Goal: Task Accomplishment & Management: Manage account settings

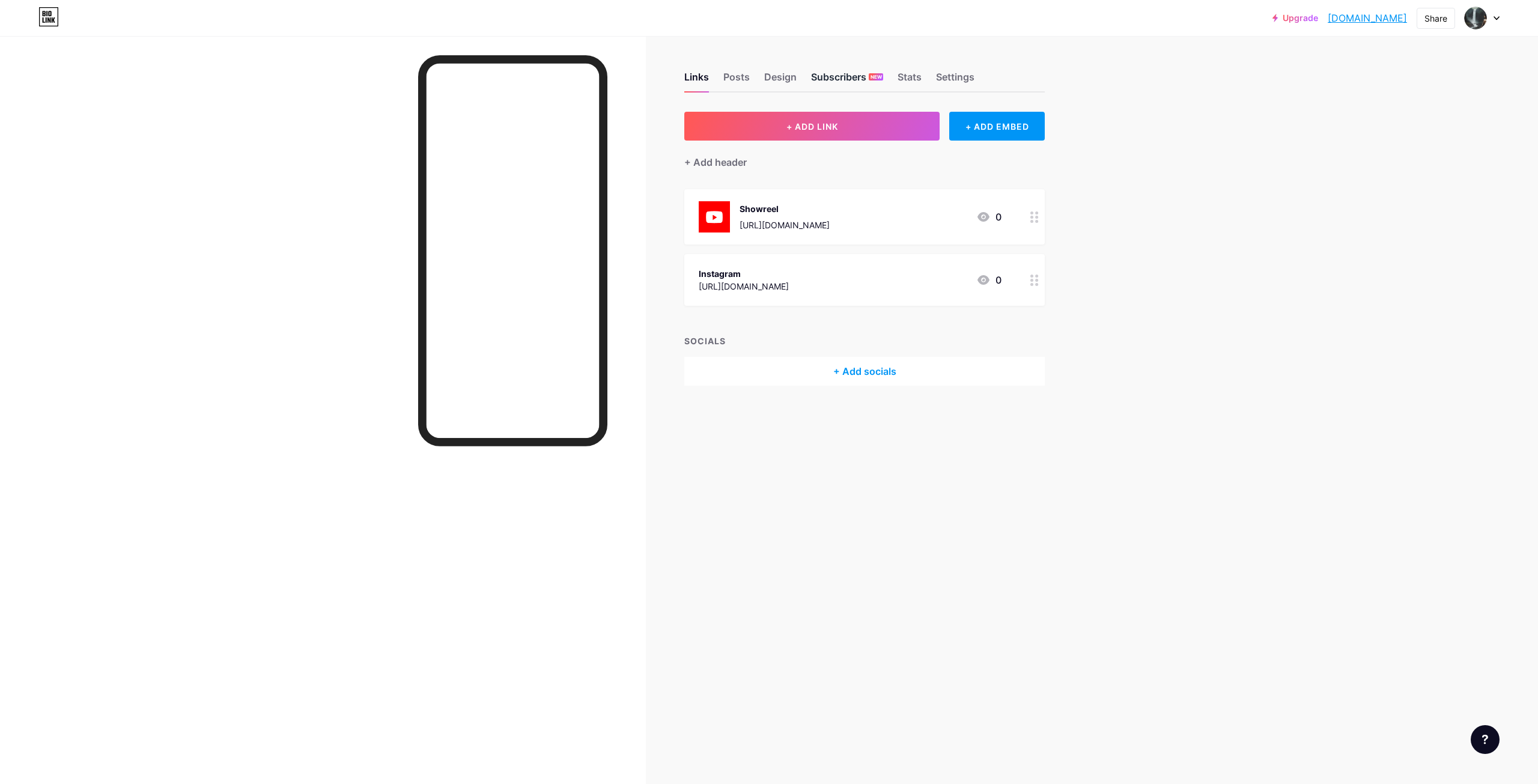
click at [846, 79] on div "Subscribers NEW" at bounding box center [847, 81] width 72 height 21
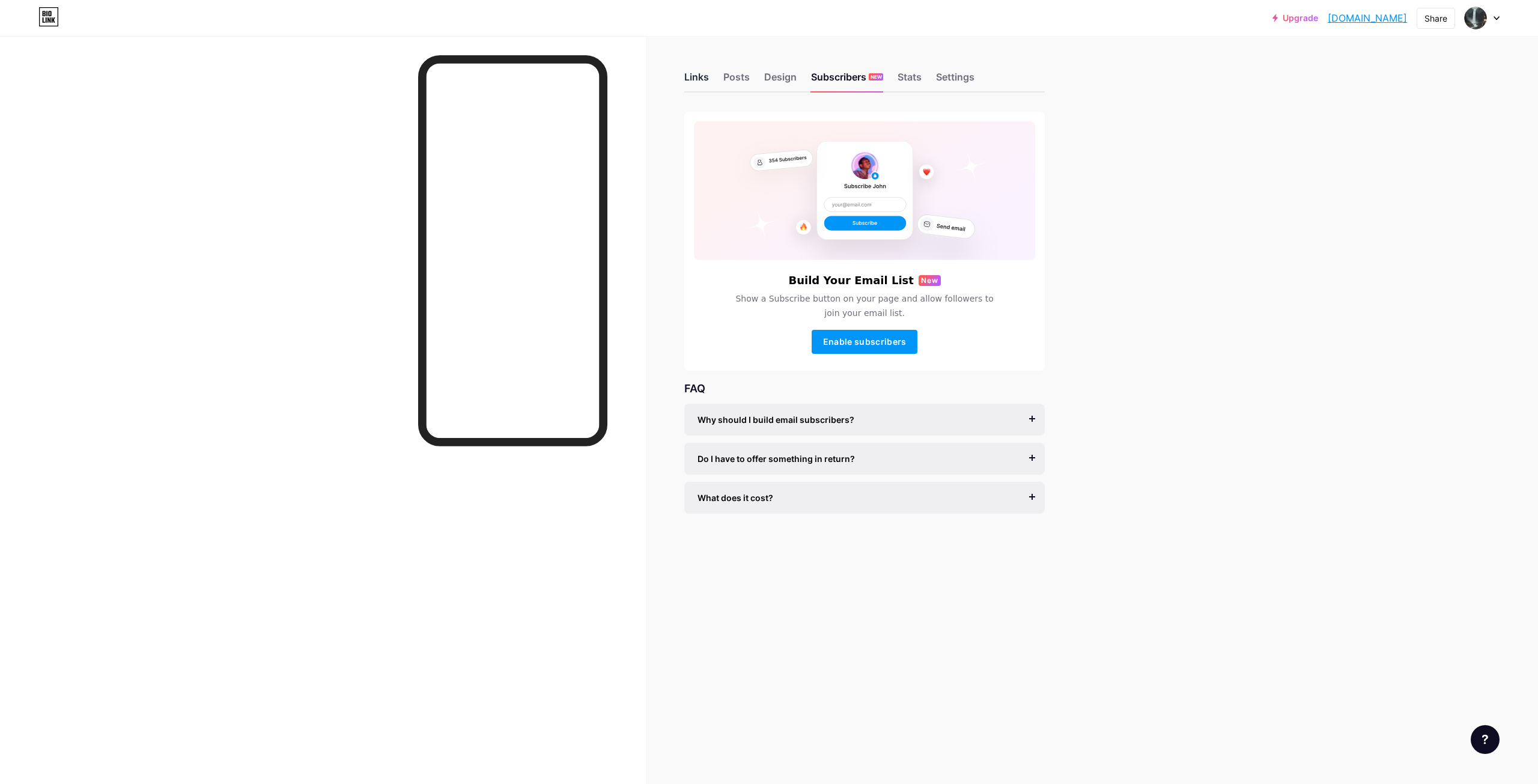
click at [700, 76] on div "Links" at bounding box center [697, 81] width 25 height 21
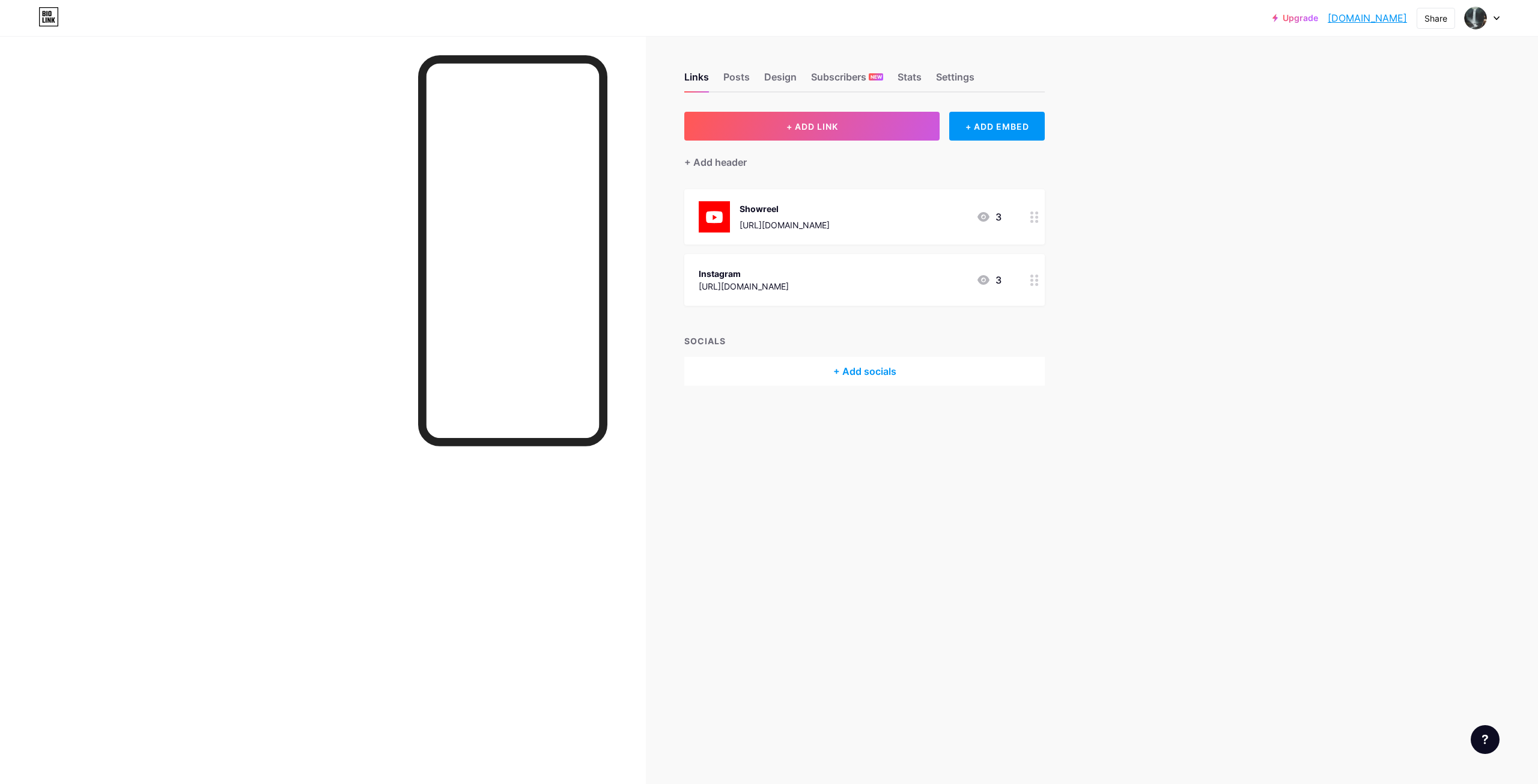
click at [1369, 14] on link "[DOMAIN_NAME]" at bounding box center [1367, 18] width 79 height 14
click at [855, 375] on div "+ Add socials" at bounding box center [865, 372] width 360 height 29
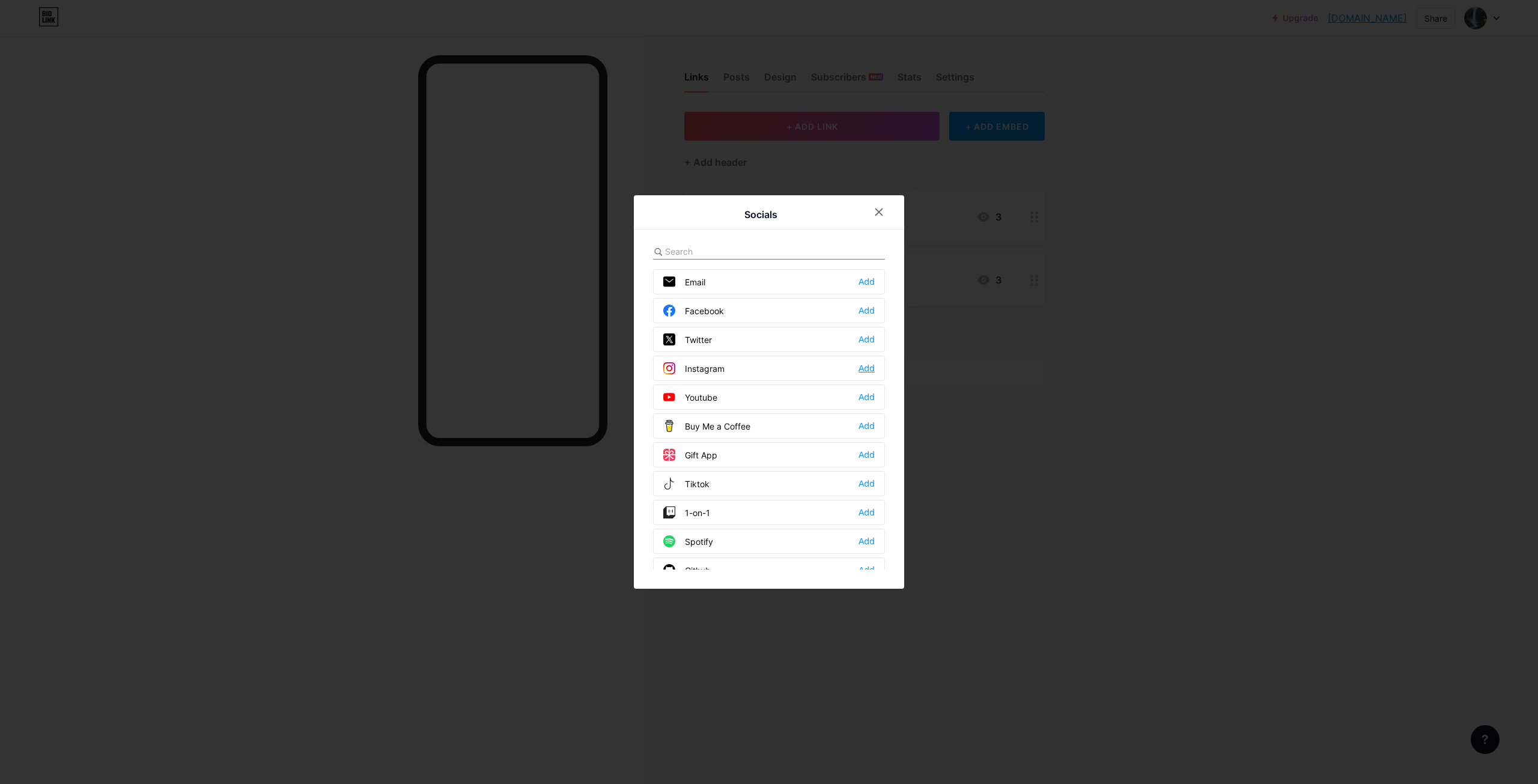
click at [858, 365] on div "Add" at bounding box center [867, 368] width 16 height 12
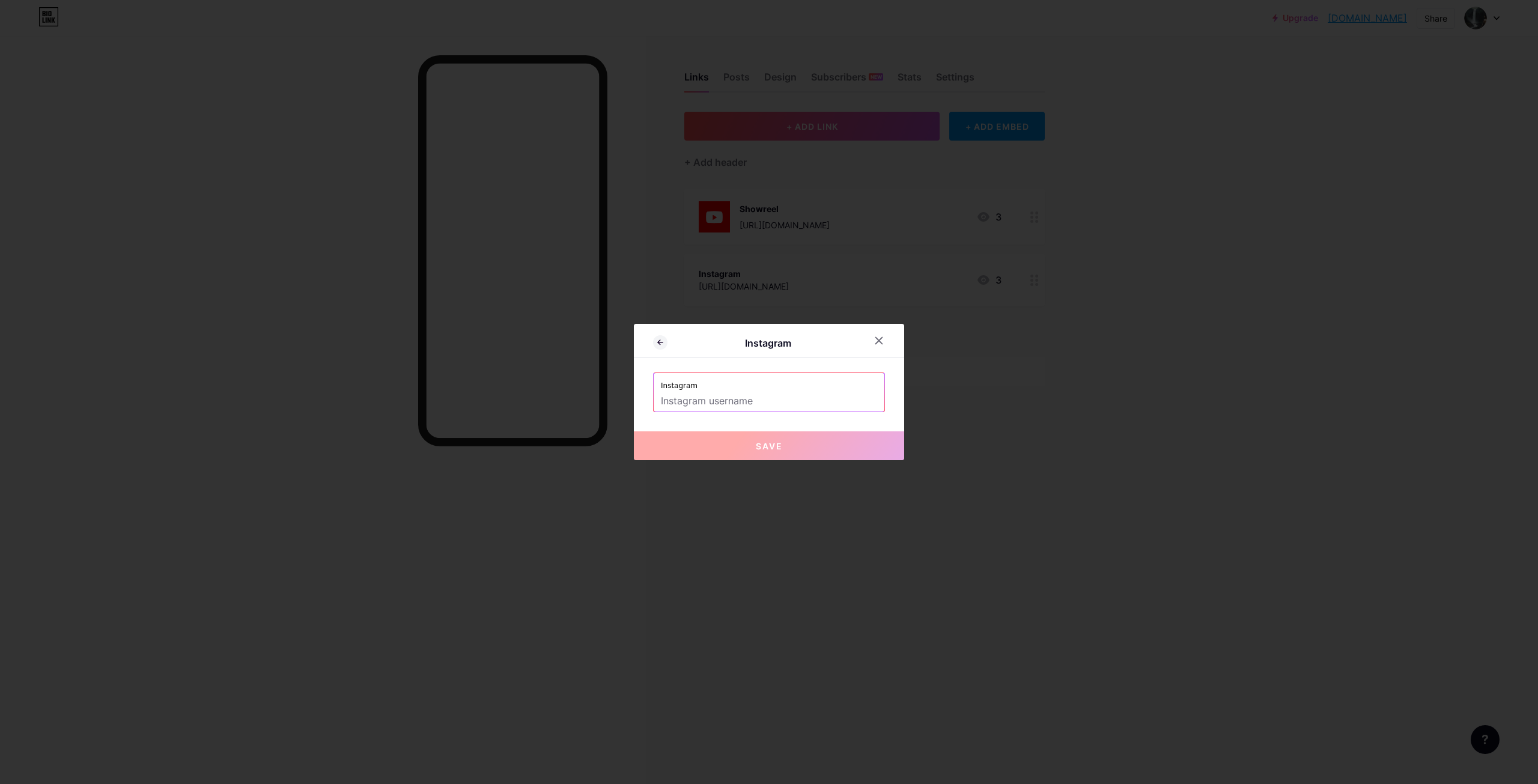
click at [793, 407] on input "text" at bounding box center [768, 401] width 216 height 20
click at [877, 338] on icon at bounding box center [879, 341] width 6 height 6
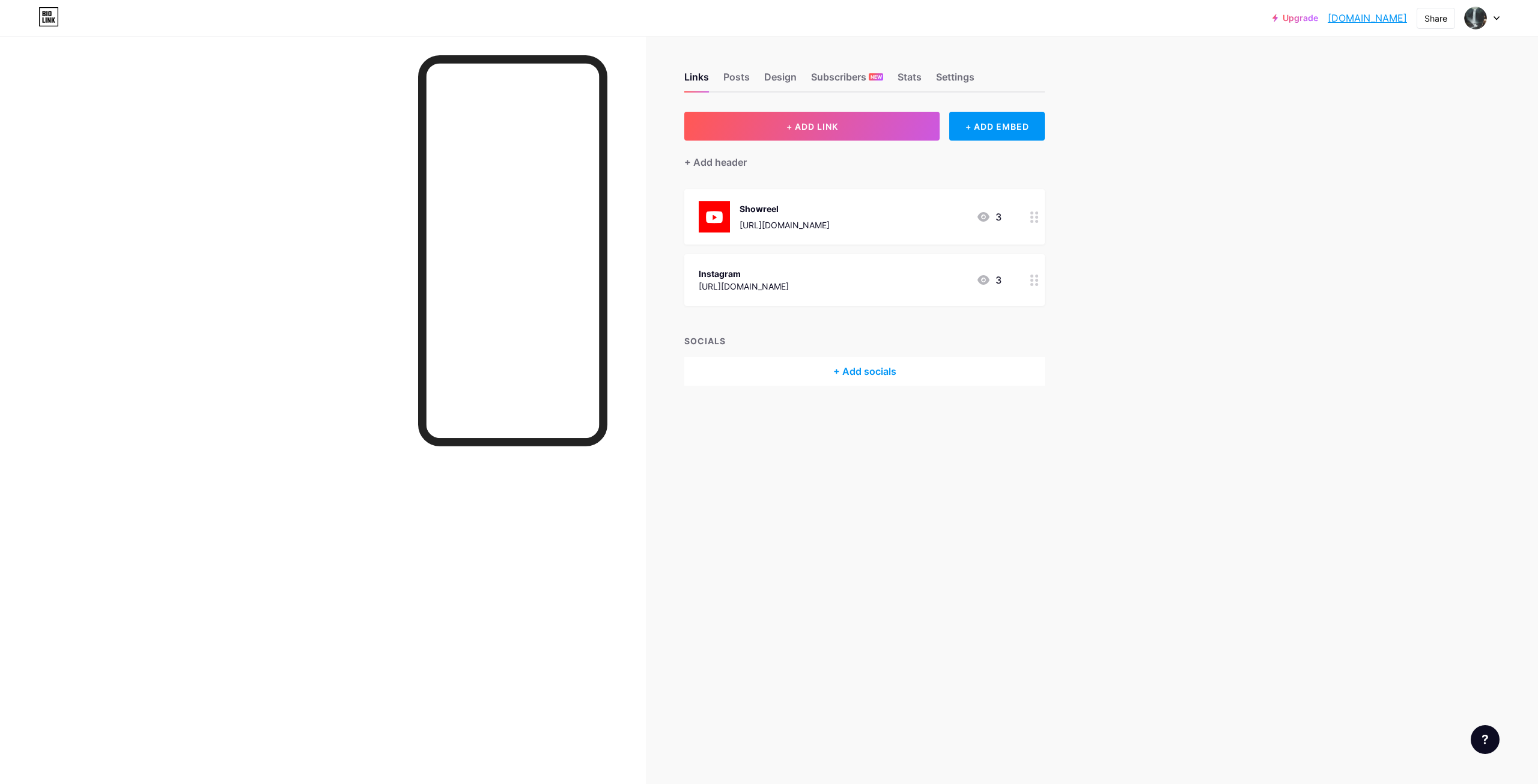
drag, startPoint x: 943, startPoint y: 286, endPoint x: 695, endPoint y: 284, distance: 248.0
click at [695, 284] on div "Instagram [URL][DOMAIN_NAME] 3" at bounding box center [865, 280] width 360 height 52
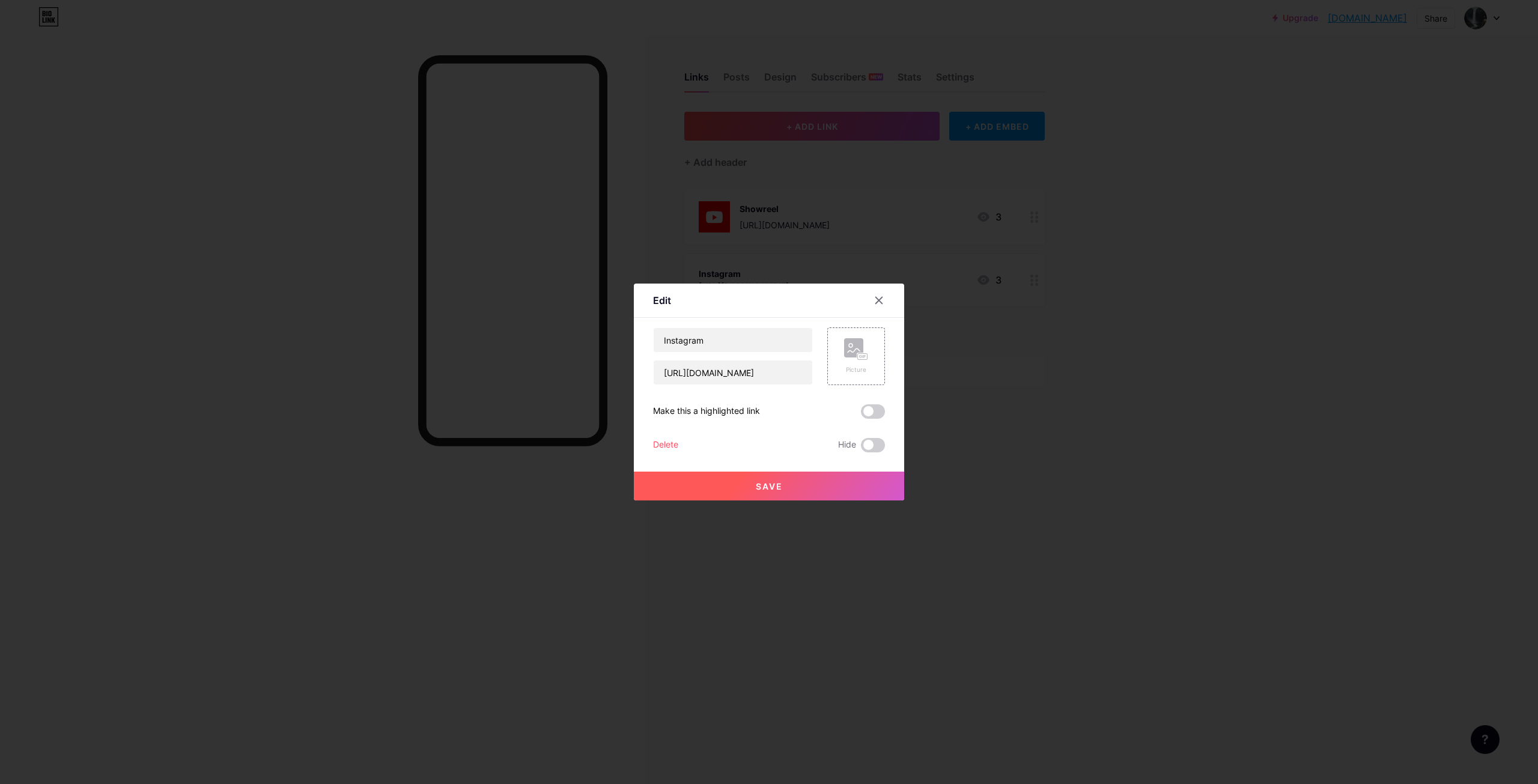
copy div "[URL][DOMAIN_NAME]"
click at [749, 365] on input "[URL][DOMAIN_NAME]" at bounding box center [733, 372] width 159 height 24
click at [876, 299] on icon at bounding box center [879, 300] width 6 height 6
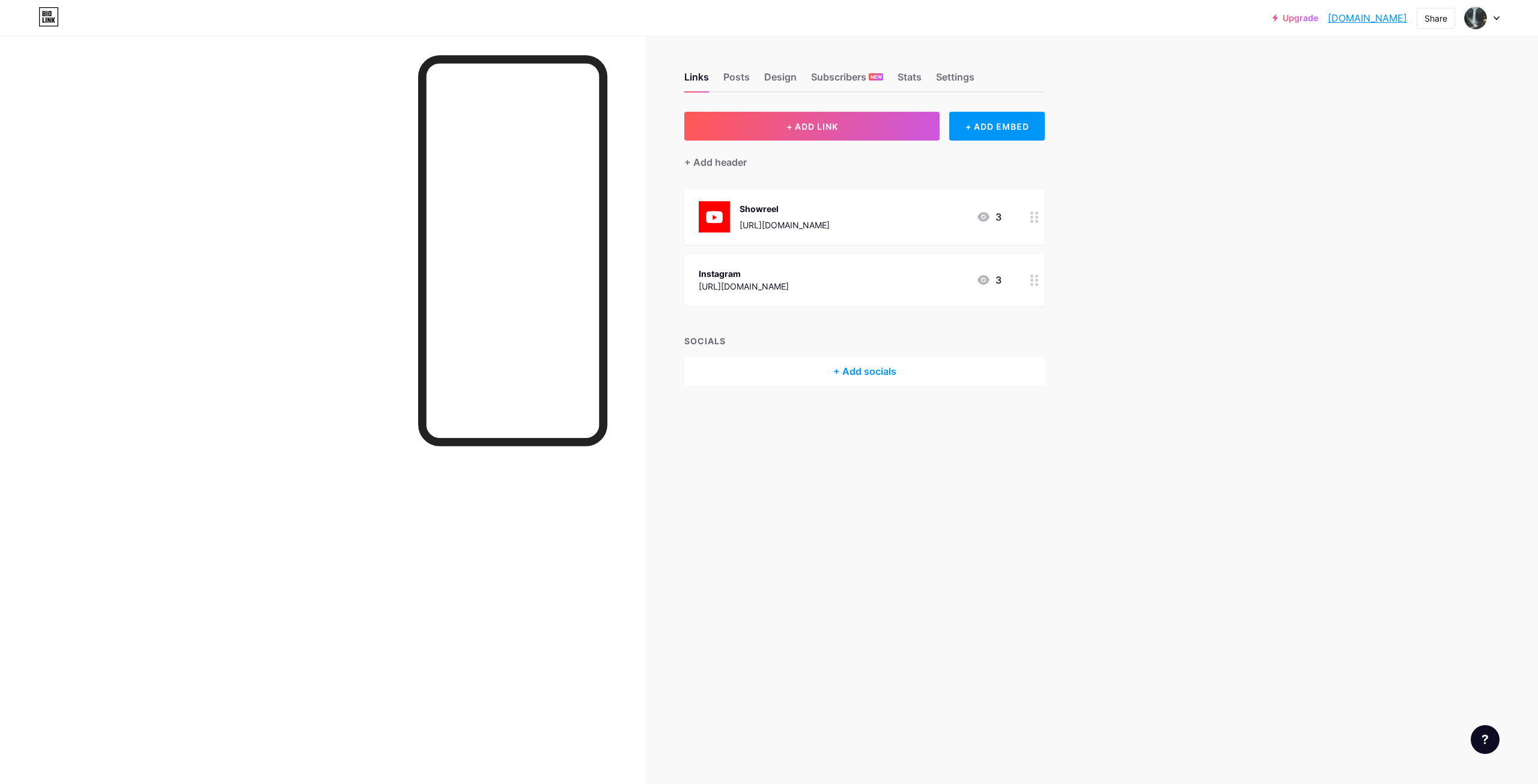
click at [884, 369] on div "+ Add socials" at bounding box center [865, 372] width 360 height 29
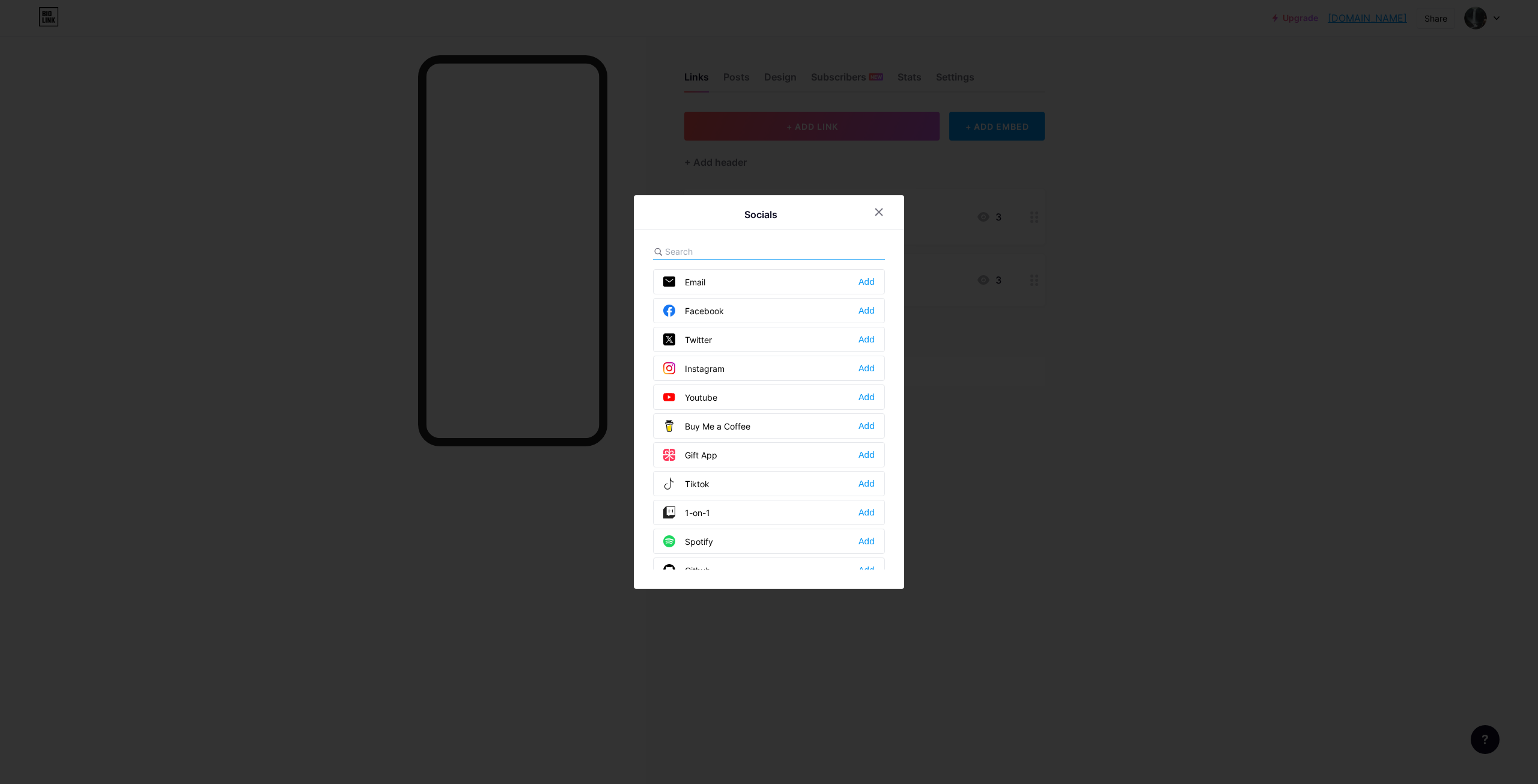
click at [865, 361] on div "Instagram Add" at bounding box center [769, 368] width 232 height 25
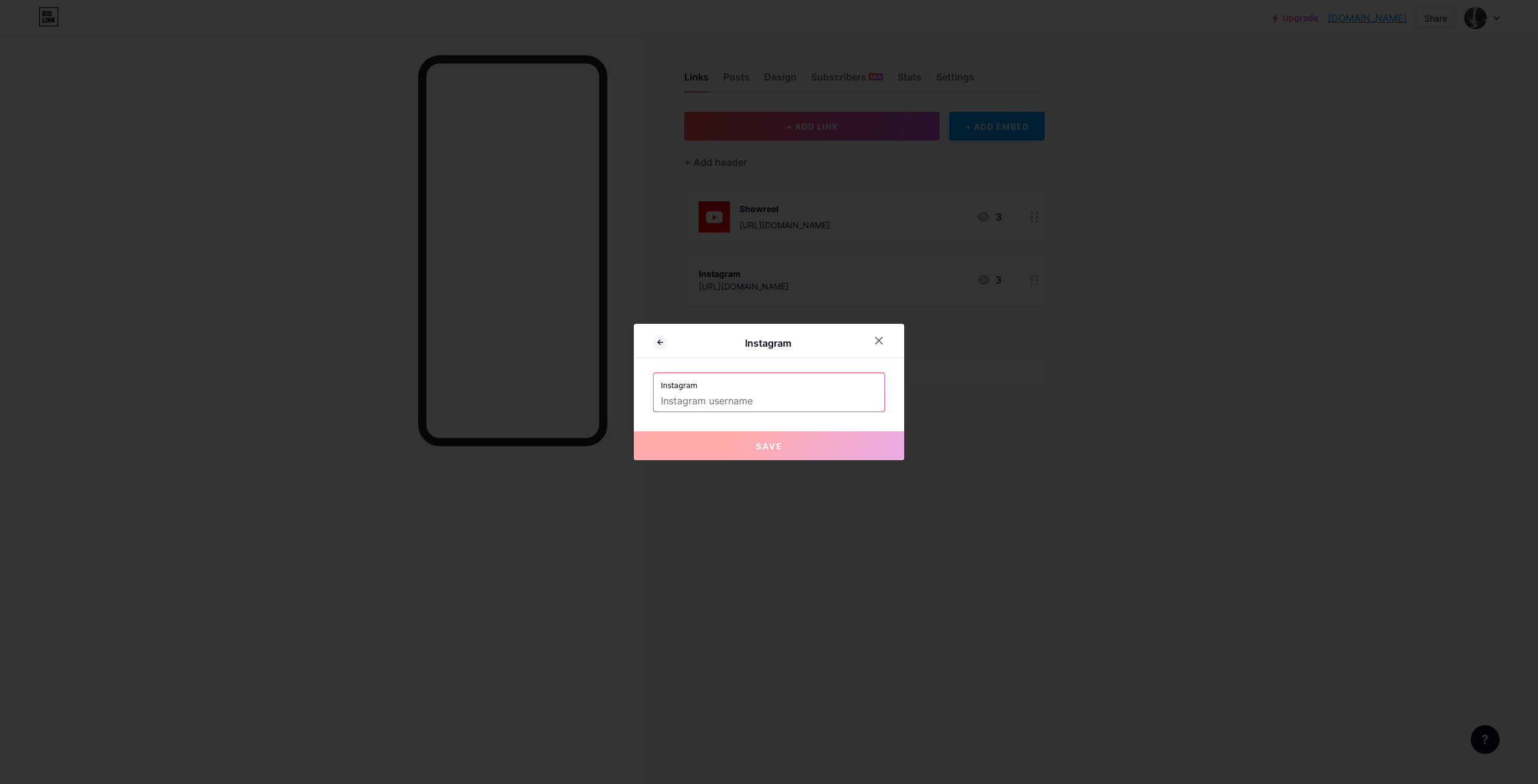
click at [762, 383] on label "Instagram" at bounding box center [768, 382] width 216 height 18
click at [750, 397] on input "text" at bounding box center [768, 401] width 216 height 20
paste input "[URL][DOMAIN_NAME]"
click at [789, 445] on button "Save" at bounding box center [768, 446] width 270 height 29
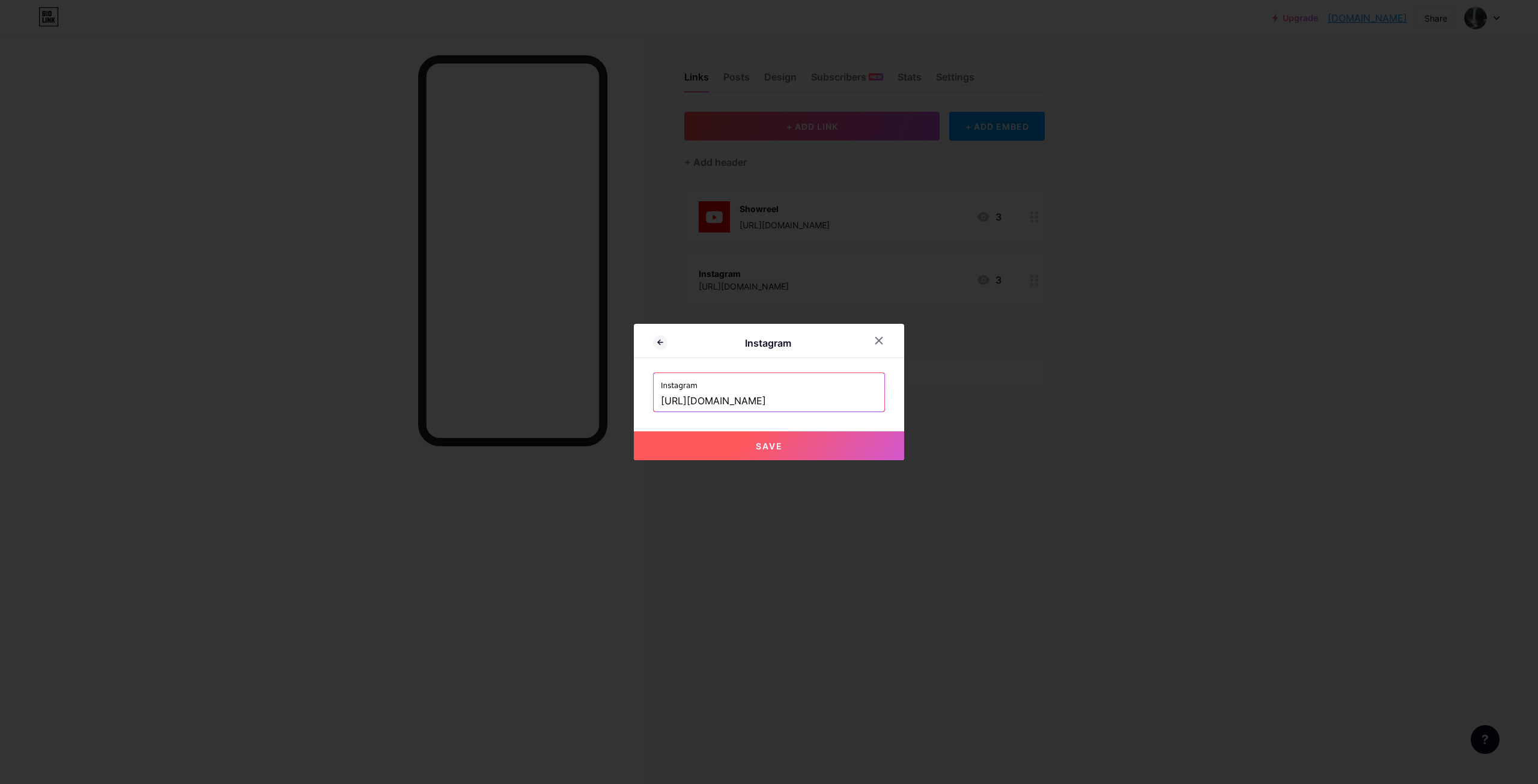
type input "[URL][DOMAIN_NAME][DOMAIN_NAME]"
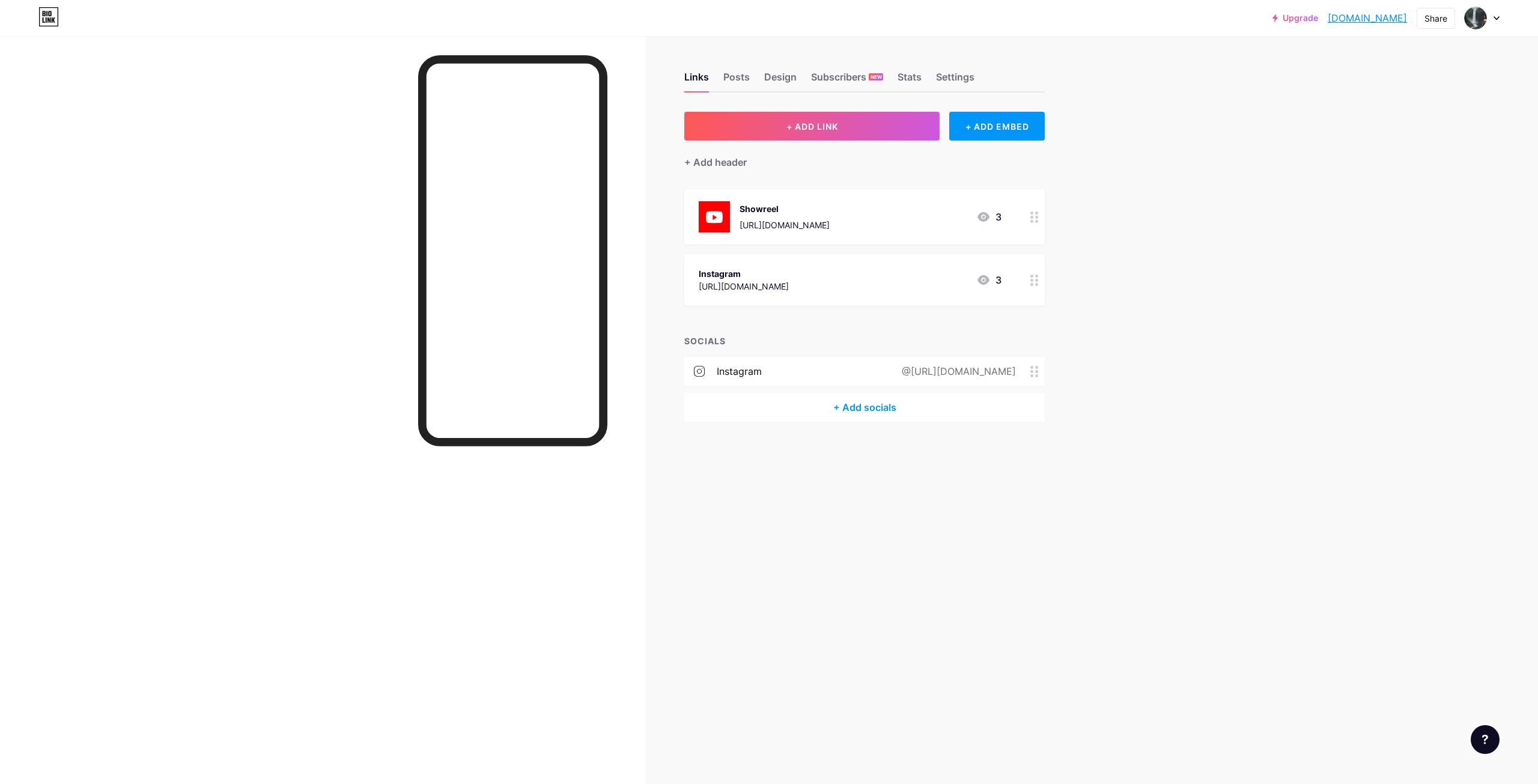
click at [1030, 368] on icon at bounding box center [1034, 372] width 8 height 11
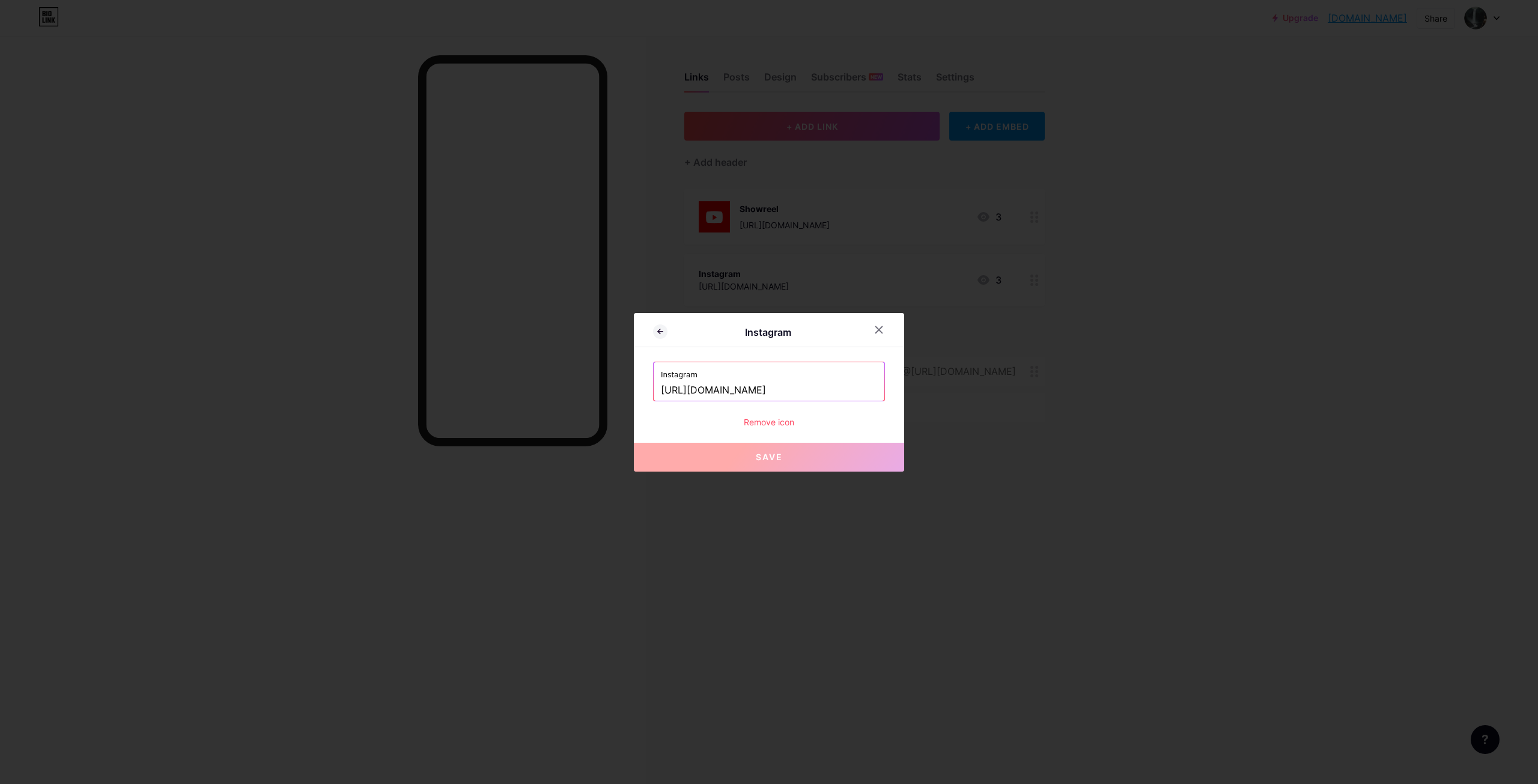
click at [807, 387] on input "[URL][DOMAIN_NAME]" at bounding box center [768, 390] width 216 height 20
drag, startPoint x: 784, startPoint y: 388, endPoint x: 537, endPoint y: 382, distance: 247.1
click at [537, 382] on div "Instagram Instagram [URL][DOMAIN_NAME] Remove icon Save" at bounding box center [769, 392] width 1538 height 784
drag, startPoint x: 804, startPoint y: 386, endPoint x: 752, endPoint y: 390, distance: 52.2
click at [752, 390] on input "arunkumarselvam_ak/?next=%2F" at bounding box center [768, 390] width 216 height 20
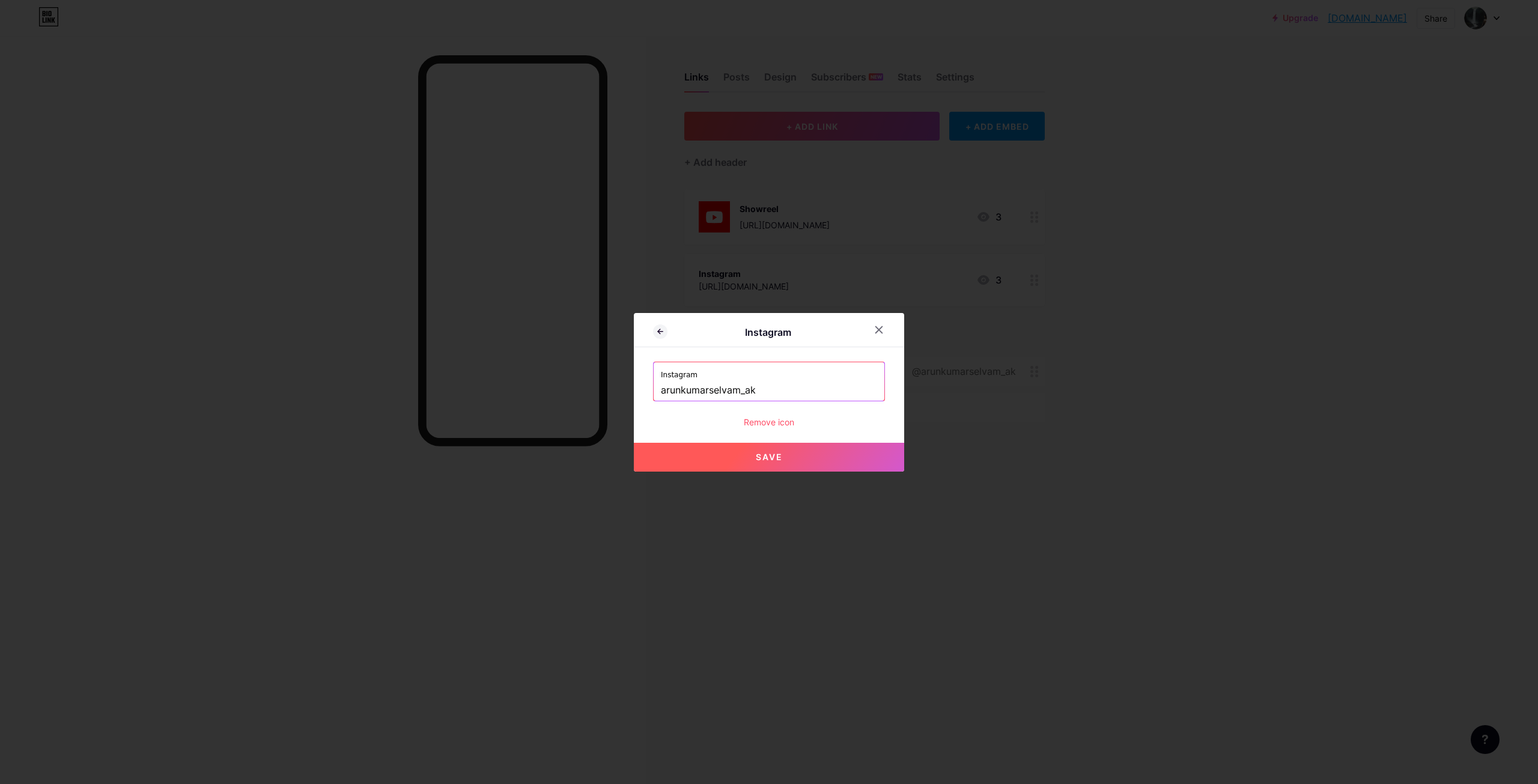
click at [772, 451] on button "Save" at bounding box center [768, 457] width 270 height 29
type input "[URL][DOMAIN_NAME]"
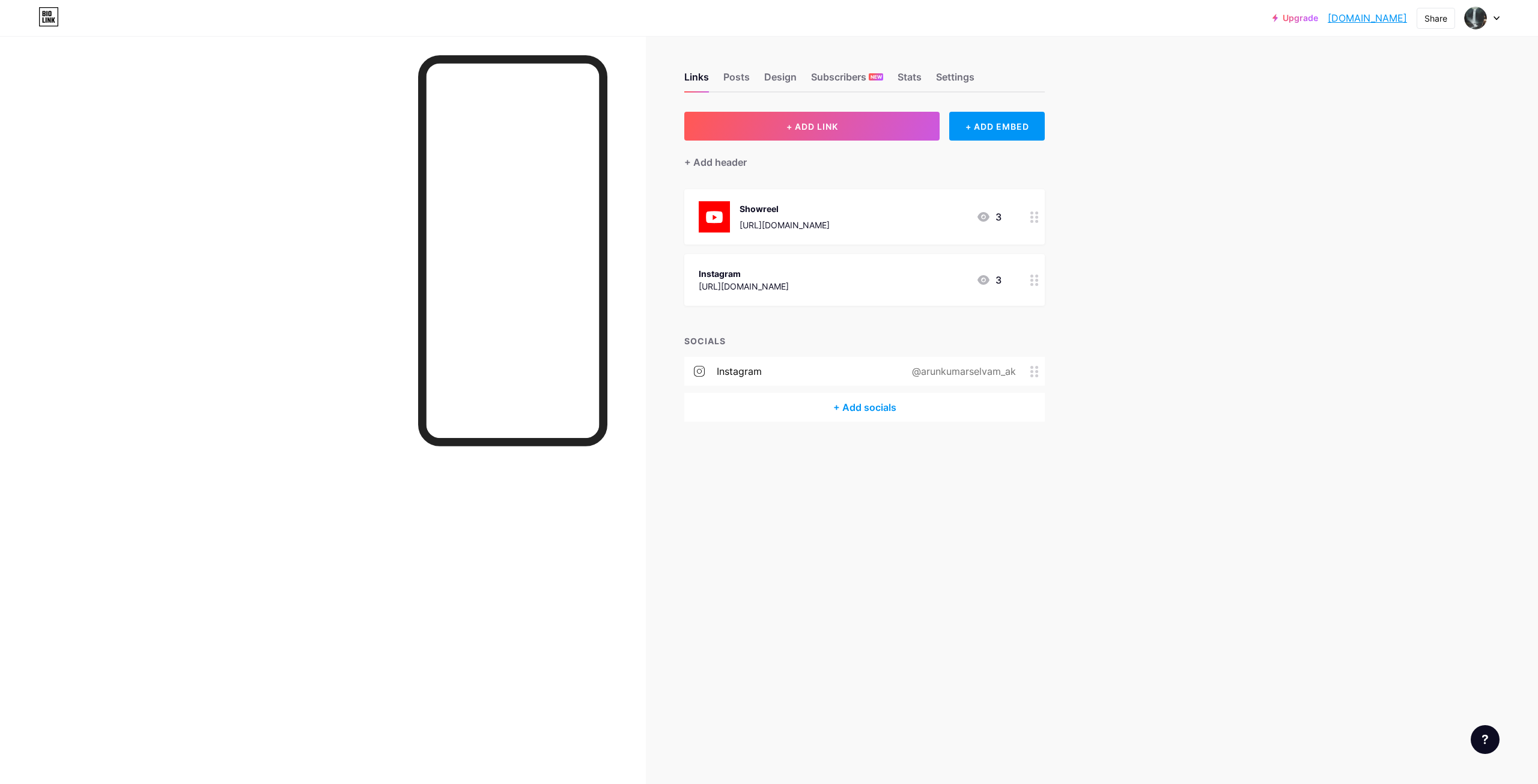
click at [1034, 281] on icon at bounding box center [1034, 280] width 8 height 11
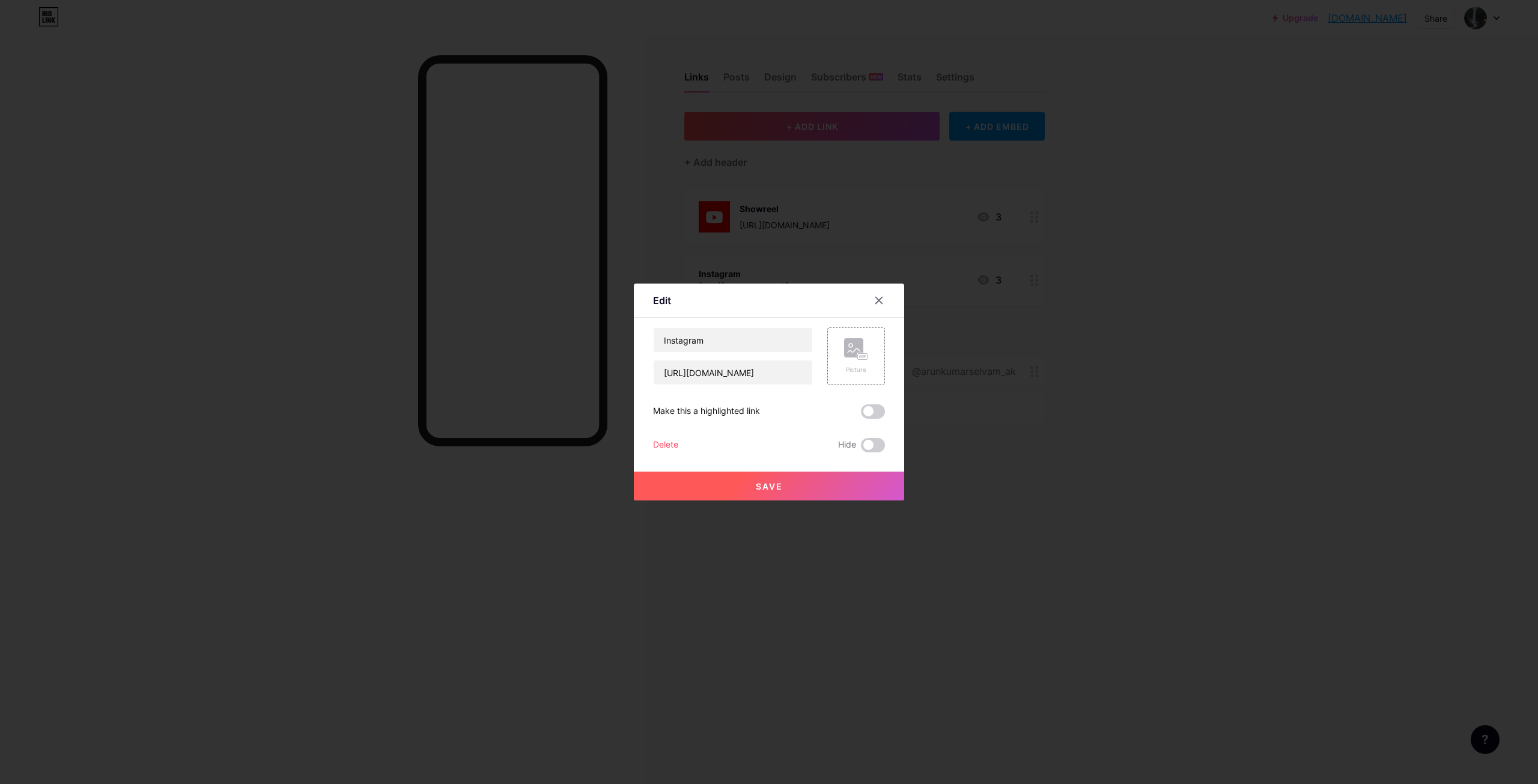
click at [665, 446] on div "Delete" at bounding box center [666, 445] width 25 height 14
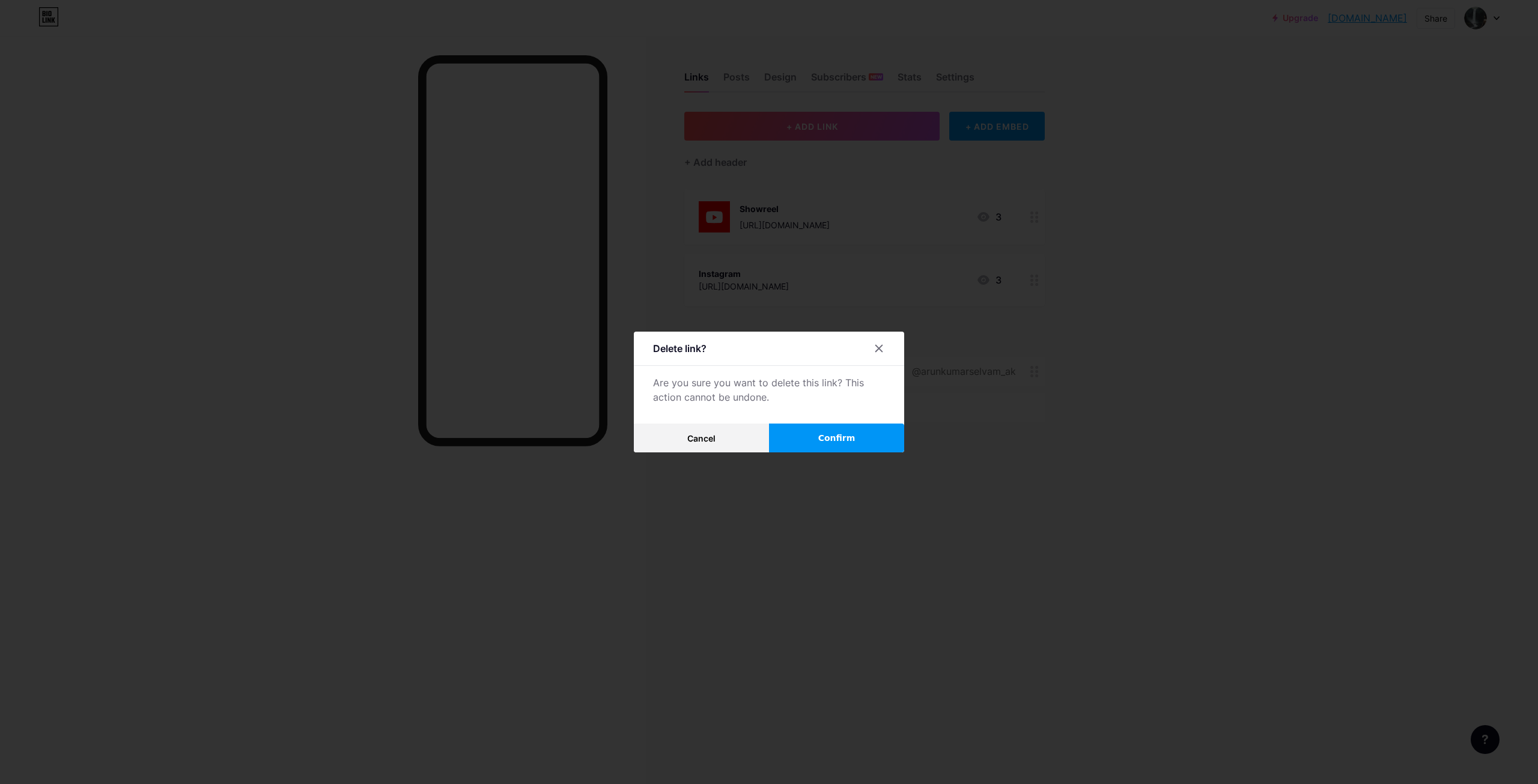
click at [837, 450] on button "Confirm" at bounding box center [836, 438] width 135 height 29
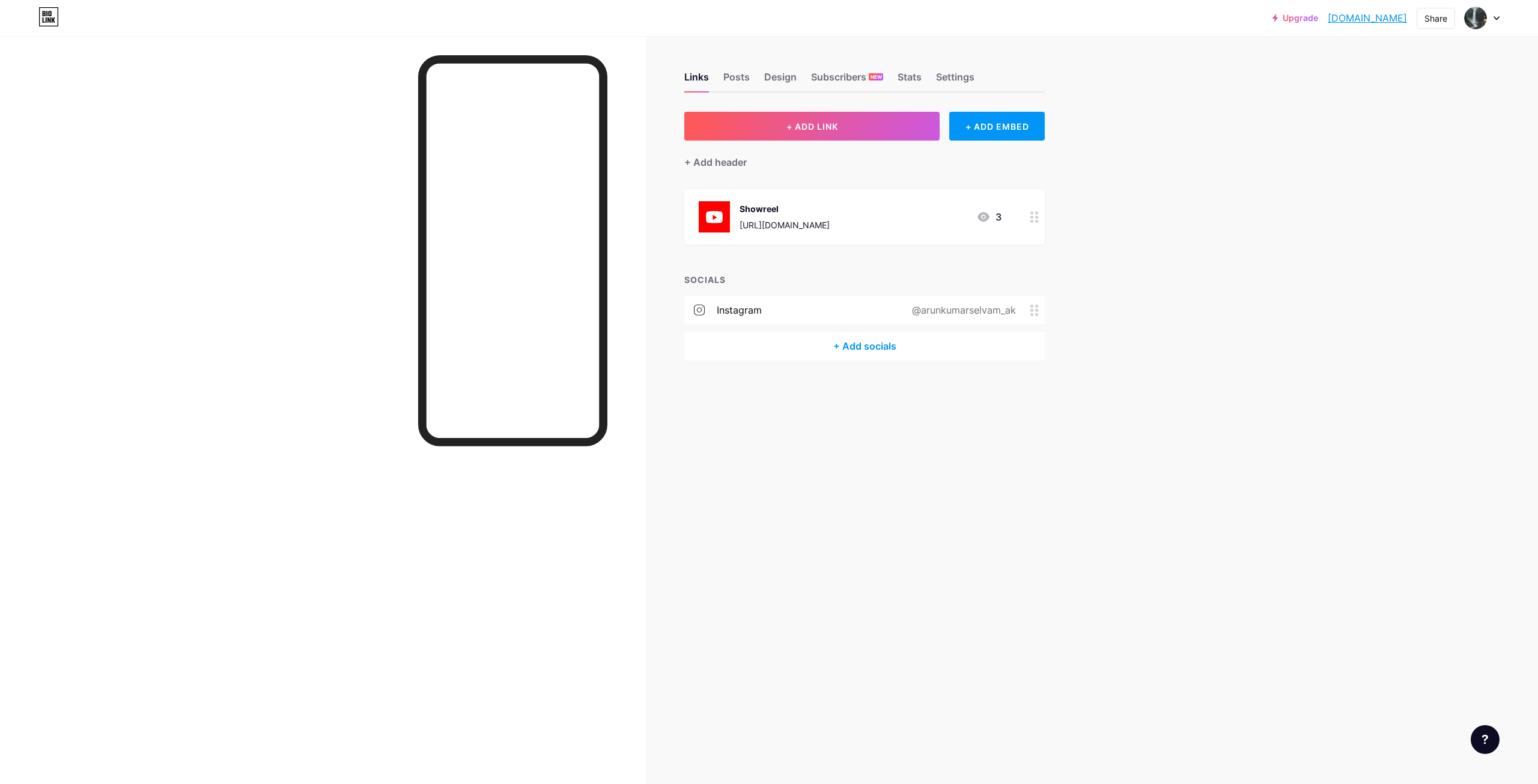
click at [881, 340] on div "+ Add socials" at bounding box center [865, 346] width 360 height 29
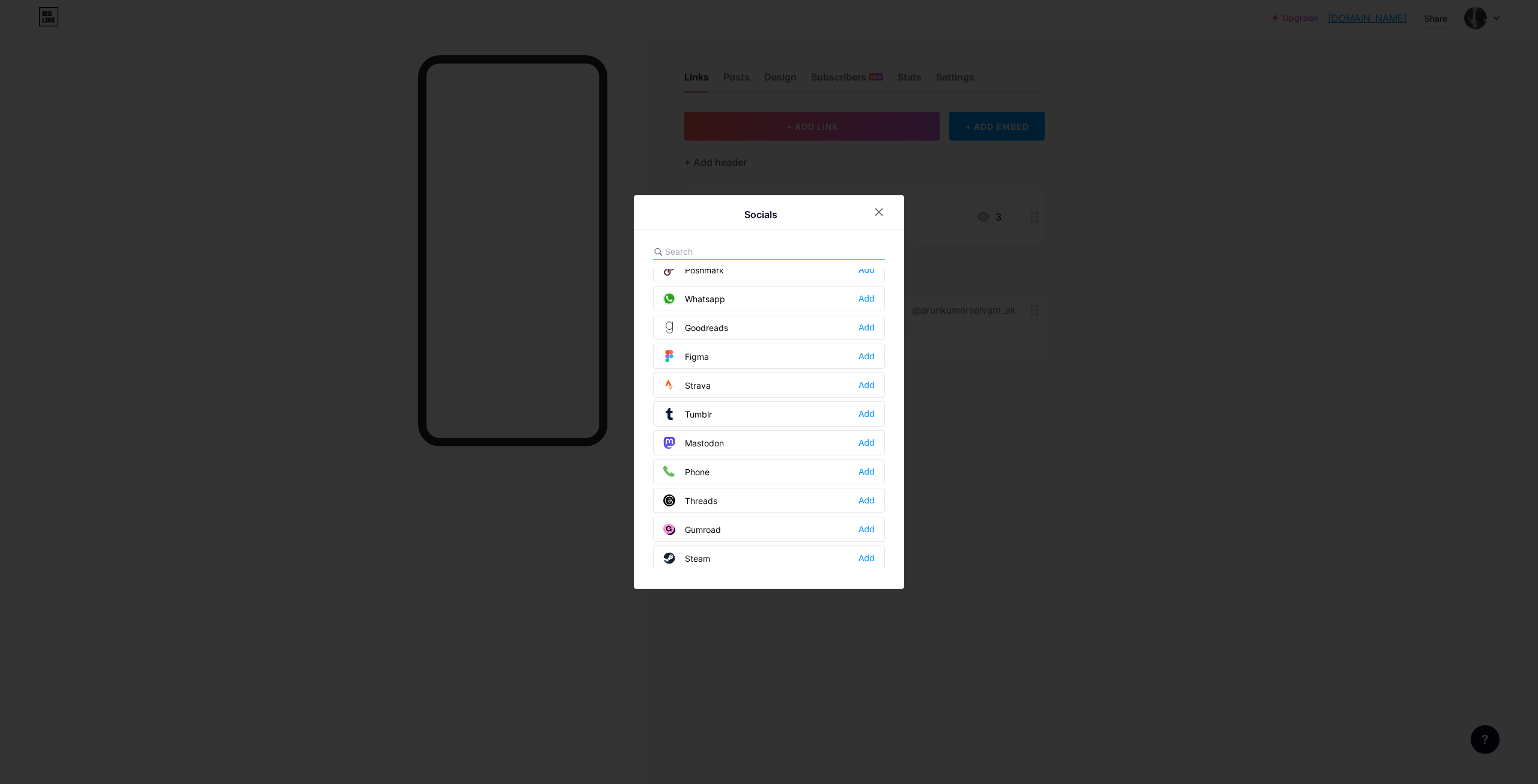
scroll to position [1081, 0]
click at [860, 412] on div "Add" at bounding box center [867, 411] width 16 height 12
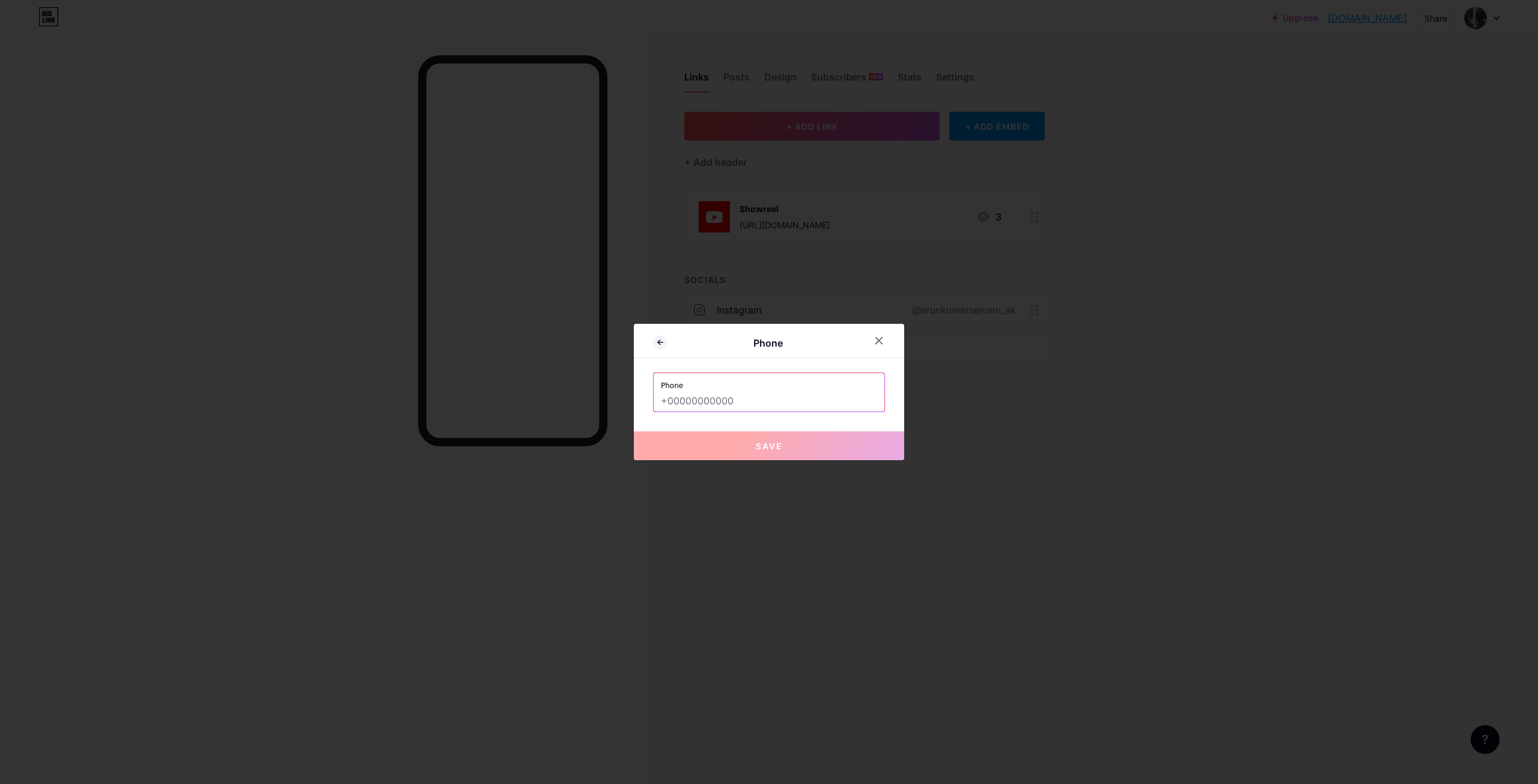
click at [789, 402] on input "text" at bounding box center [768, 401] width 216 height 20
click at [761, 441] on span "Save" at bounding box center [769, 446] width 27 height 10
type input "tel:[PHONE_NUMBER]"
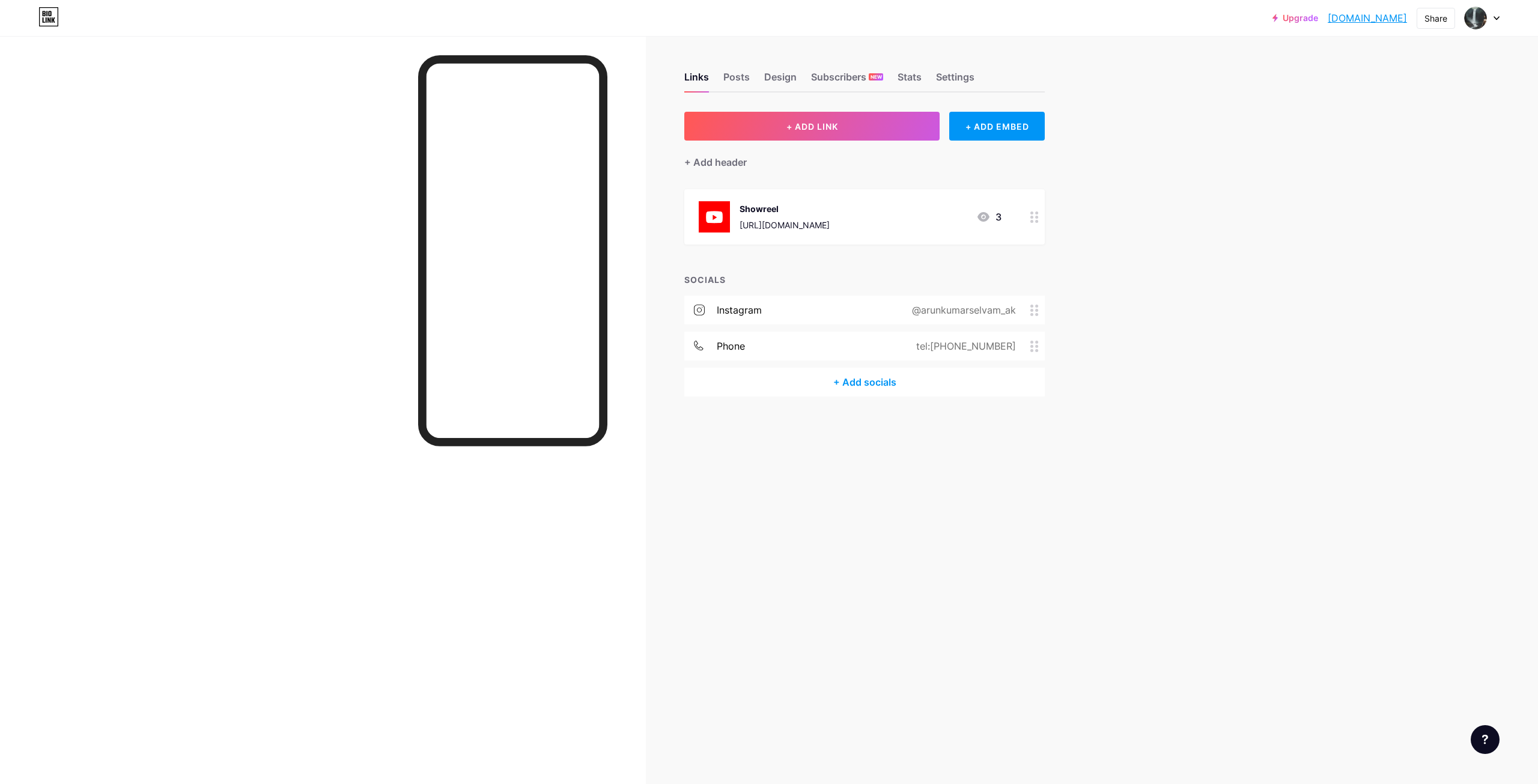
click at [872, 385] on div "+ Add socials" at bounding box center [865, 382] width 360 height 29
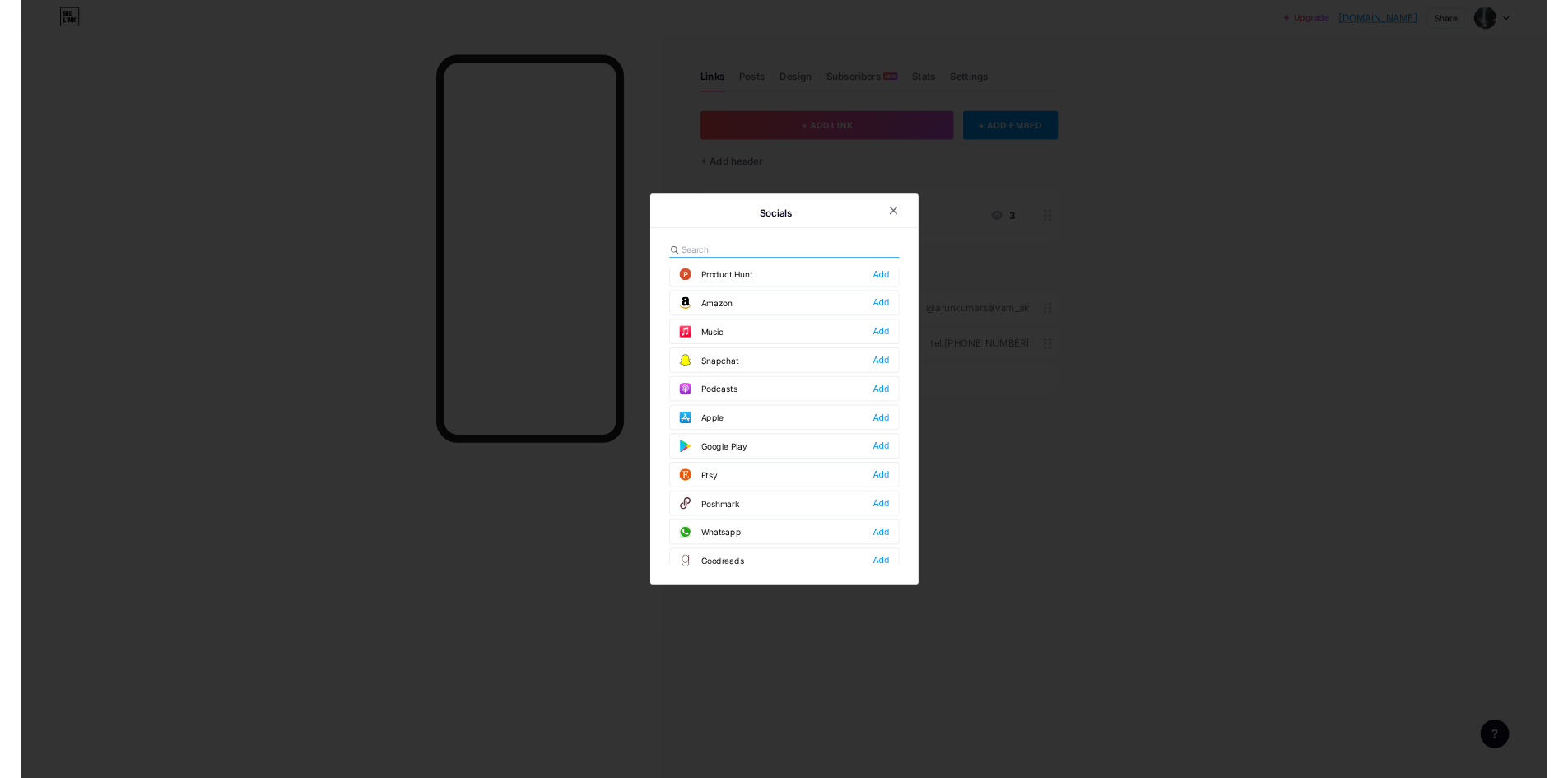
scroll to position [1074, 0]
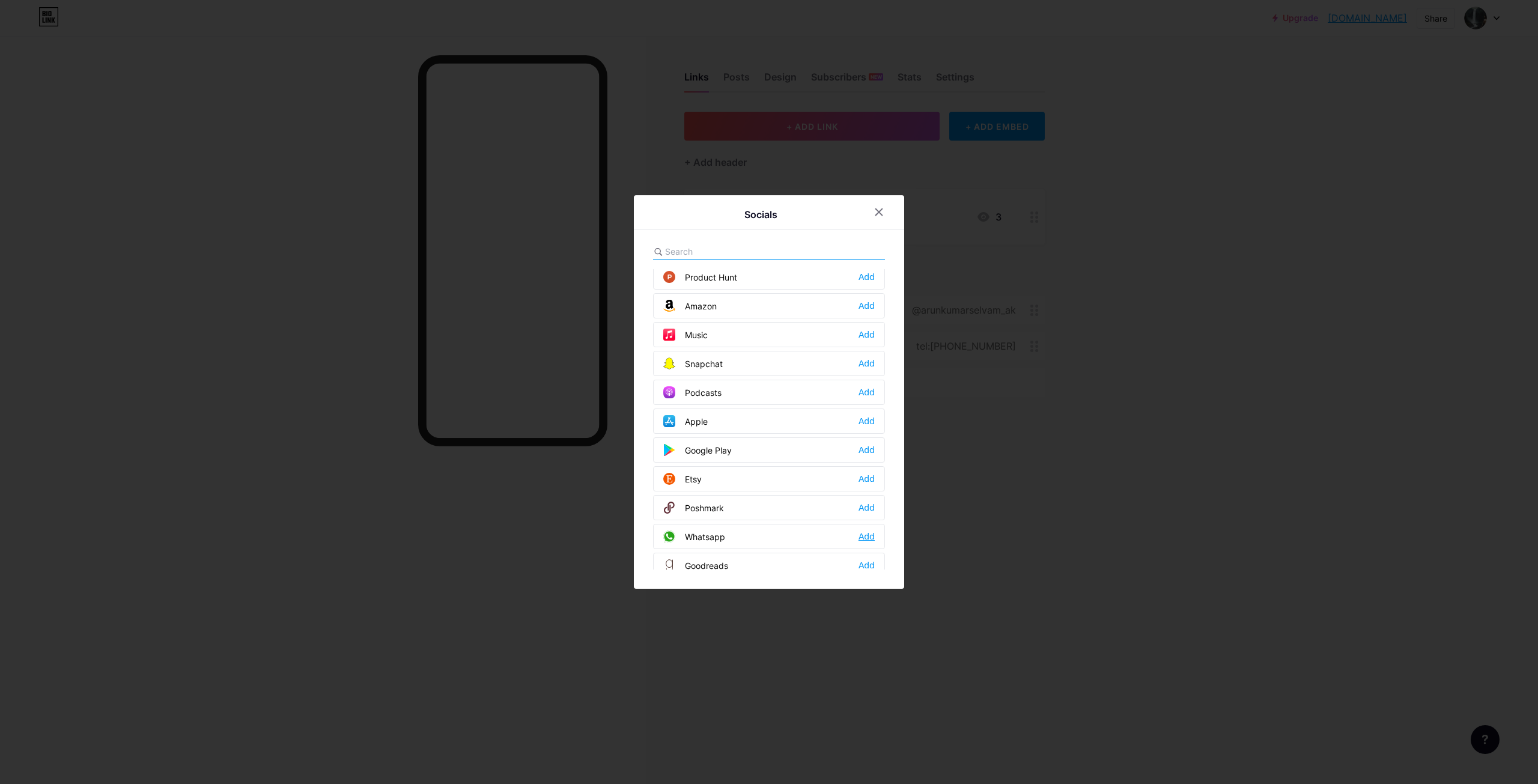
click at [867, 535] on div "Add" at bounding box center [867, 536] width 16 height 12
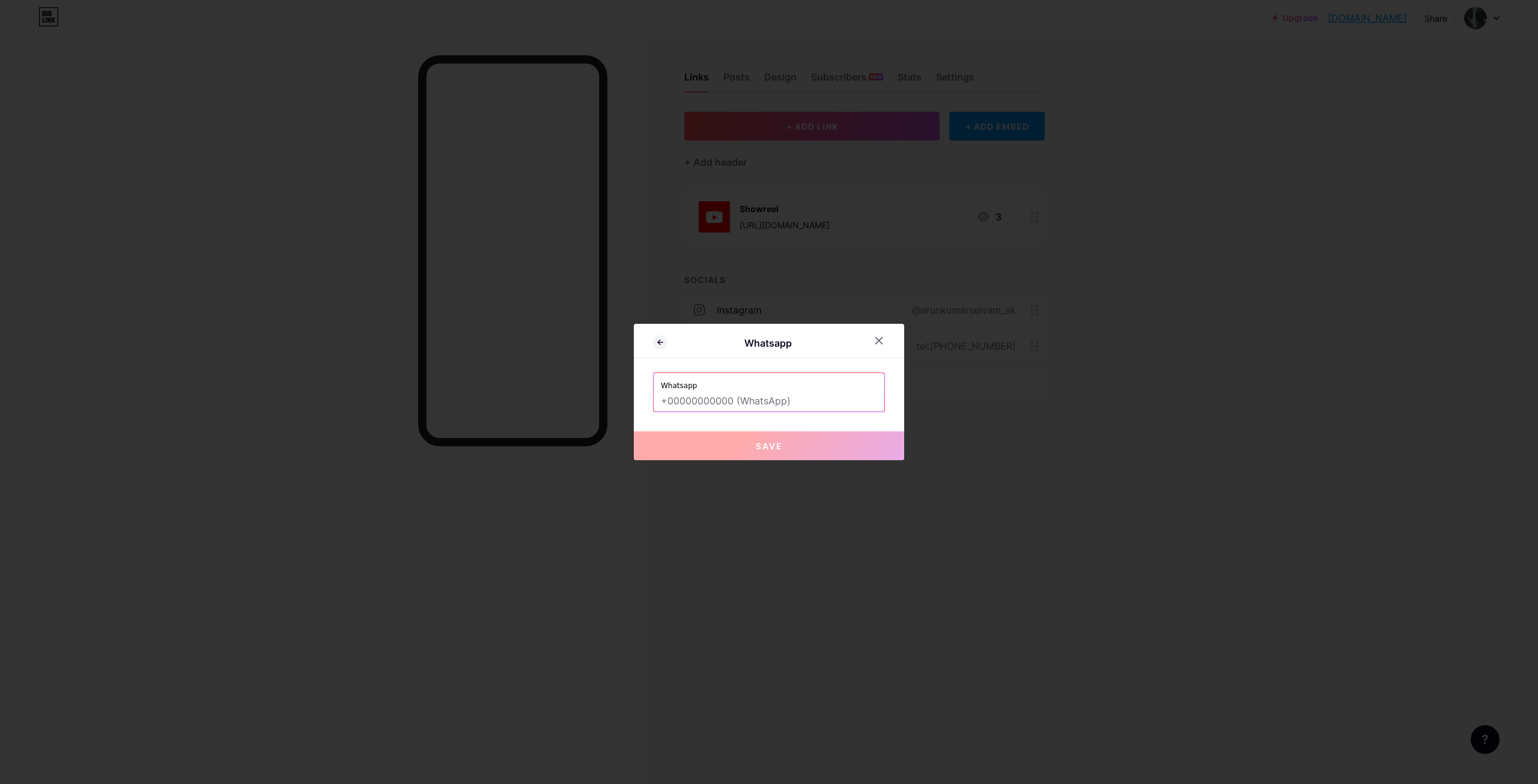
click at [678, 409] on input "text" at bounding box center [768, 401] width 216 height 20
click at [749, 447] on button "Save" at bounding box center [768, 446] width 270 height 29
type input "[URL][DOMAIN_NAME][PHONE_NUMBER]"
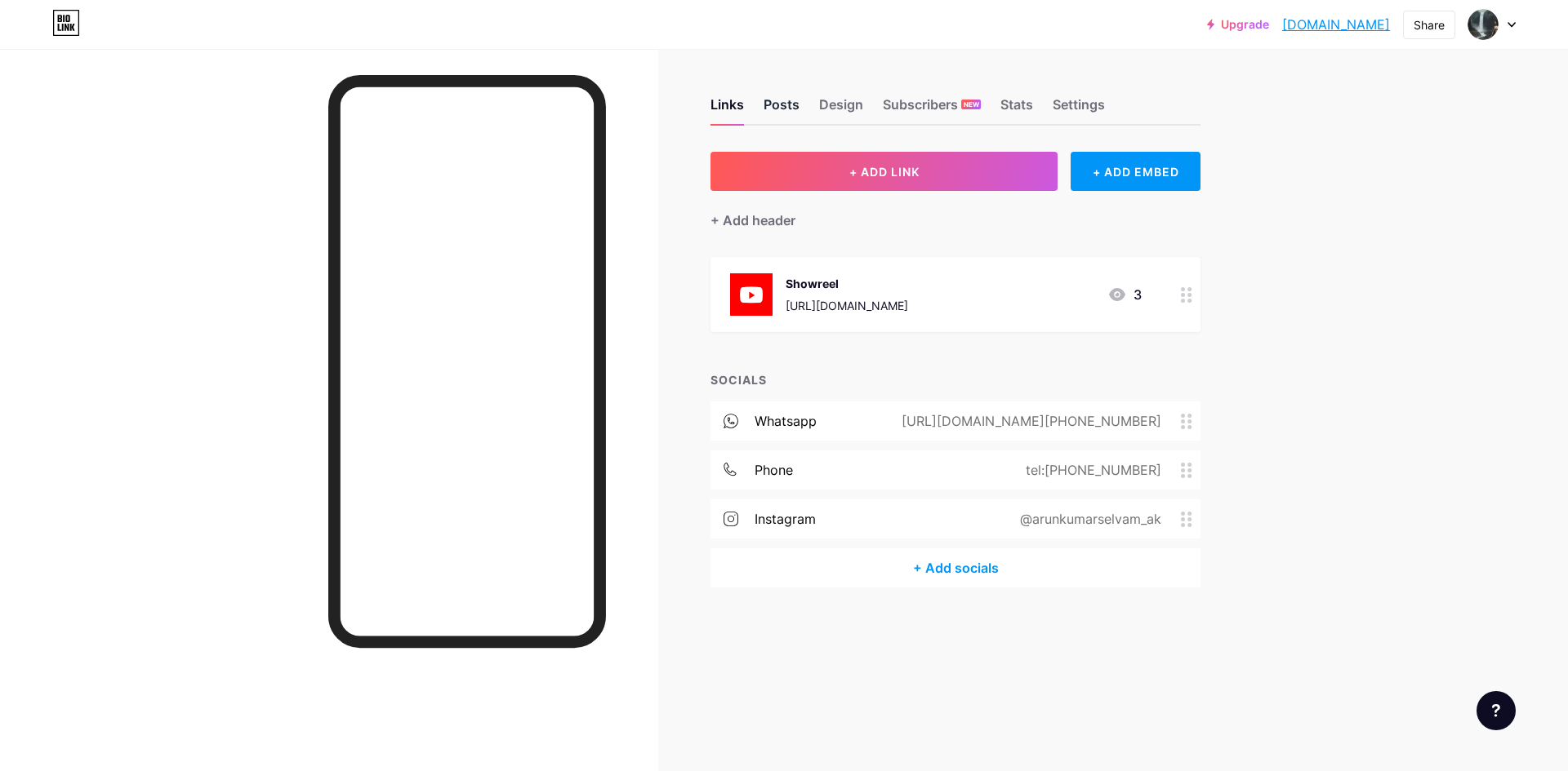
click at [787, 108] on div "Posts" at bounding box center [781, 110] width 36 height 29
click at [841, 105] on div "Design" at bounding box center [841, 110] width 45 height 29
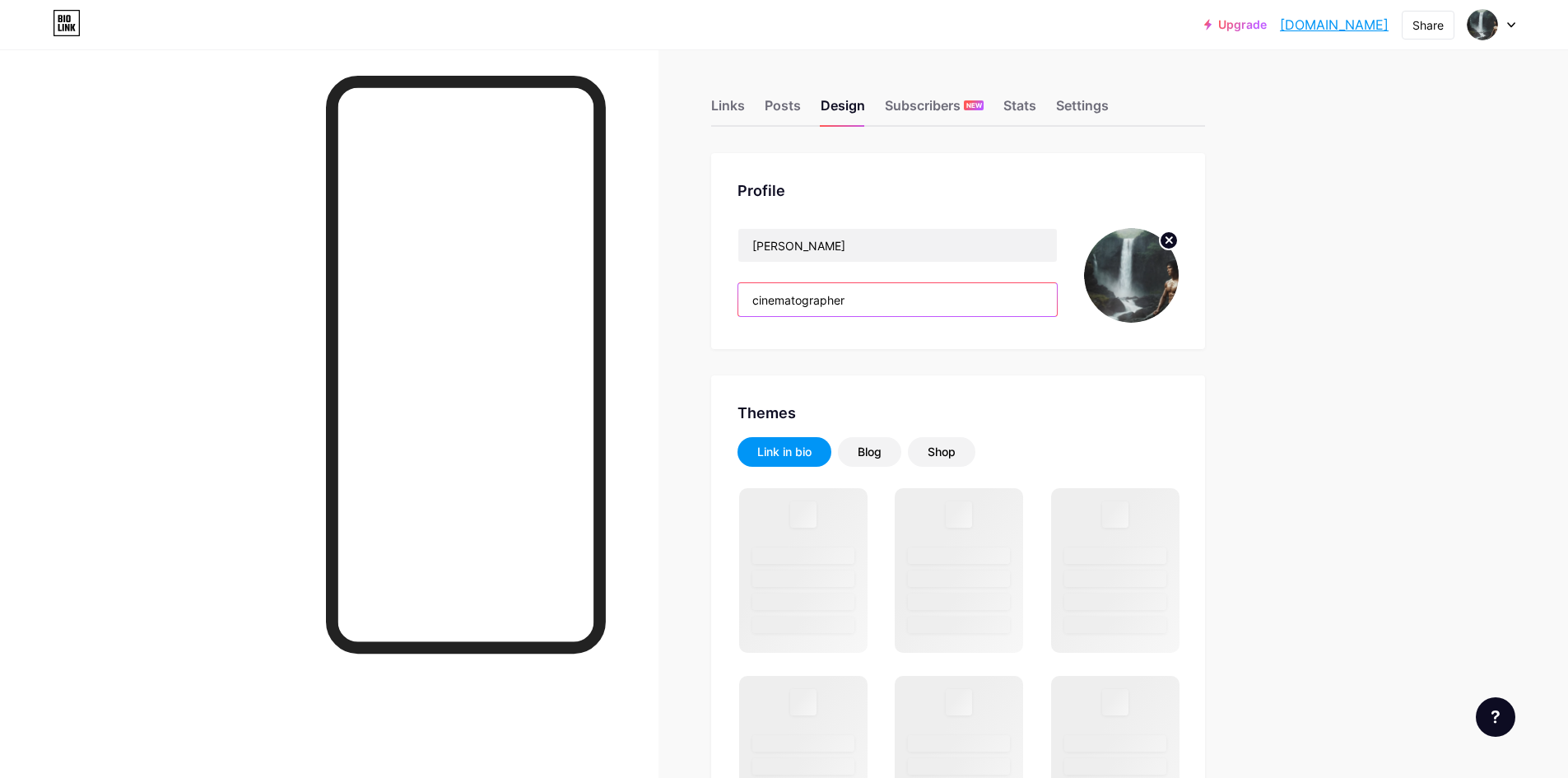
drag, startPoint x: 880, startPoint y: 300, endPoint x: 633, endPoint y: 299, distance: 247.0
paste input "Freelance wedding cinematographer | Experienced in cinematic storytelling | Ope…"
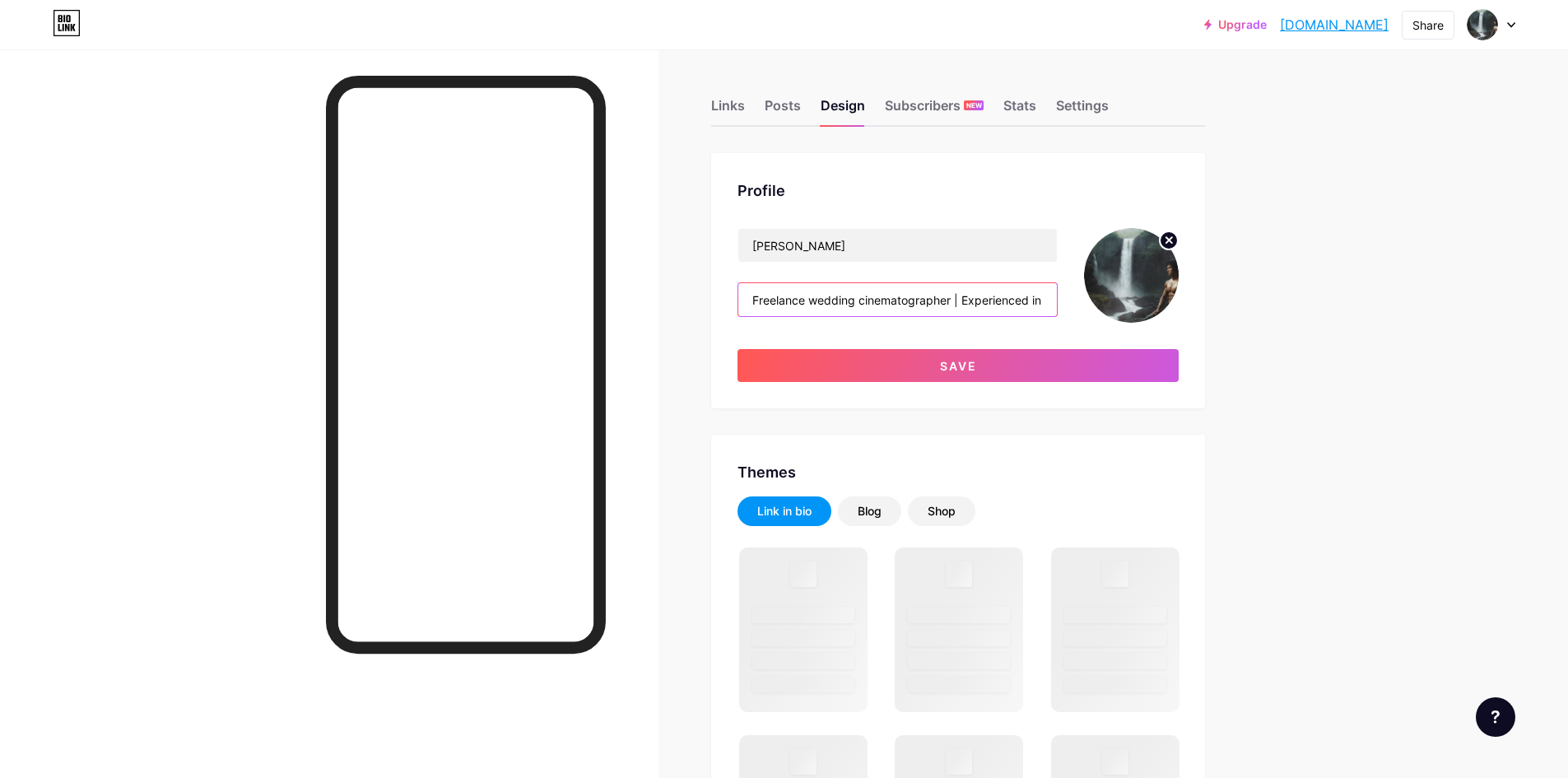
scroll to position [0, 416]
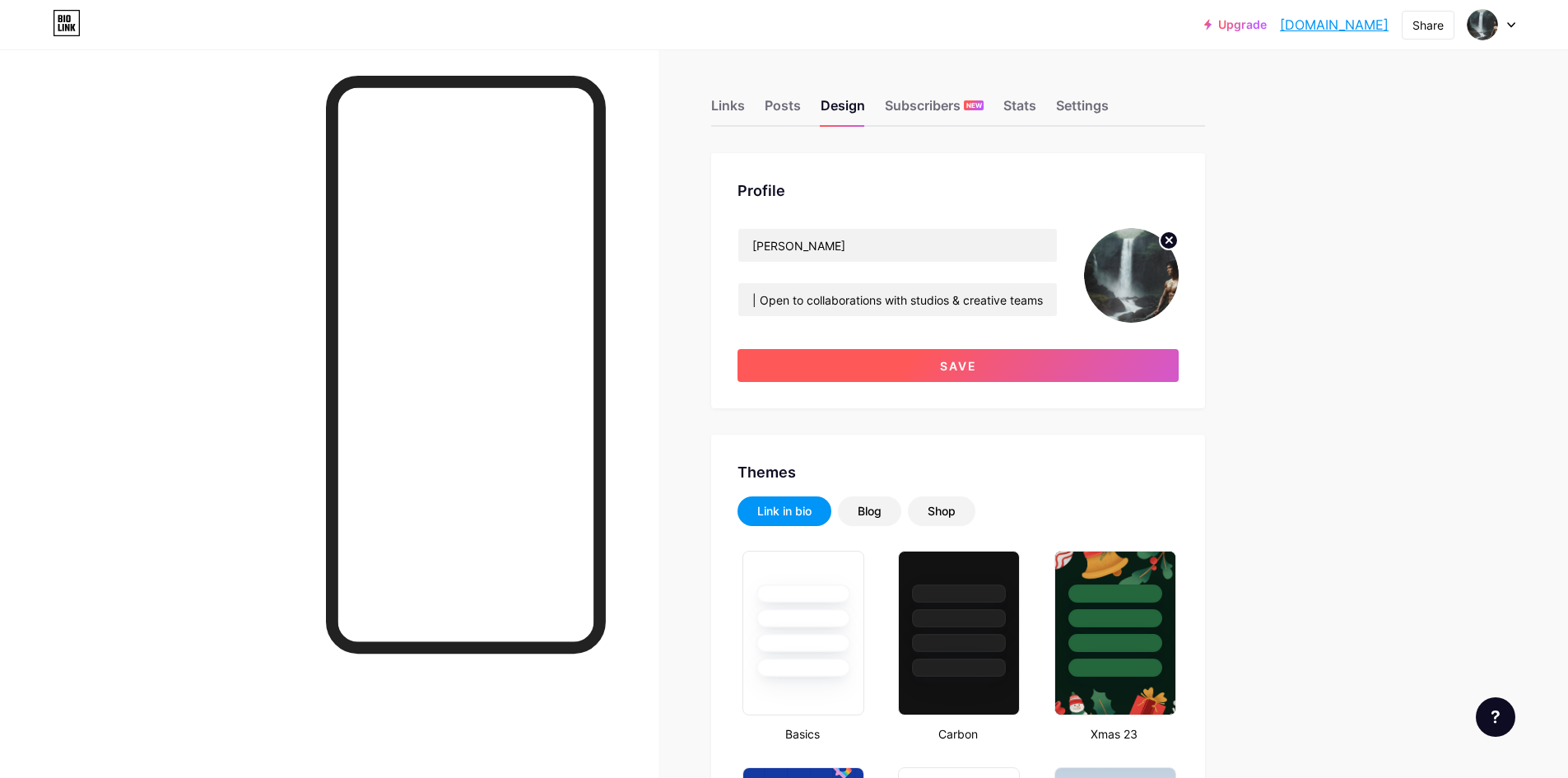
click at [977, 362] on span "Save" at bounding box center [958, 366] width 37 height 14
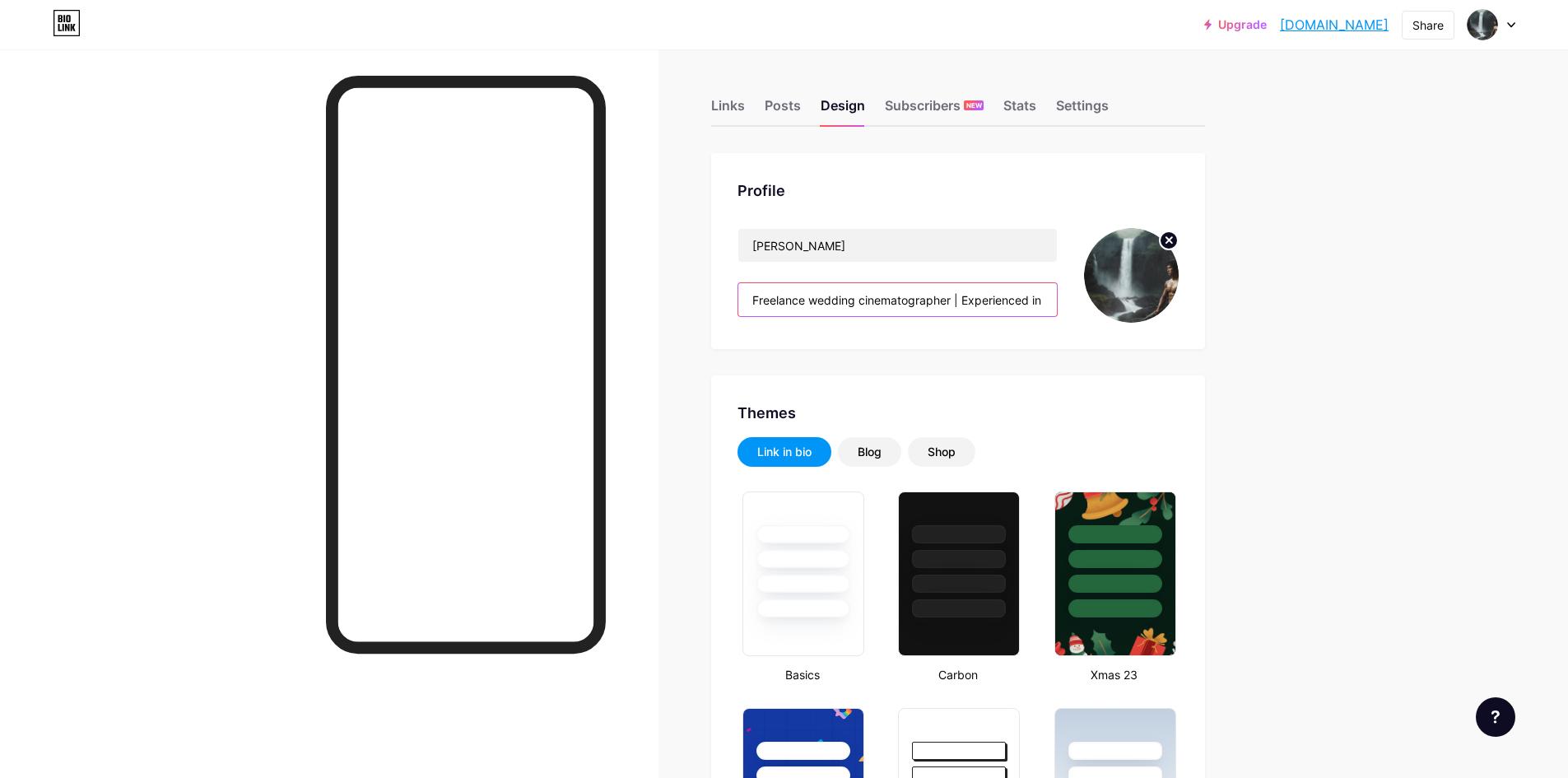
click at [849, 302] on input "Freelance wedding cinematographer | Experienced in cinematic storytelling | Ope…" at bounding box center [897, 300] width 318 height 33
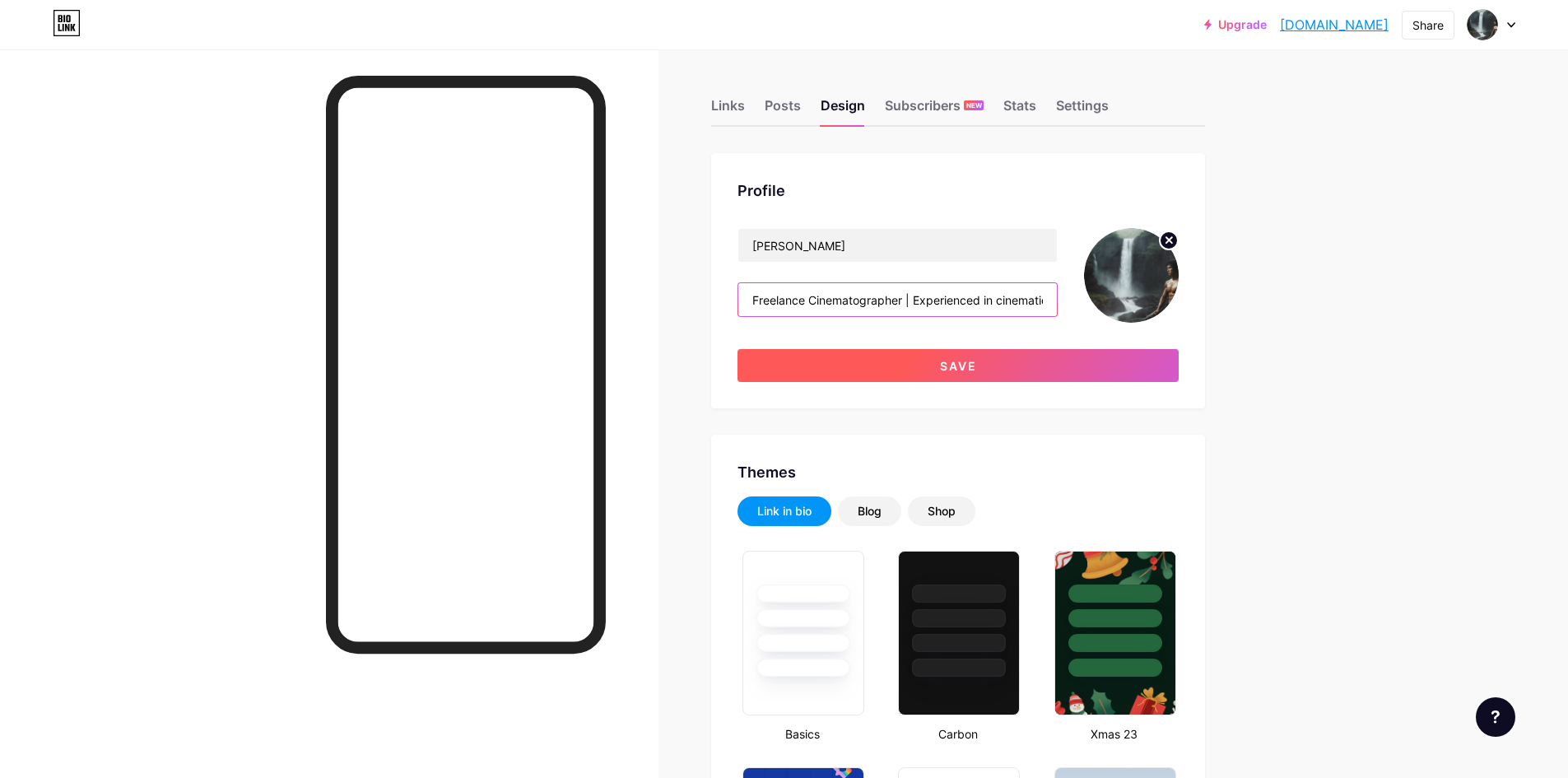
type input "Freelance Cinematographer | Experienced in cinematic storytelling | Open to col…"
click at [930, 370] on button "Save" at bounding box center [958, 365] width 441 height 33
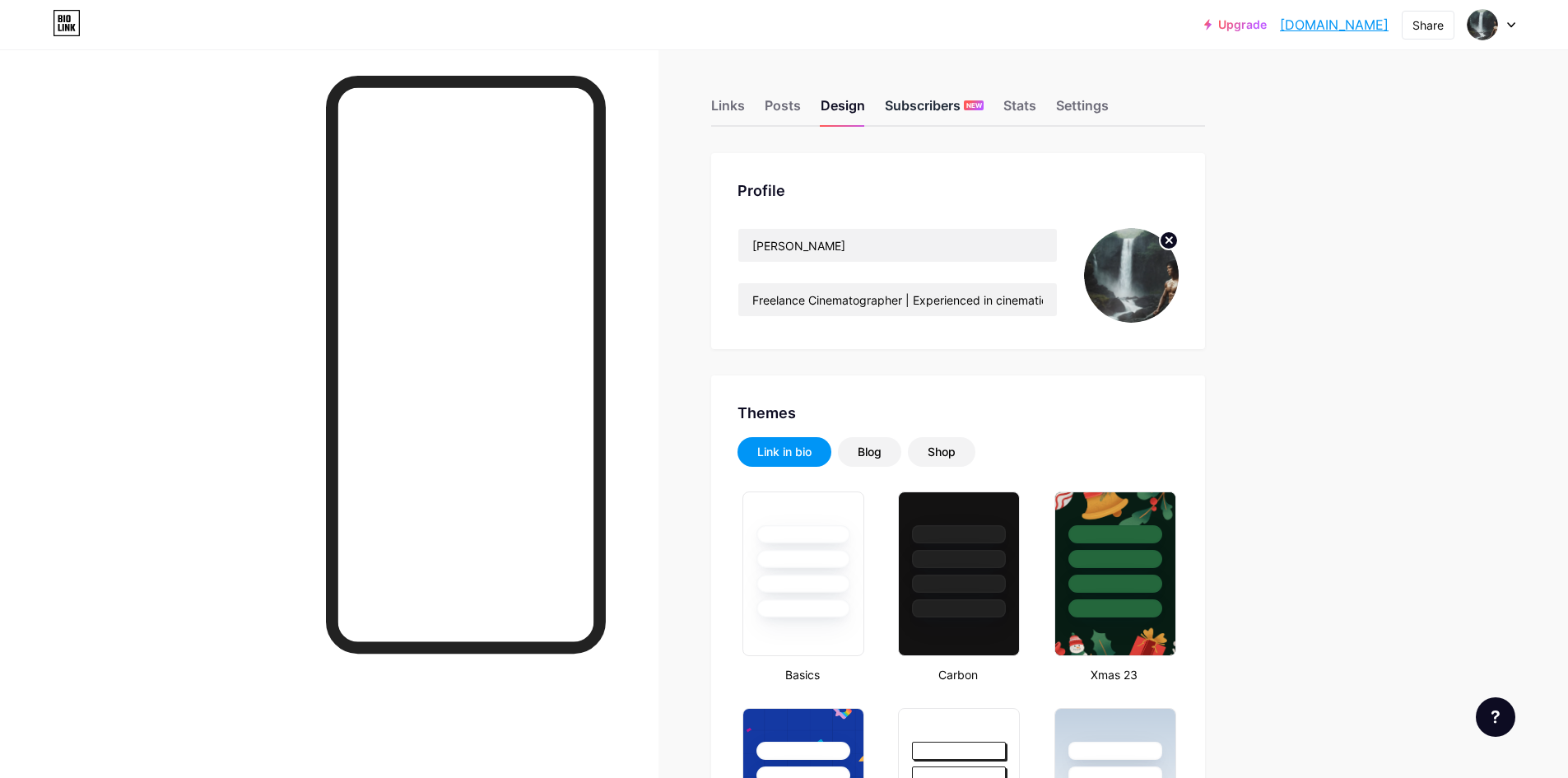
click at [920, 99] on div "Subscribers NEW" at bounding box center [934, 111] width 98 height 29
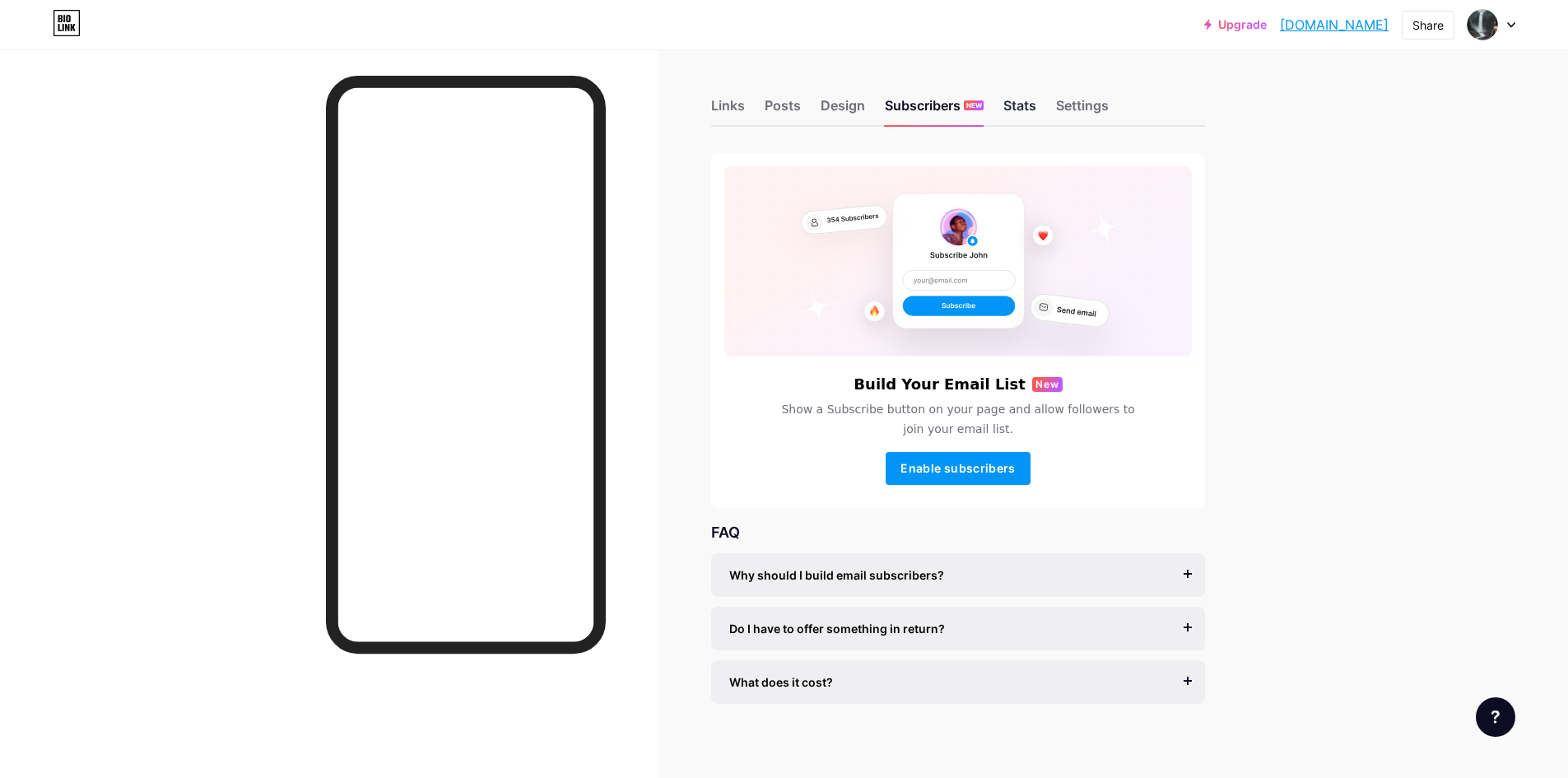
click at [1036, 105] on div "Stats" at bounding box center [1020, 111] width 33 height 29
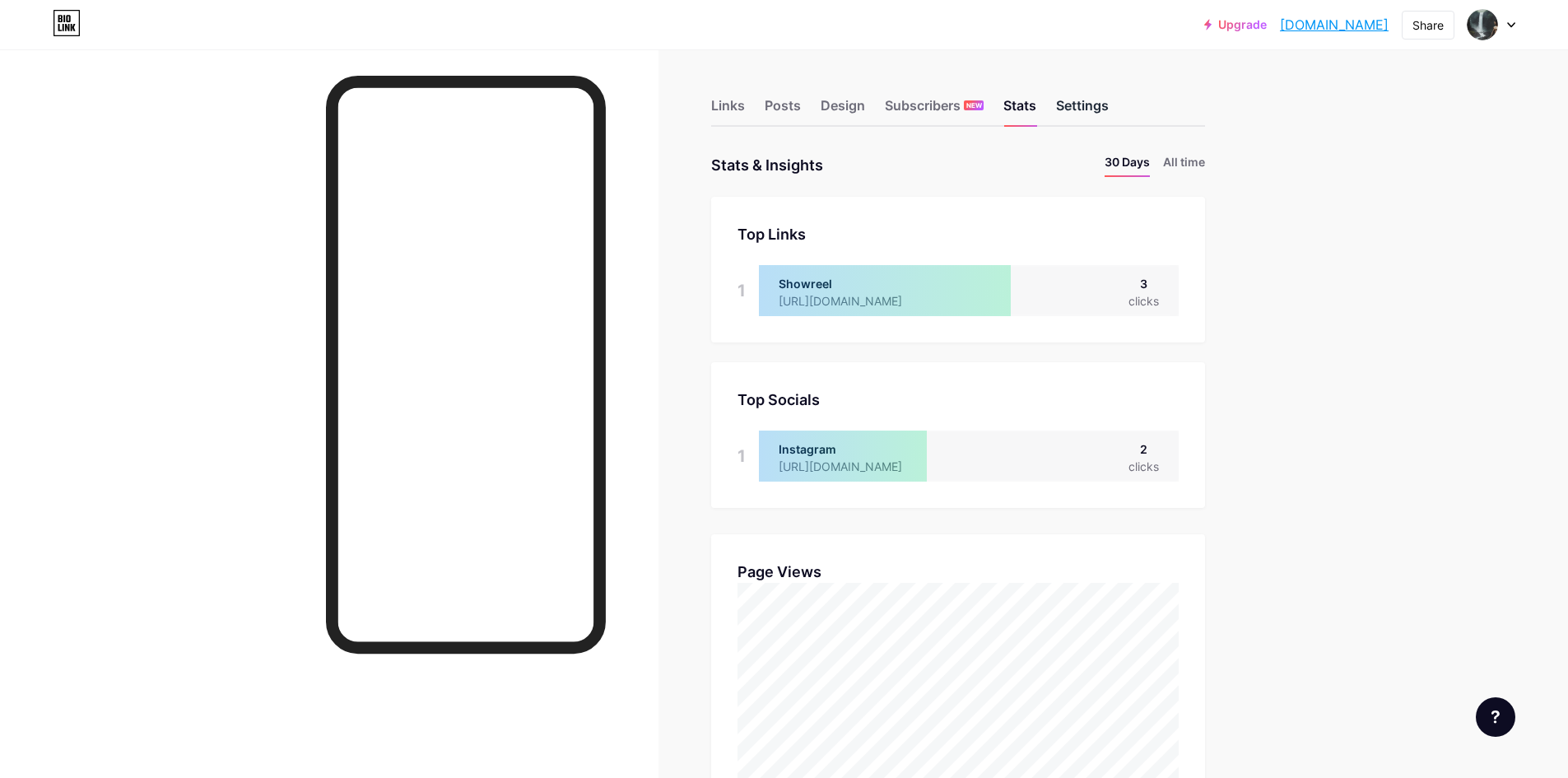
scroll to position [778, 1568]
click at [1087, 114] on div "Settings" at bounding box center [1082, 111] width 53 height 29
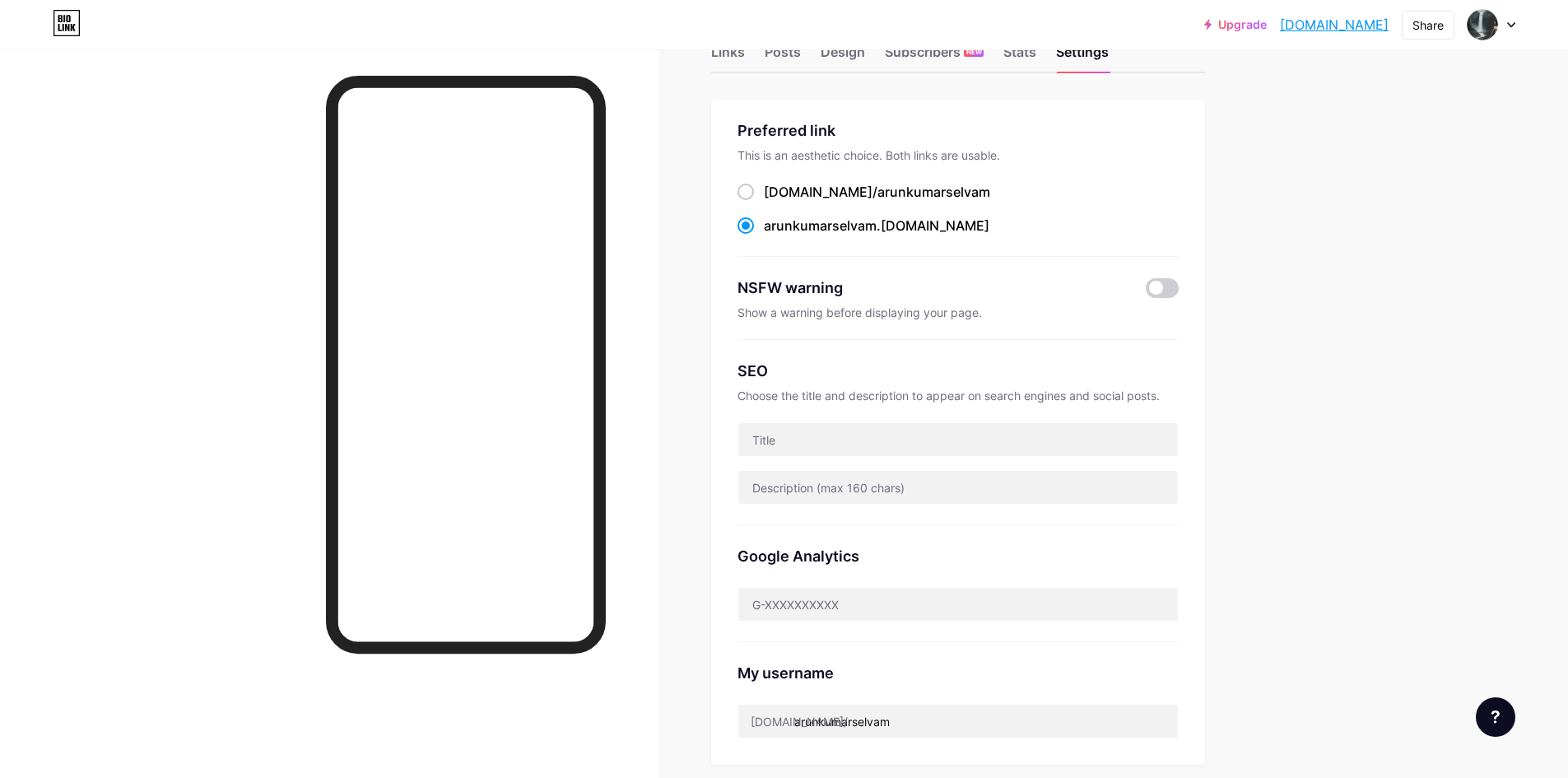
scroll to position [82, 0]
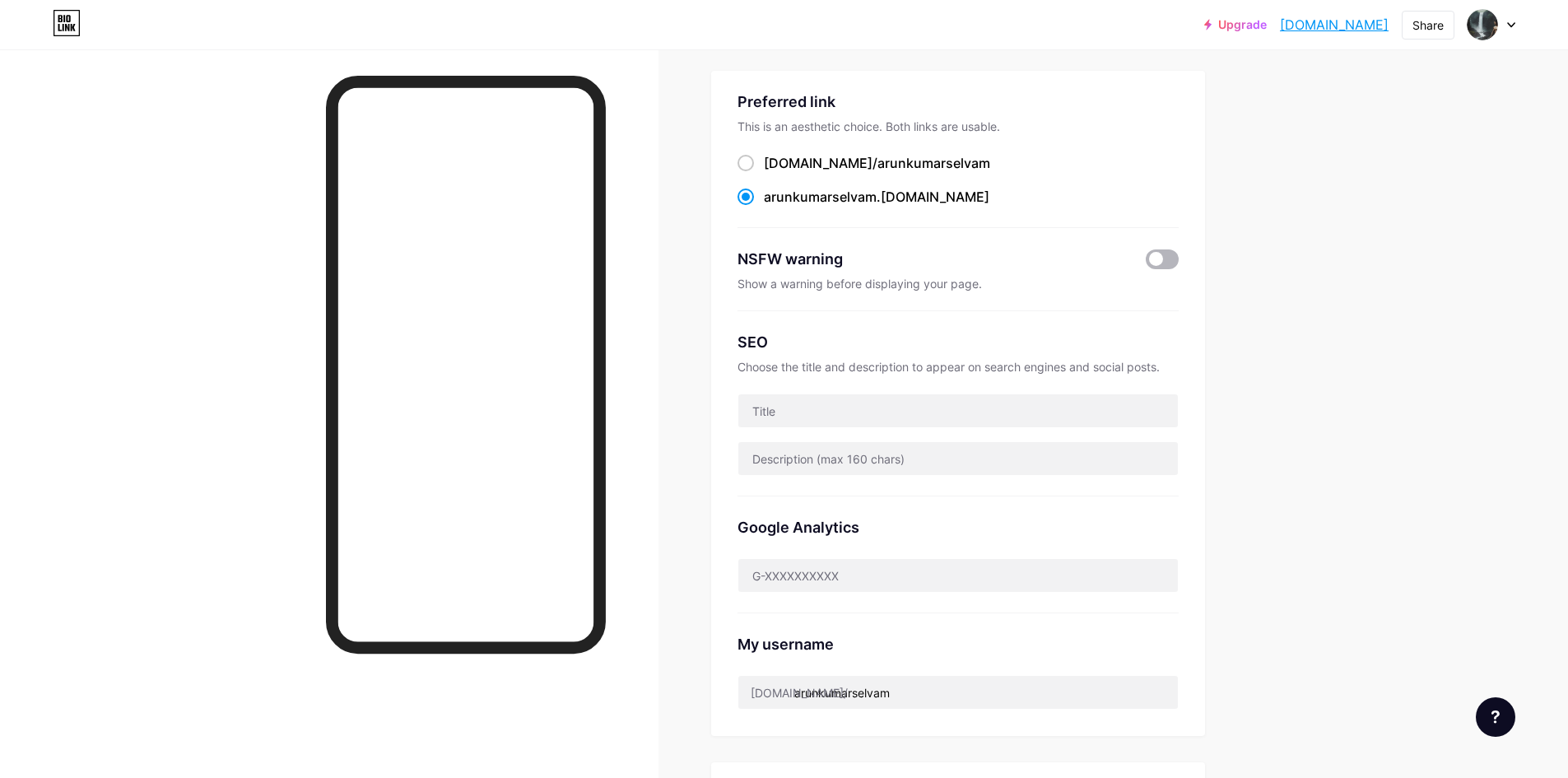
click at [1169, 256] on span at bounding box center [1162, 259] width 33 height 20
click at [1146, 263] on input "checkbox" at bounding box center [1146, 263] width 0 height 0
click at [1165, 257] on span at bounding box center [1162, 259] width 33 height 20
click at [1146, 263] on input "checkbox" at bounding box center [1146, 263] width 0 height 0
click at [910, 417] on input "text" at bounding box center [958, 411] width 439 height 33
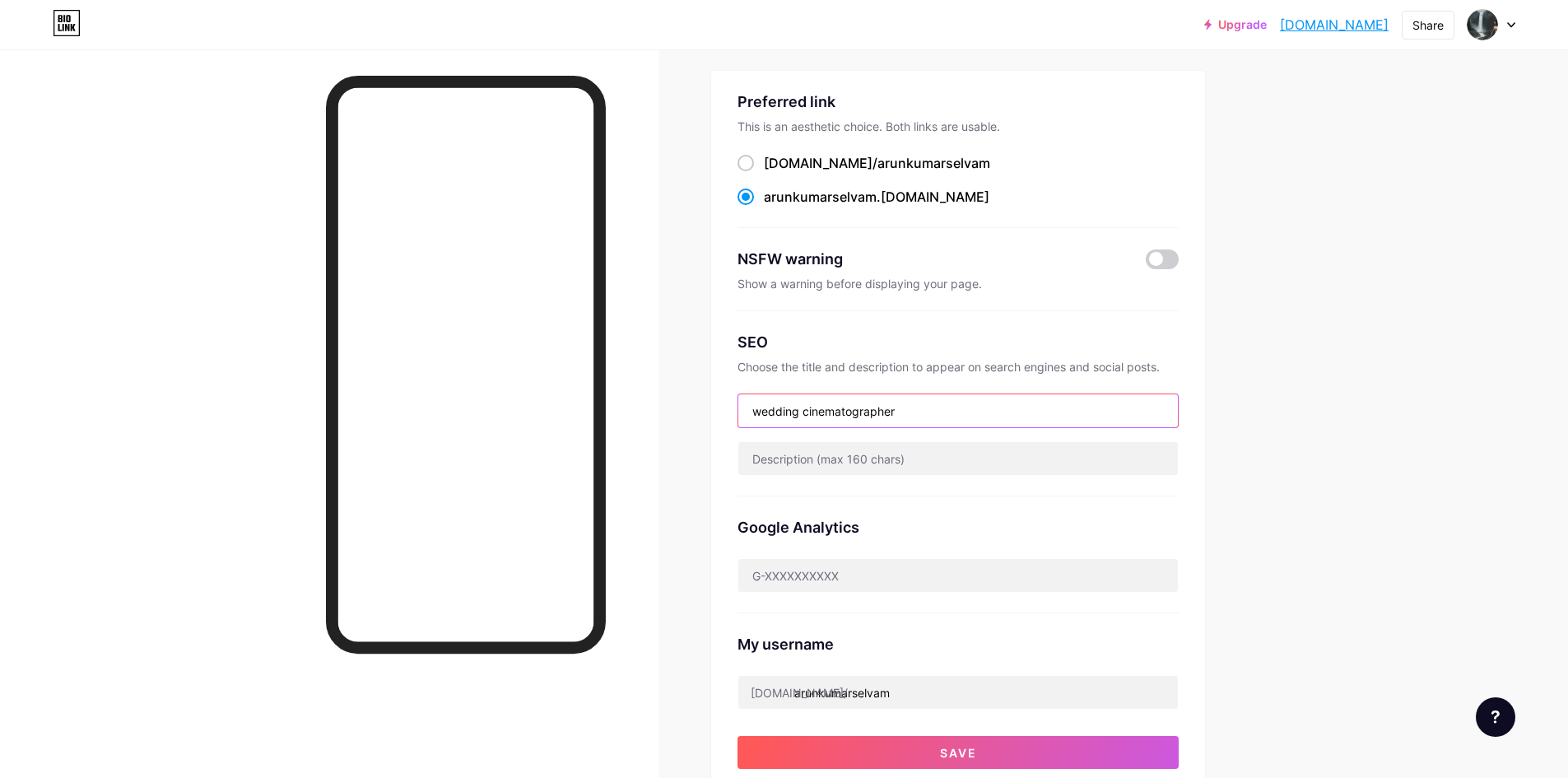
type input "wedding cinematographer"
click at [918, 487] on div "SEO Choose the title and description to appear on search engines and social pos…" at bounding box center [958, 404] width 441 height 186
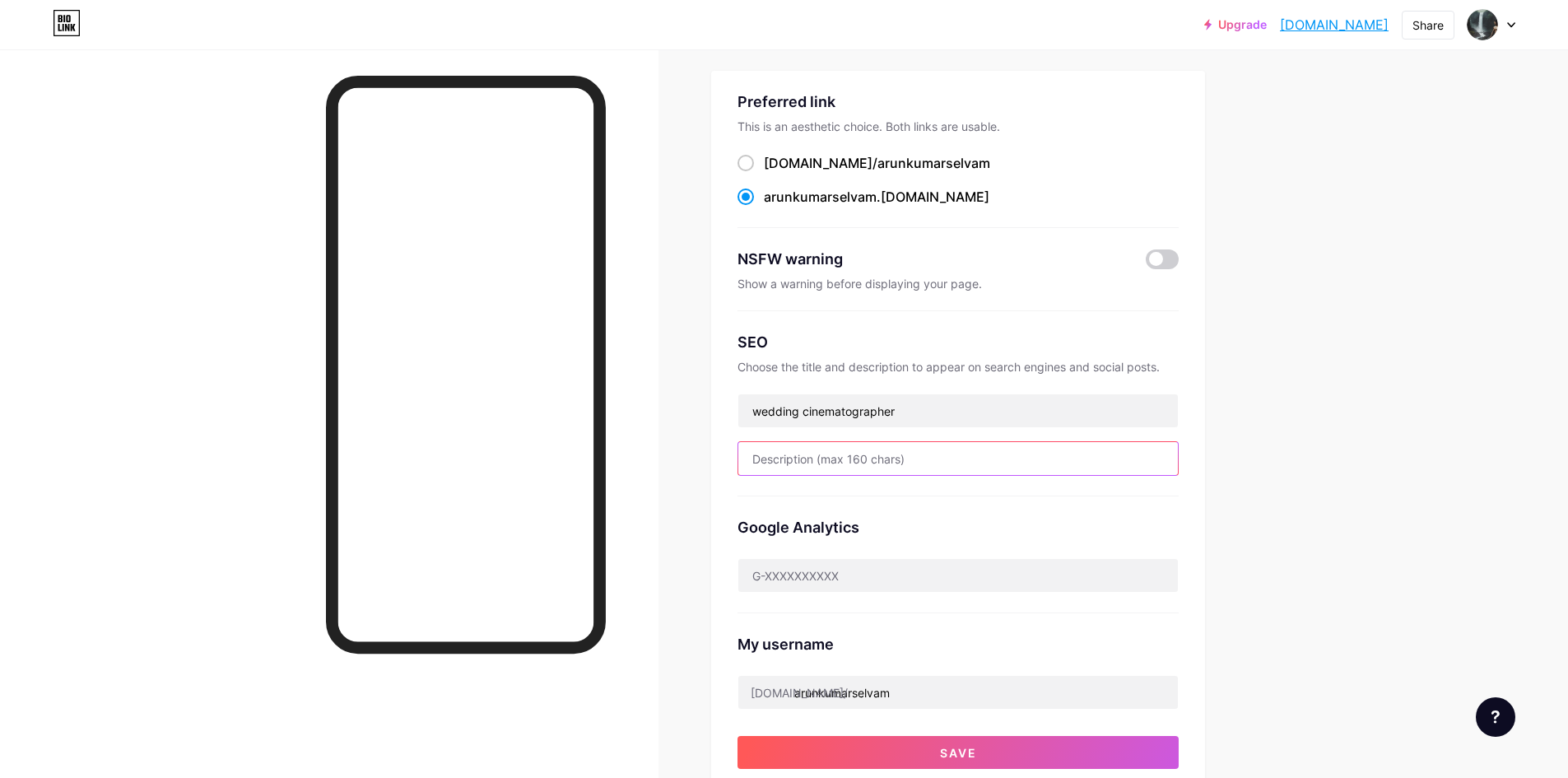
click at [899, 463] on input "text" at bounding box center [958, 459] width 439 height 33
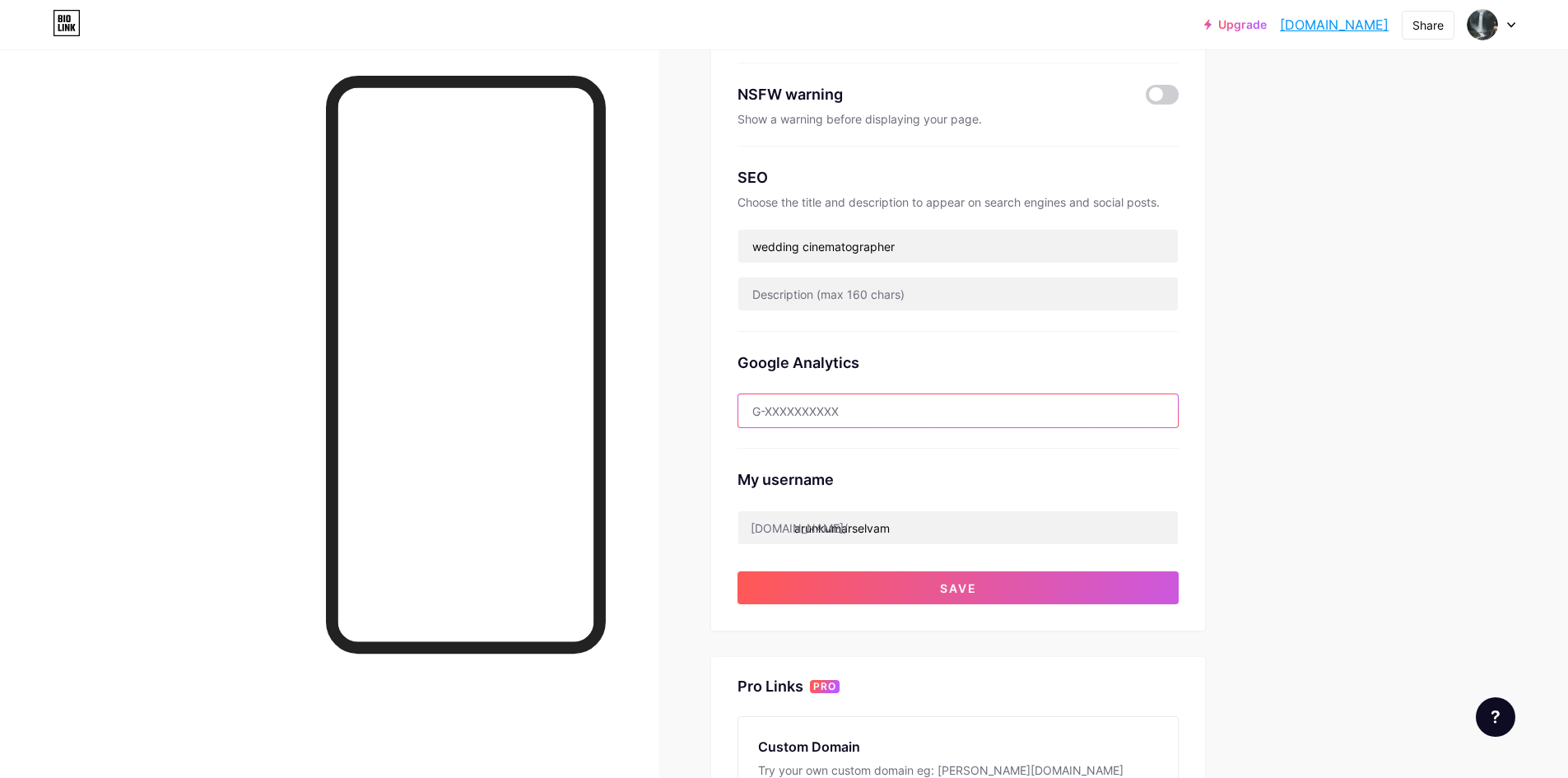
click at [916, 412] on input "text" at bounding box center [958, 411] width 439 height 33
drag, startPoint x: 867, startPoint y: 365, endPoint x: 741, endPoint y: 356, distance: 126.3
click at [741, 356] on div "Preferred link This is an aesthetic choice. Both links are usable. [DOMAIN_NAME…" at bounding box center [958, 268] width 494 height 724
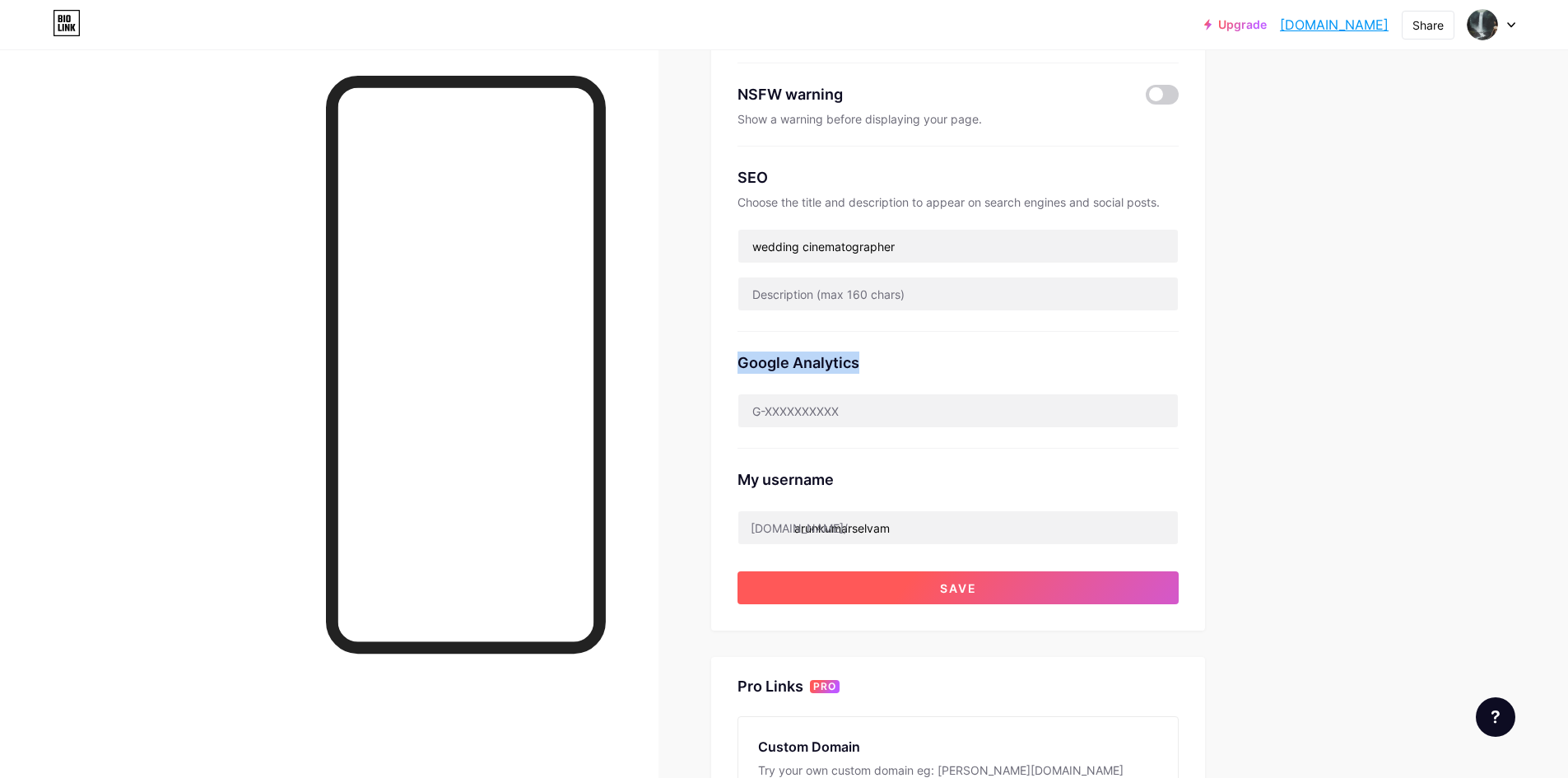
click at [972, 589] on span "Save" at bounding box center [958, 588] width 37 height 14
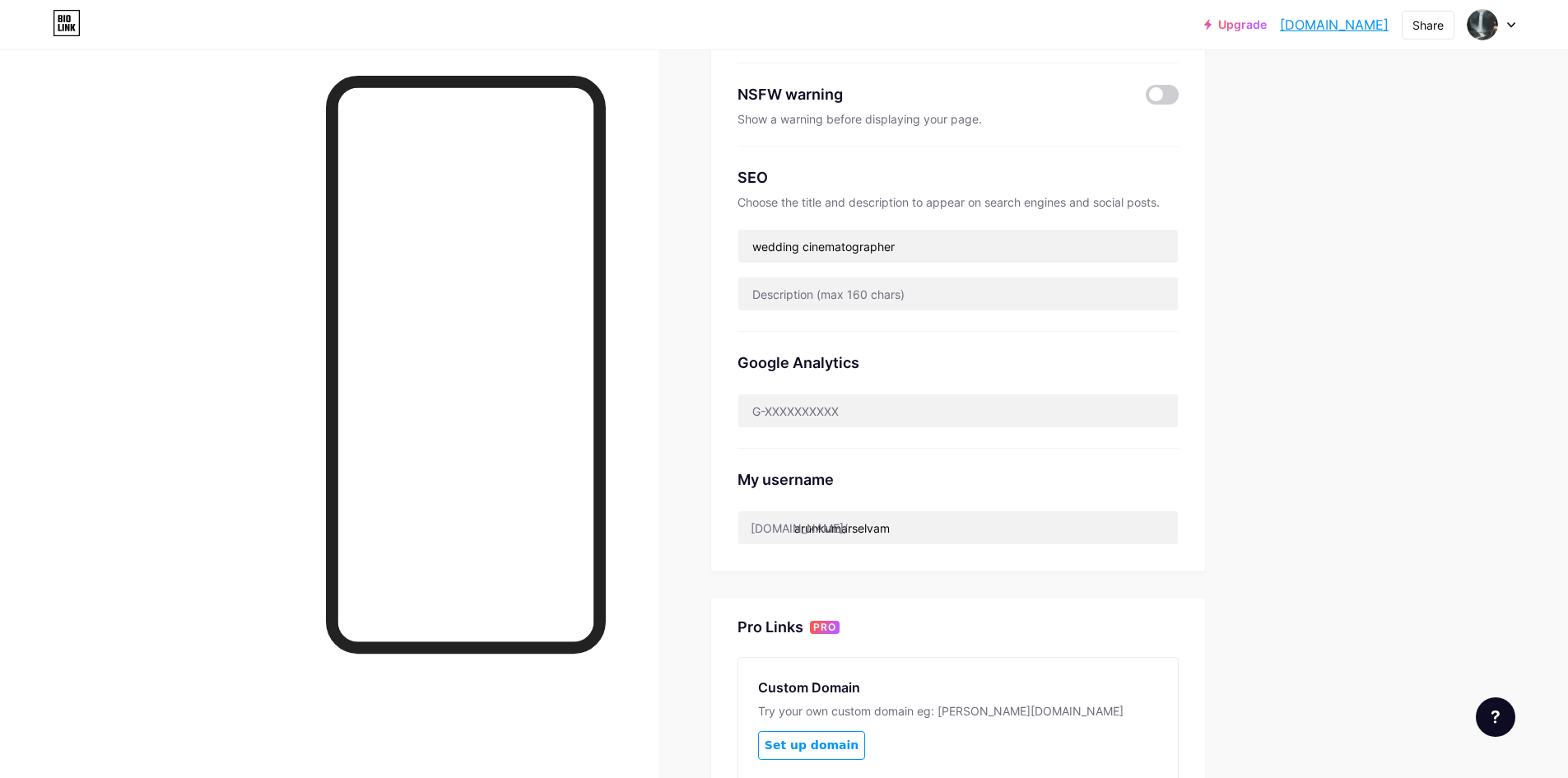
click at [1366, 497] on div "Upgrade arunkumarselvam... [DOMAIN_NAME] Share Switch accounts [PERSON_NAME] [D…" at bounding box center [784, 398] width 1568 height 1290
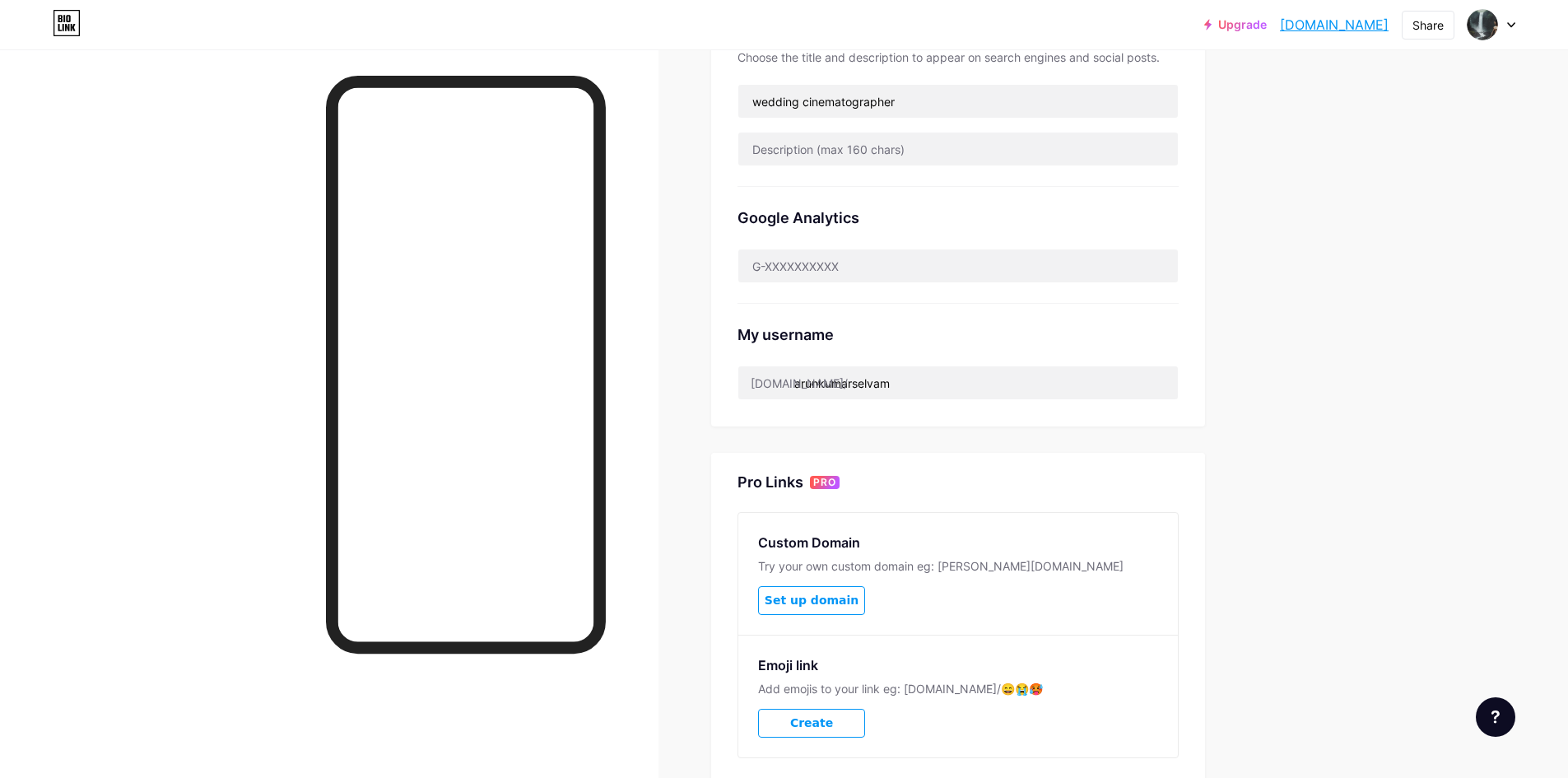
scroll to position [509, 0]
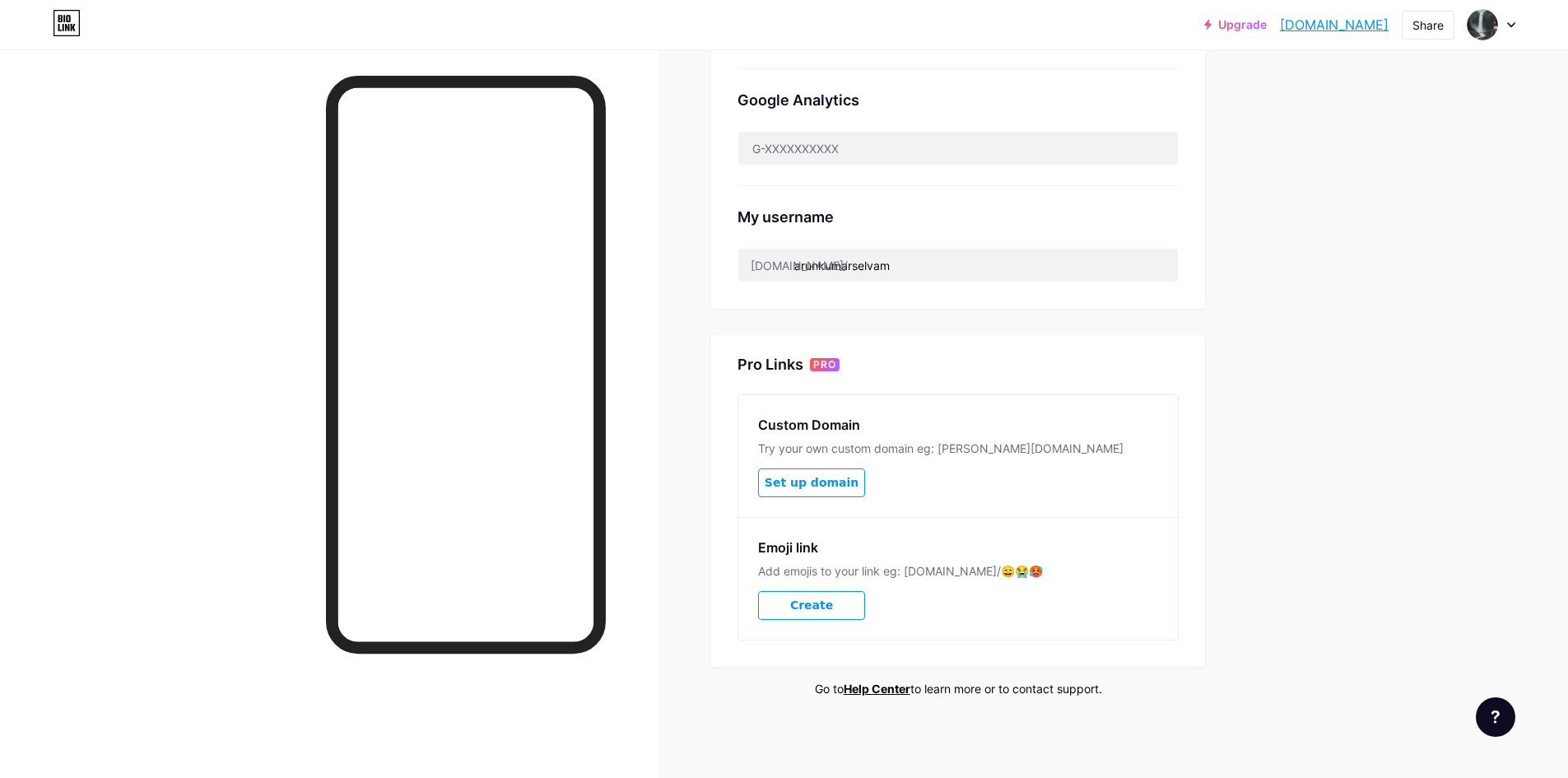
click at [847, 482] on span "Set up domain" at bounding box center [811, 483] width 94 height 14
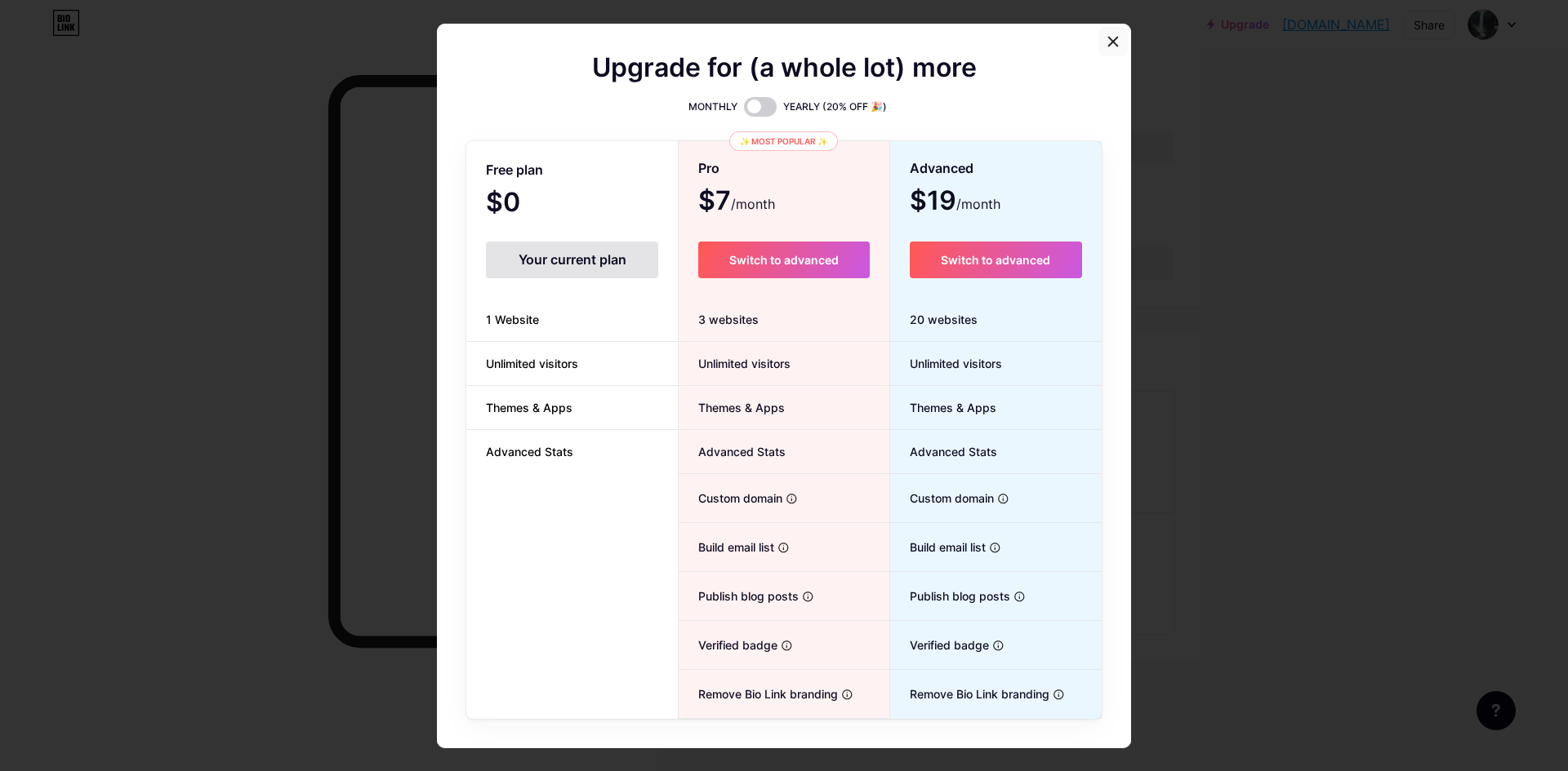
click at [1108, 39] on icon at bounding box center [1113, 41] width 9 height 9
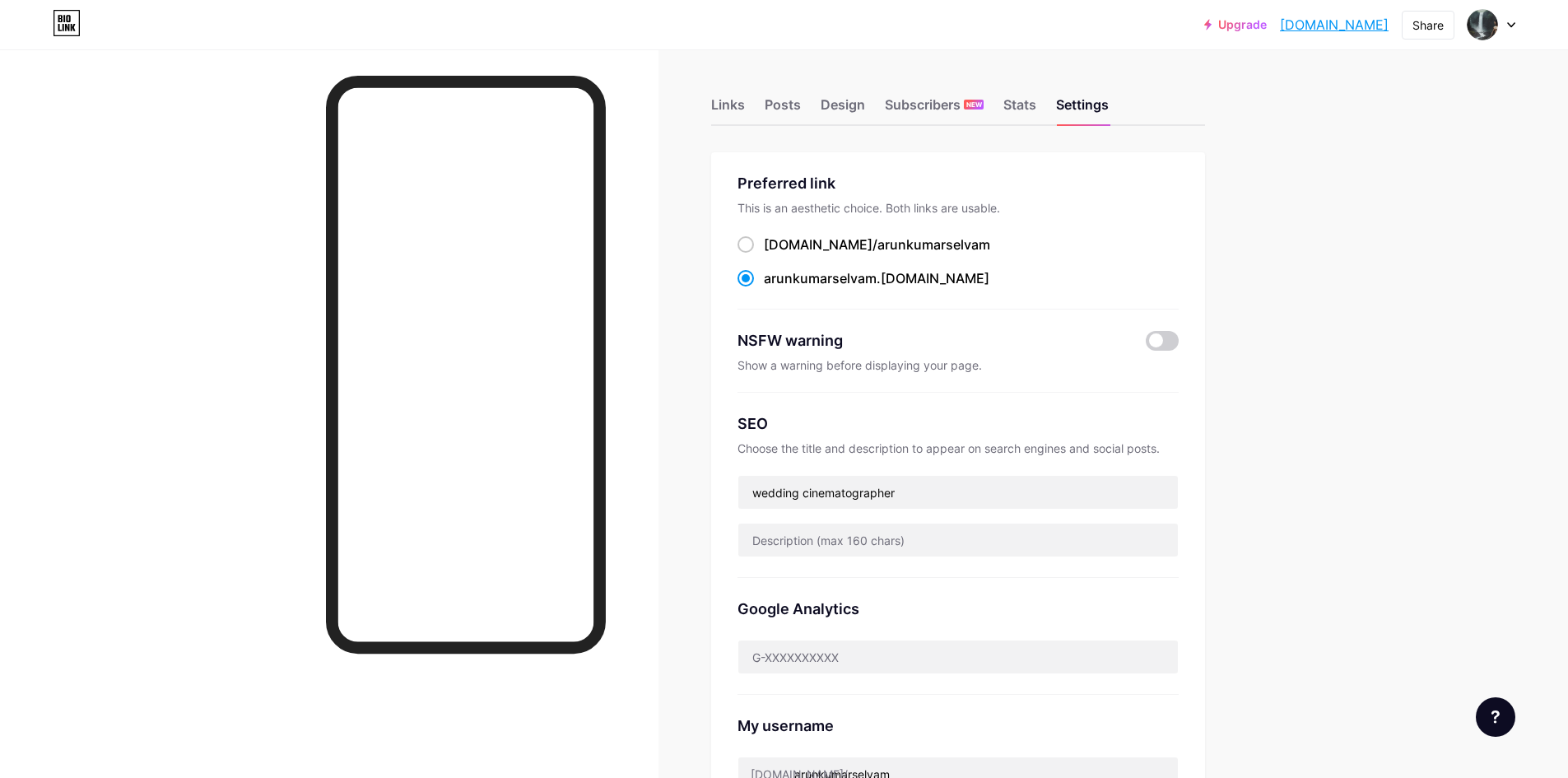
scroll to position [0, 0]
click at [1028, 111] on div "Stats" at bounding box center [1020, 111] width 33 height 29
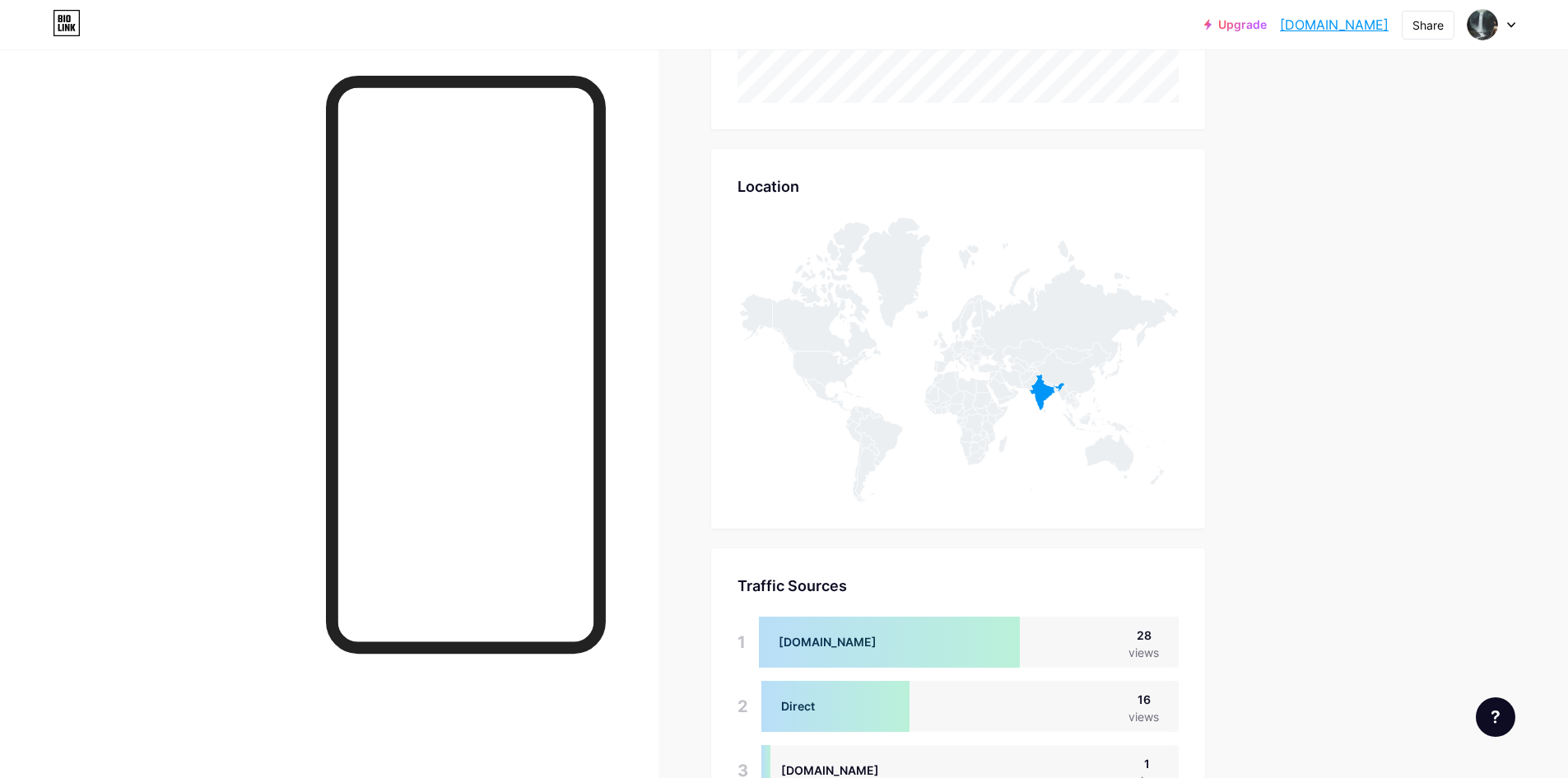
scroll to position [828, 0]
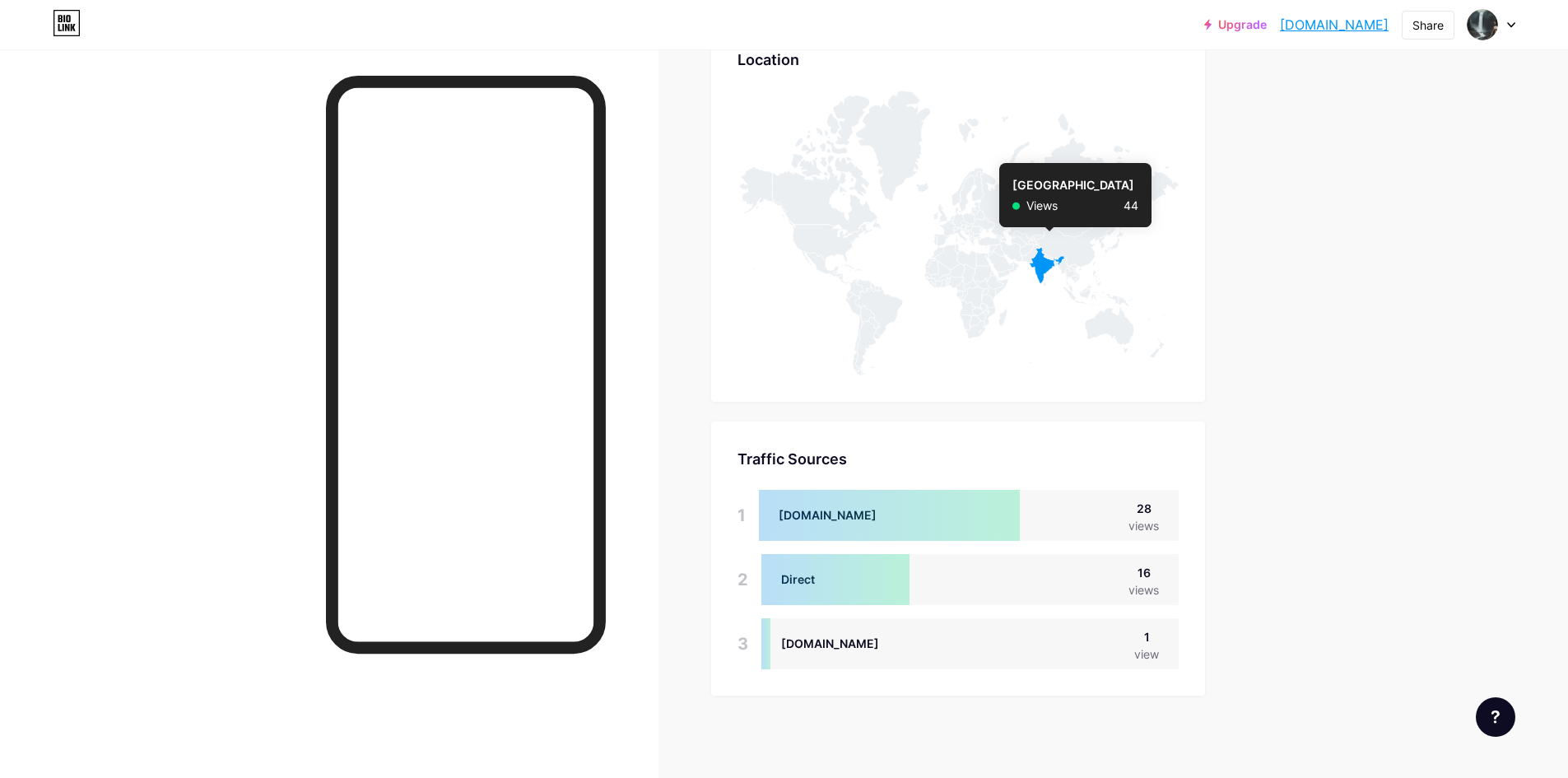
click at [1050, 262] on icon at bounding box center [1047, 265] width 36 height 37
drag, startPoint x: 1148, startPoint y: 646, endPoint x: 1163, endPoint y: 648, distance: 15.1
click at [1159, 648] on div "view" at bounding box center [1147, 655] width 25 height 17
drag, startPoint x: 1137, startPoint y: 528, endPoint x: 1151, endPoint y: 533, distance: 14.9
click at [1151, 533] on div "views" at bounding box center [1143, 526] width 30 height 17
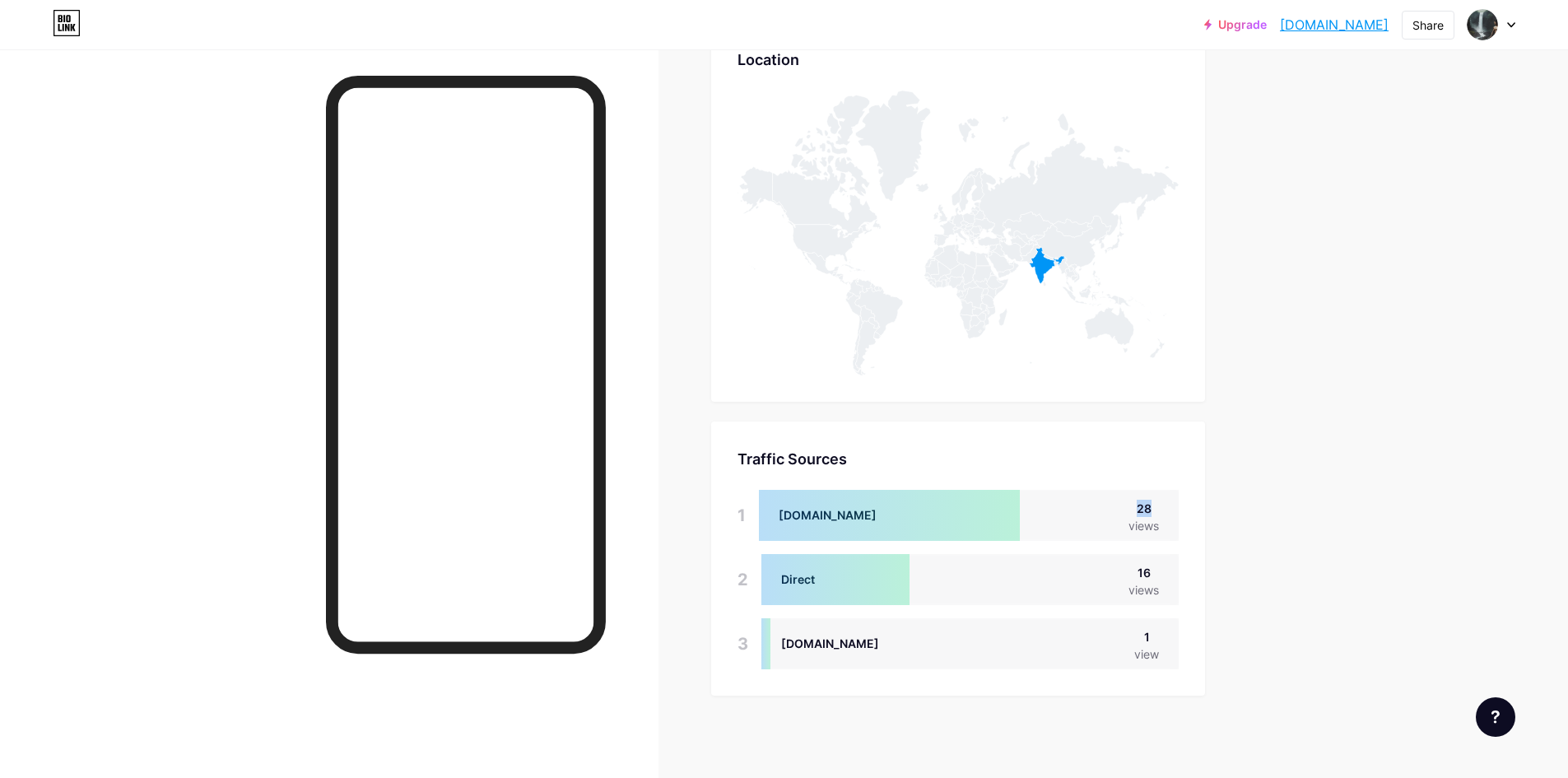
drag, startPoint x: 1136, startPoint y: 503, endPoint x: 1154, endPoint y: 513, distance: 20.6
click at [1154, 513] on div "28" at bounding box center [1143, 509] width 30 height 17
click at [1020, 515] on div at bounding box center [890, 516] width 261 height 51
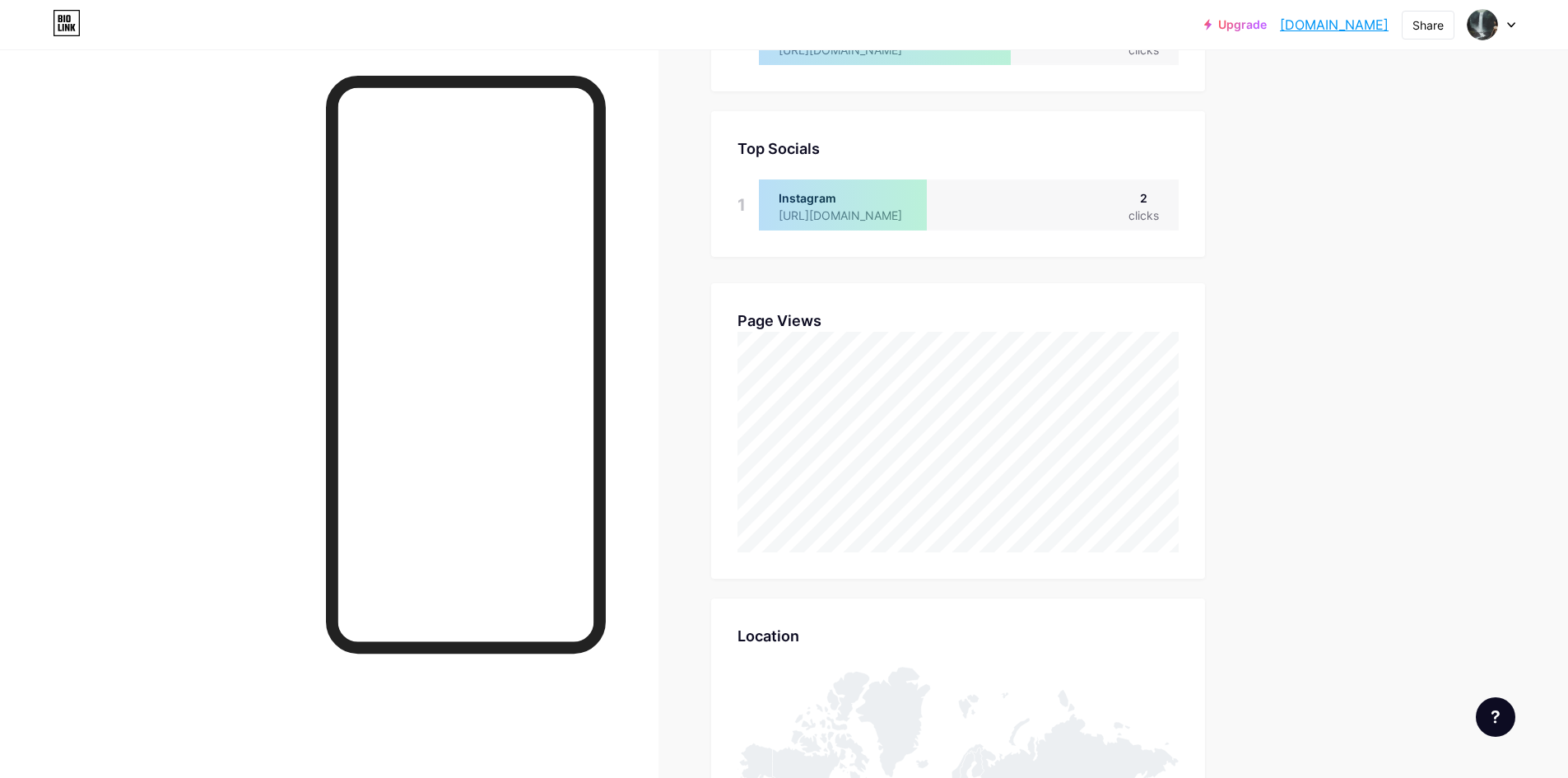
scroll to position [0, 0]
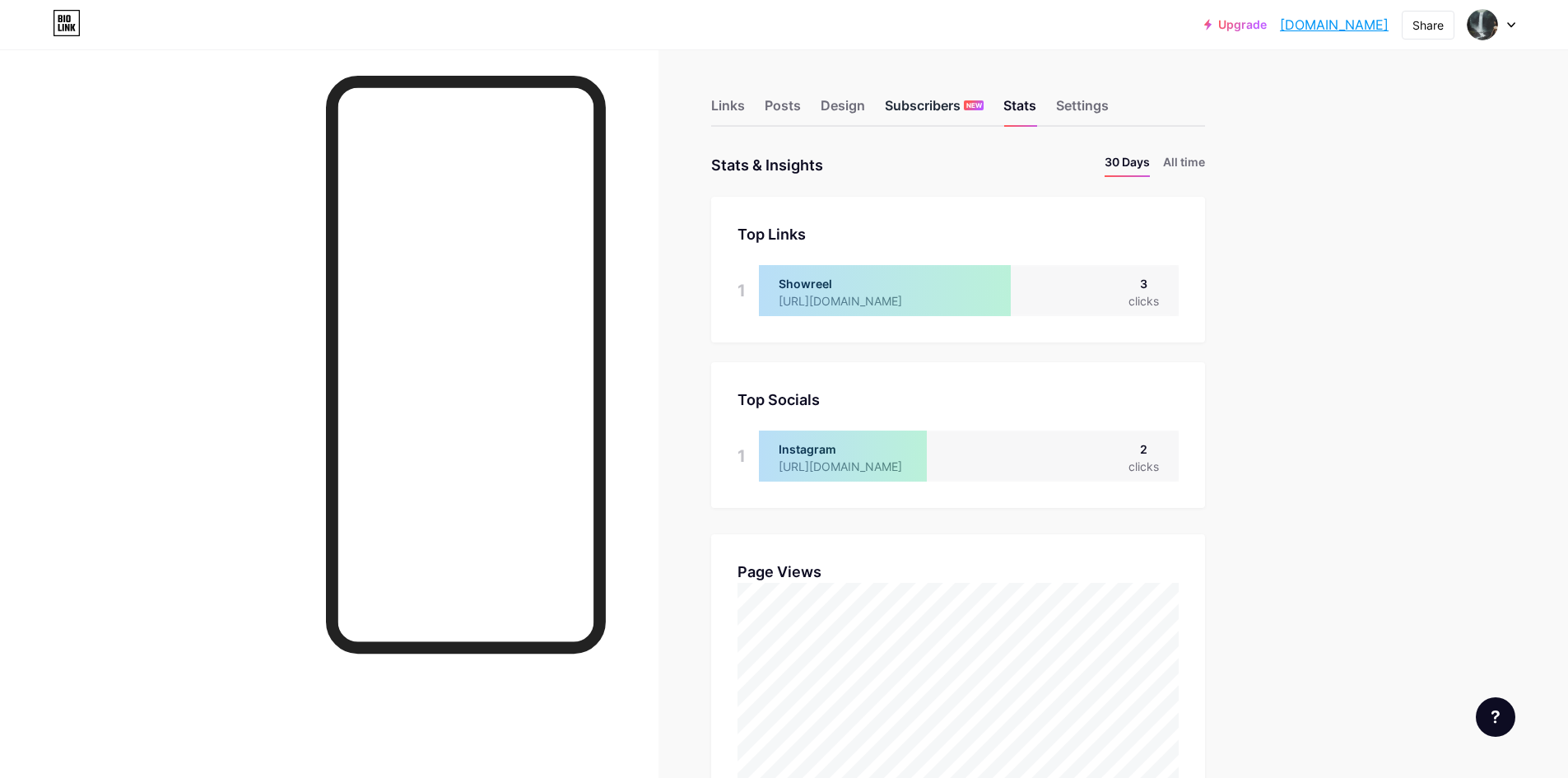
click at [940, 101] on div "Subscribers NEW" at bounding box center [934, 111] width 98 height 29
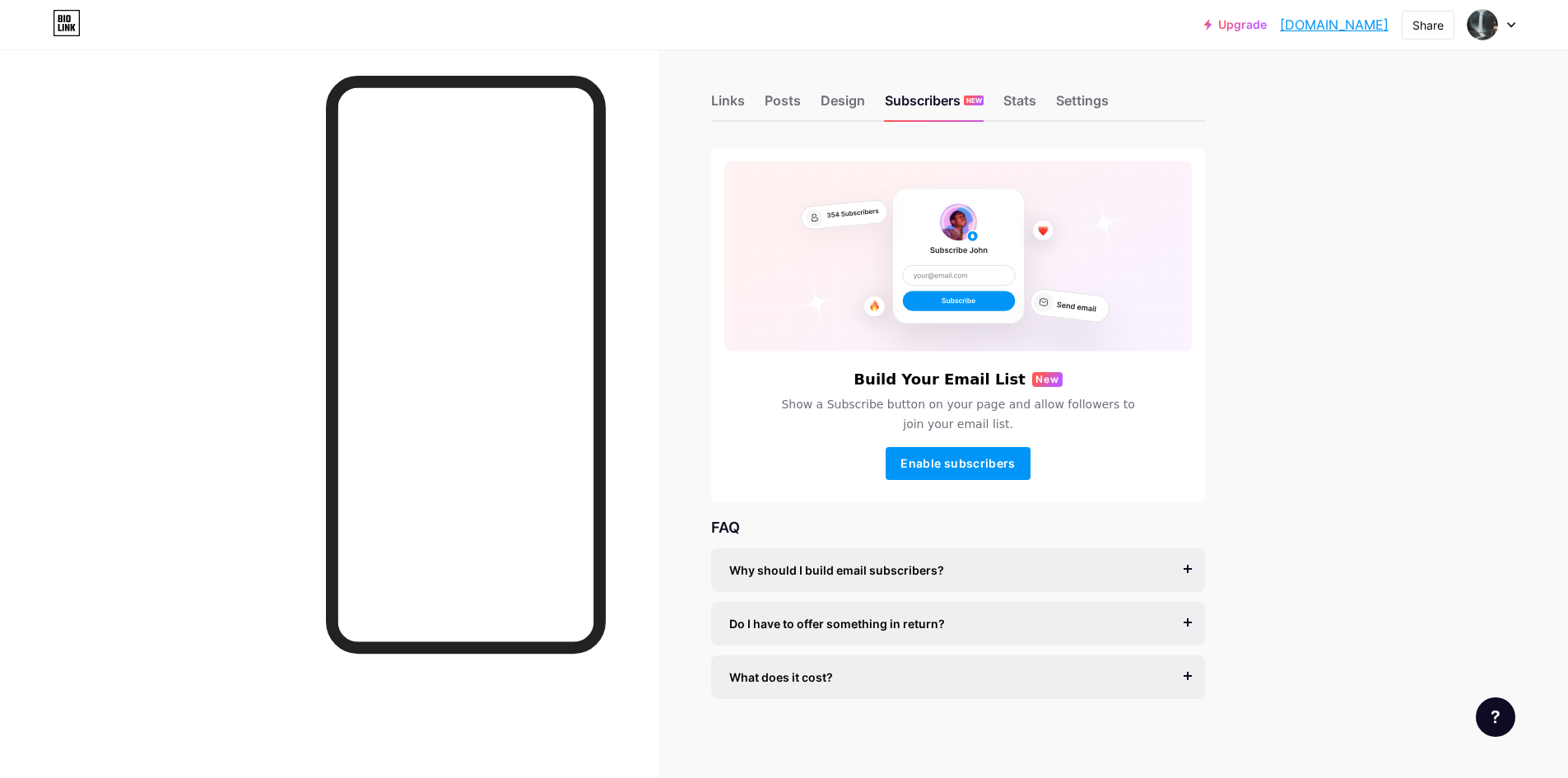
scroll to position [9, 0]
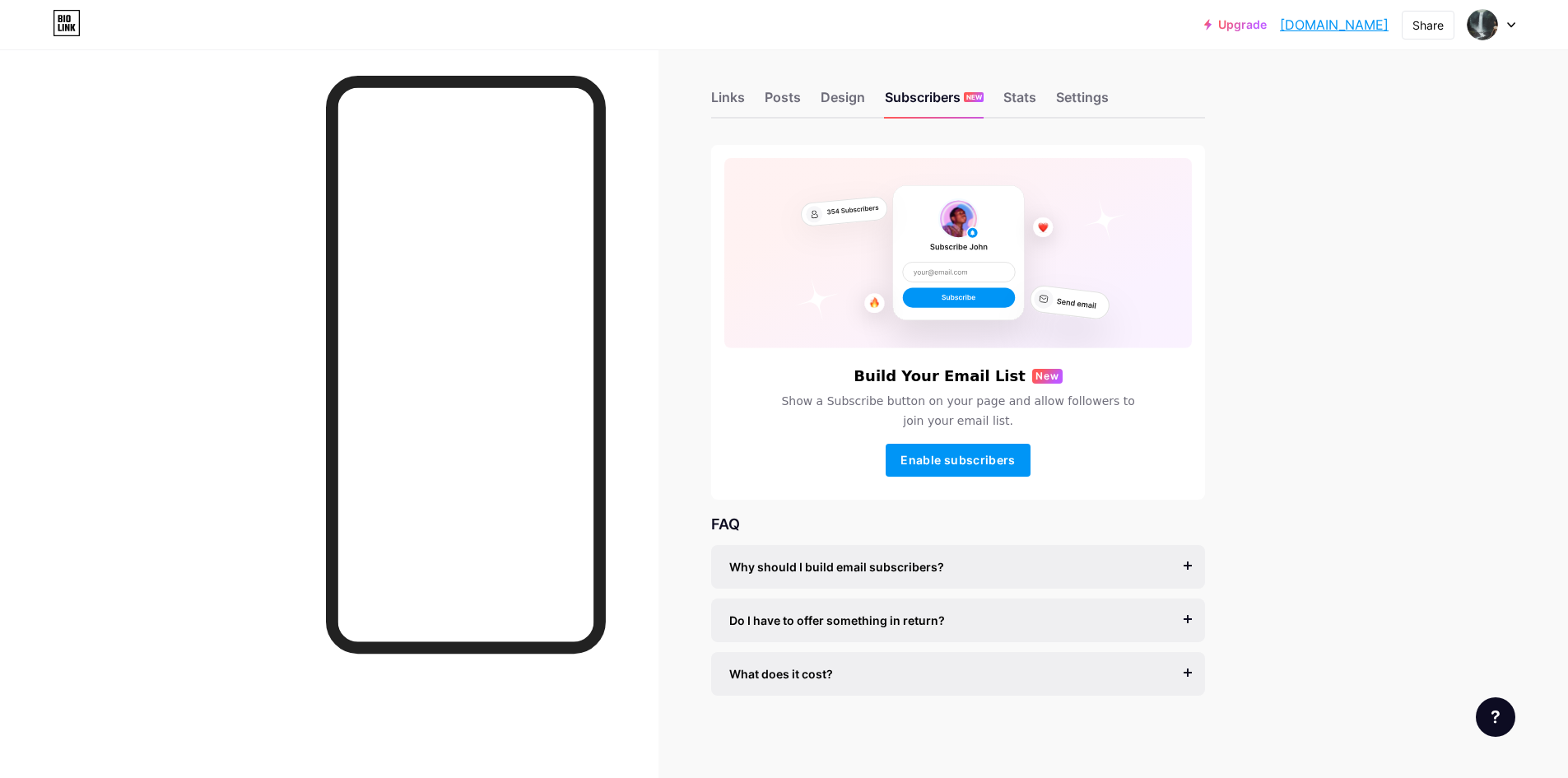
click at [984, 629] on div "Do I have to offer something in return? It’s better if you do, but most creator…" at bounding box center [958, 621] width 494 height 44
click at [984, 623] on div "Do I have to offer something in return?" at bounding box center [958, 621] width 457 height 17
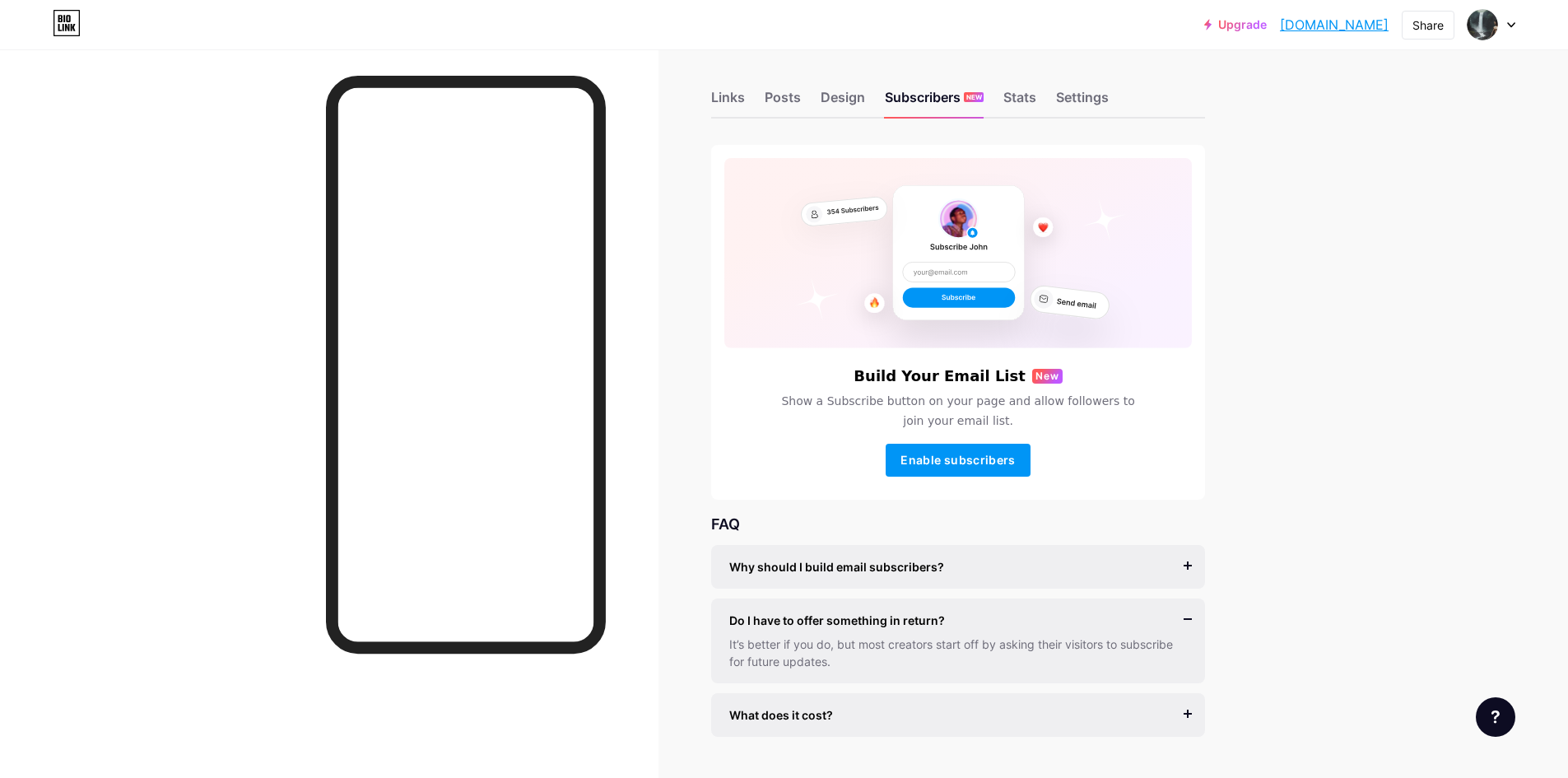
click at [895, 724] on div "What does it cost? It’s free to get started, and you can accept unlimited subsc…" at bounding box center [958, 715] width 494 height 44
click at [864, 723] on div "What does it cost?" at bounding box center [958, 715] width 457 height 17
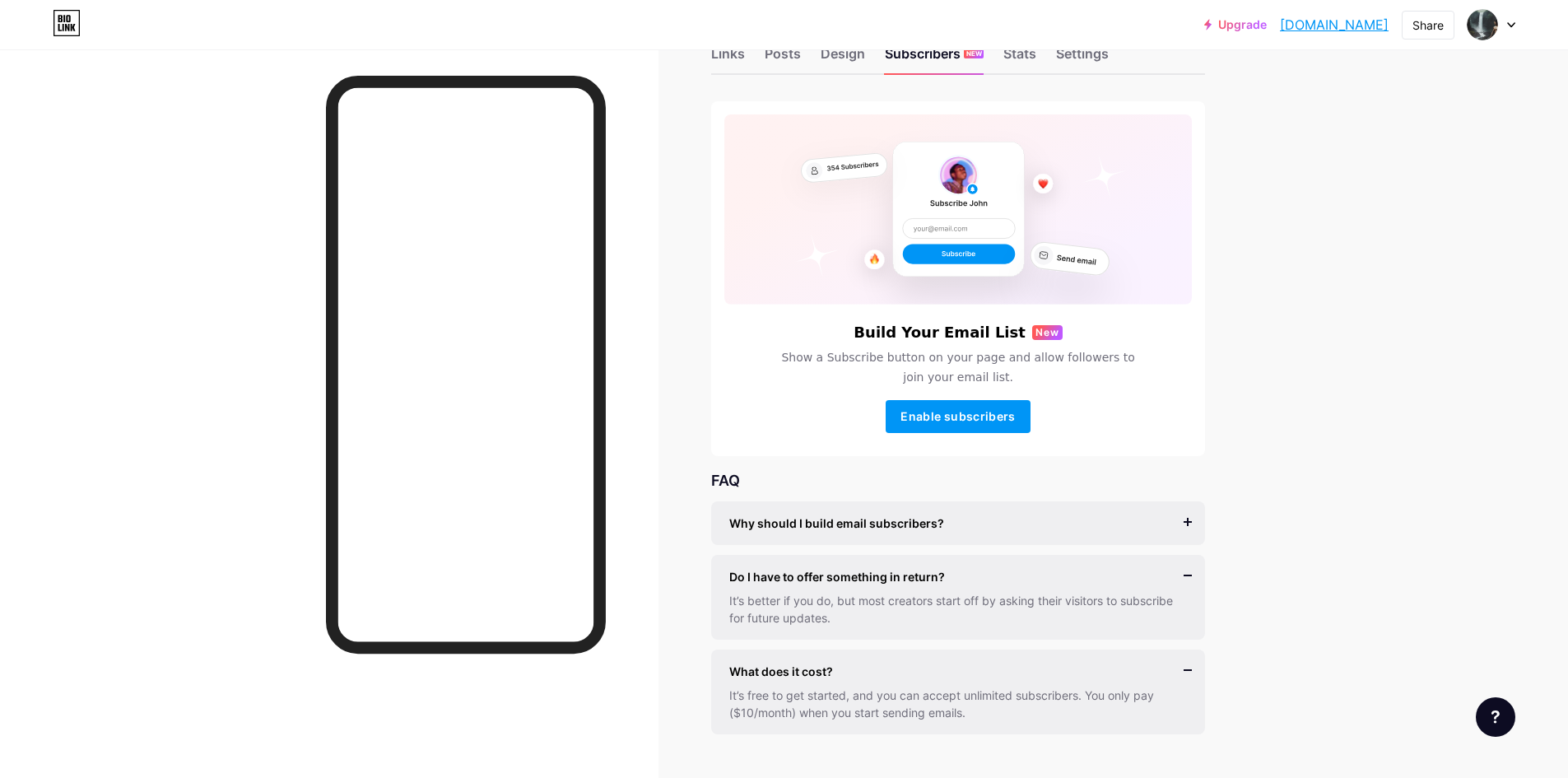
scroll to position [0, 0]
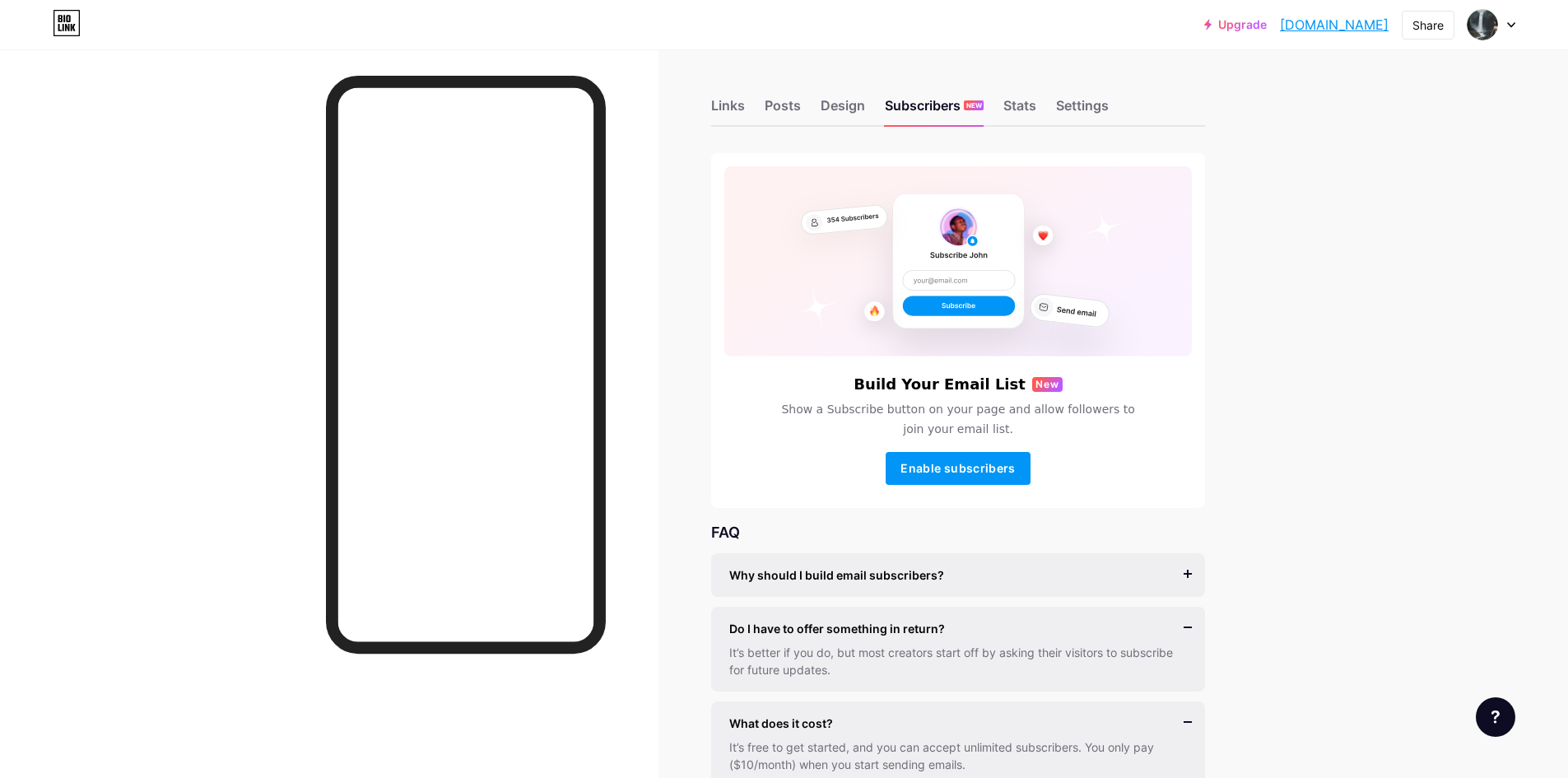
click at [848, 95] on div "Links Posts Design Subscribers NEW Stats Settings" at bounding box center [958, 98] width 494 height 58
click at [847, 103] on div "Design" at bounding box center [843, 111] width 45 height 29
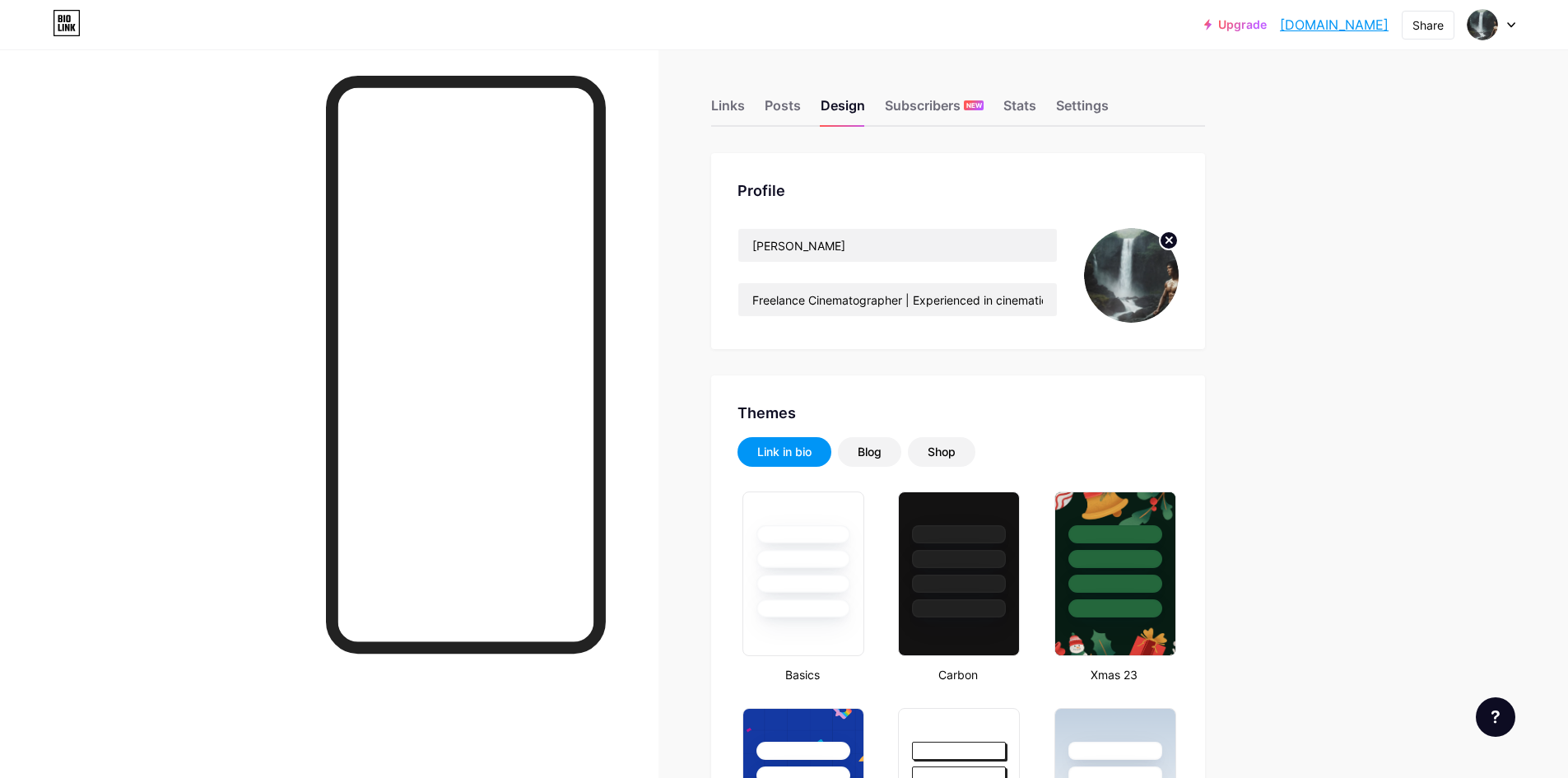
click at [1147, 265] on img at bounding box center [1131, 275] width 95 height 95
click at [1178, 239] on circle at bounding box center [1168, 240] width 18 height 18
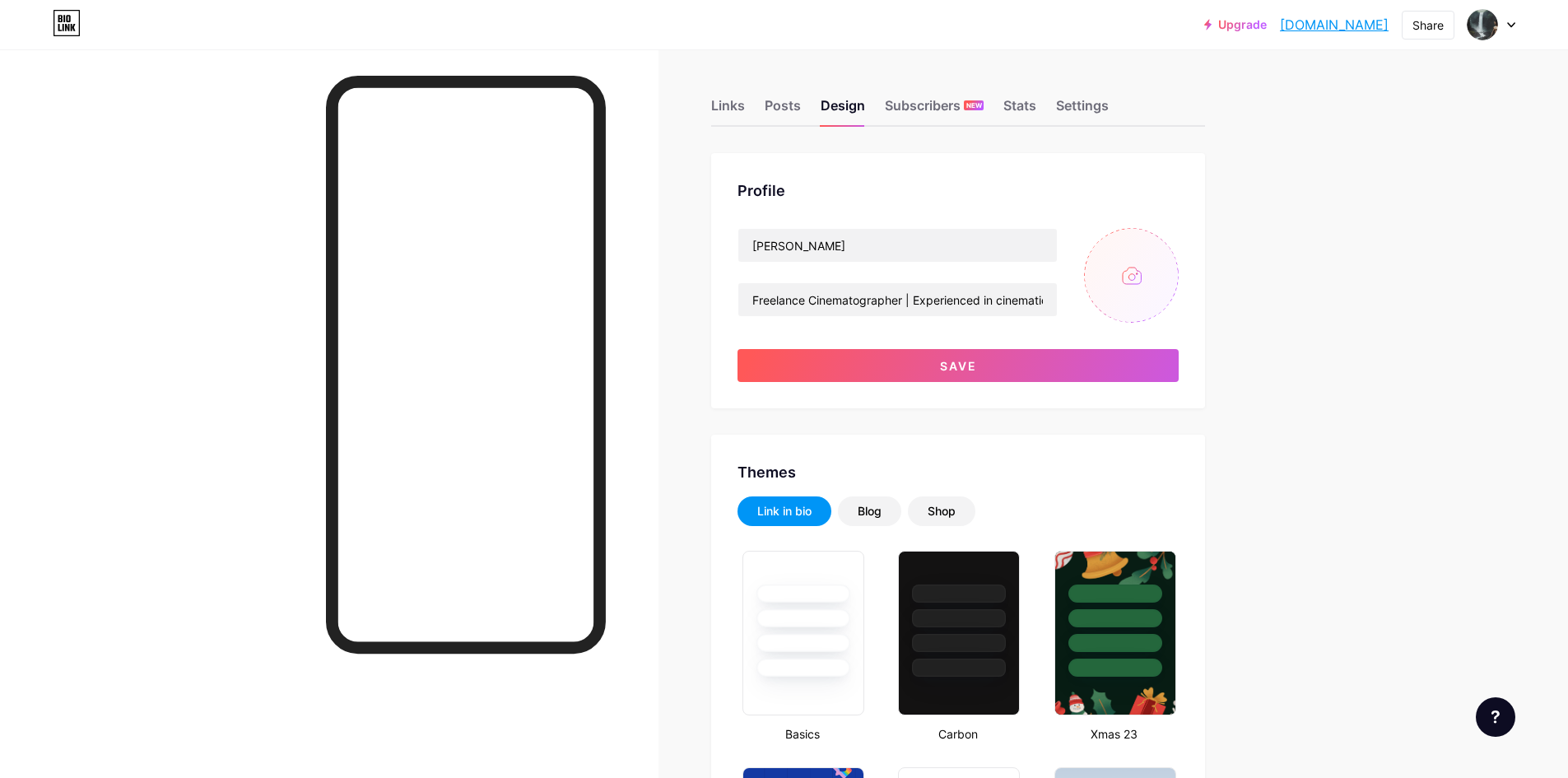
click at [1135, 281] on input "file" at bounding box center [1131, 275] width 95 height 95
type input "C:\fakepath\_AKS1191.jpg"
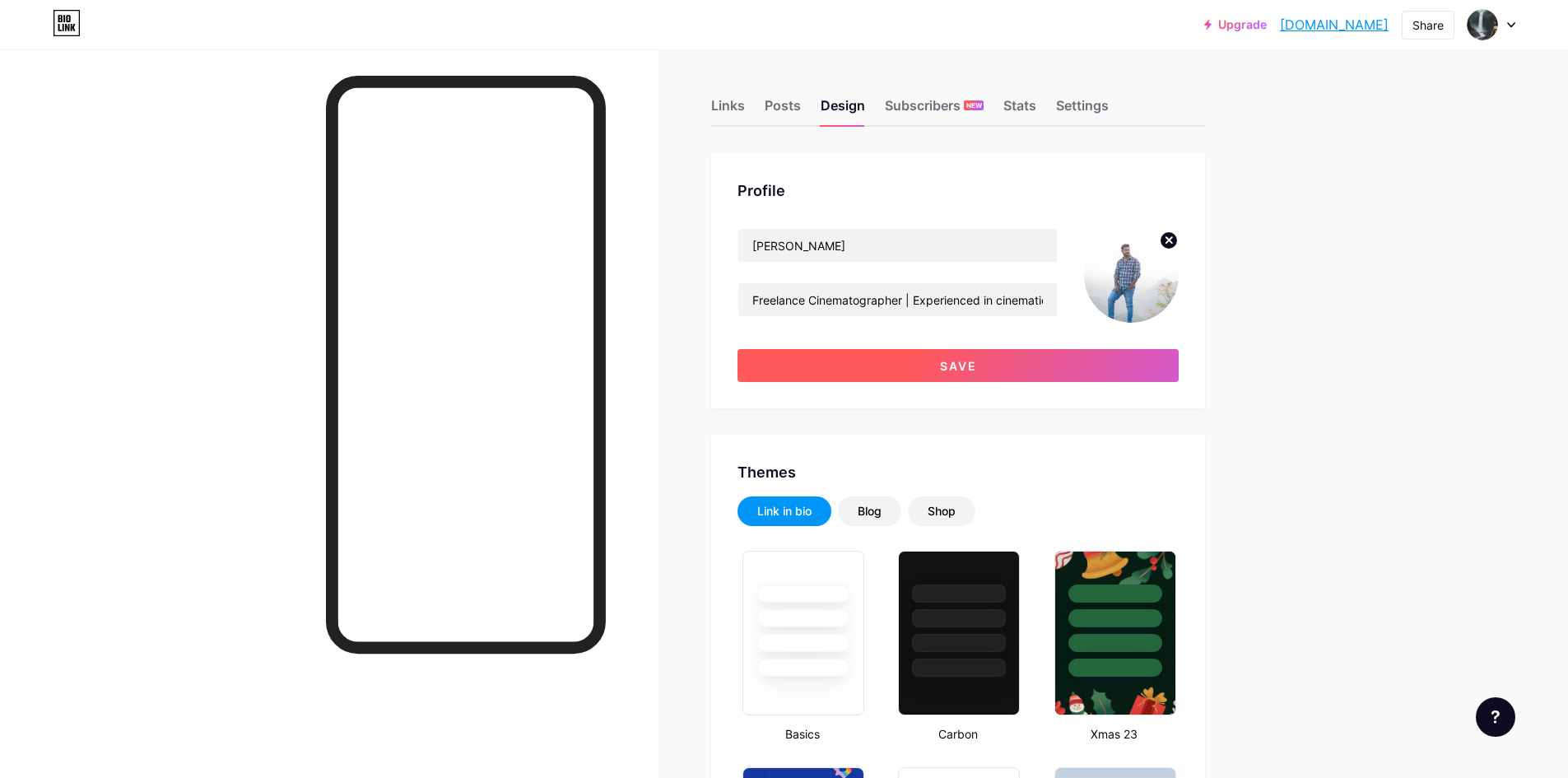
click at [942, 371] on button "Save" at bounding box center [958, 365] width 441 height 33
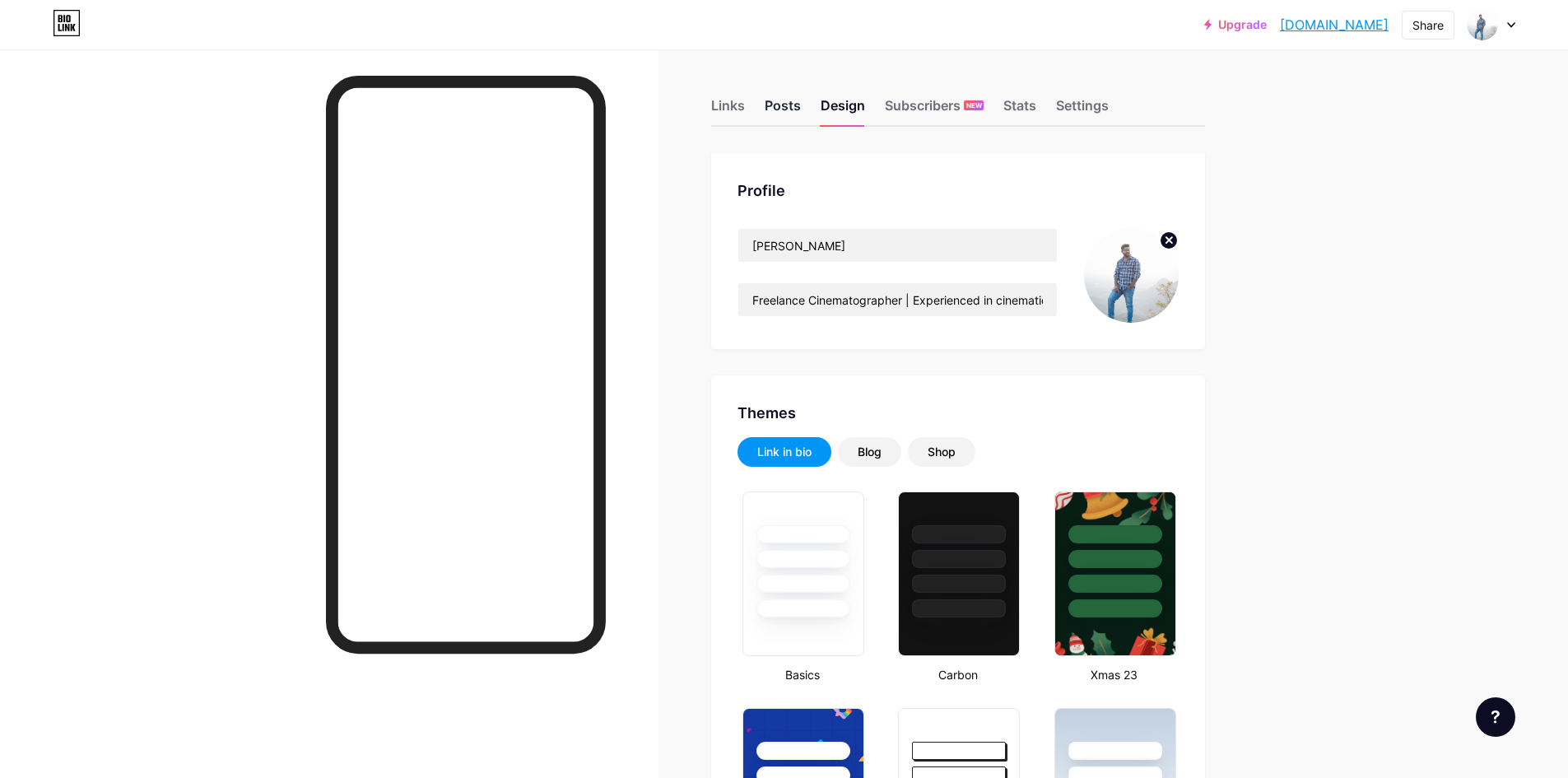
click at [789, 96] on div "Posts" at bounding box center [783, 111] width 36 height 29
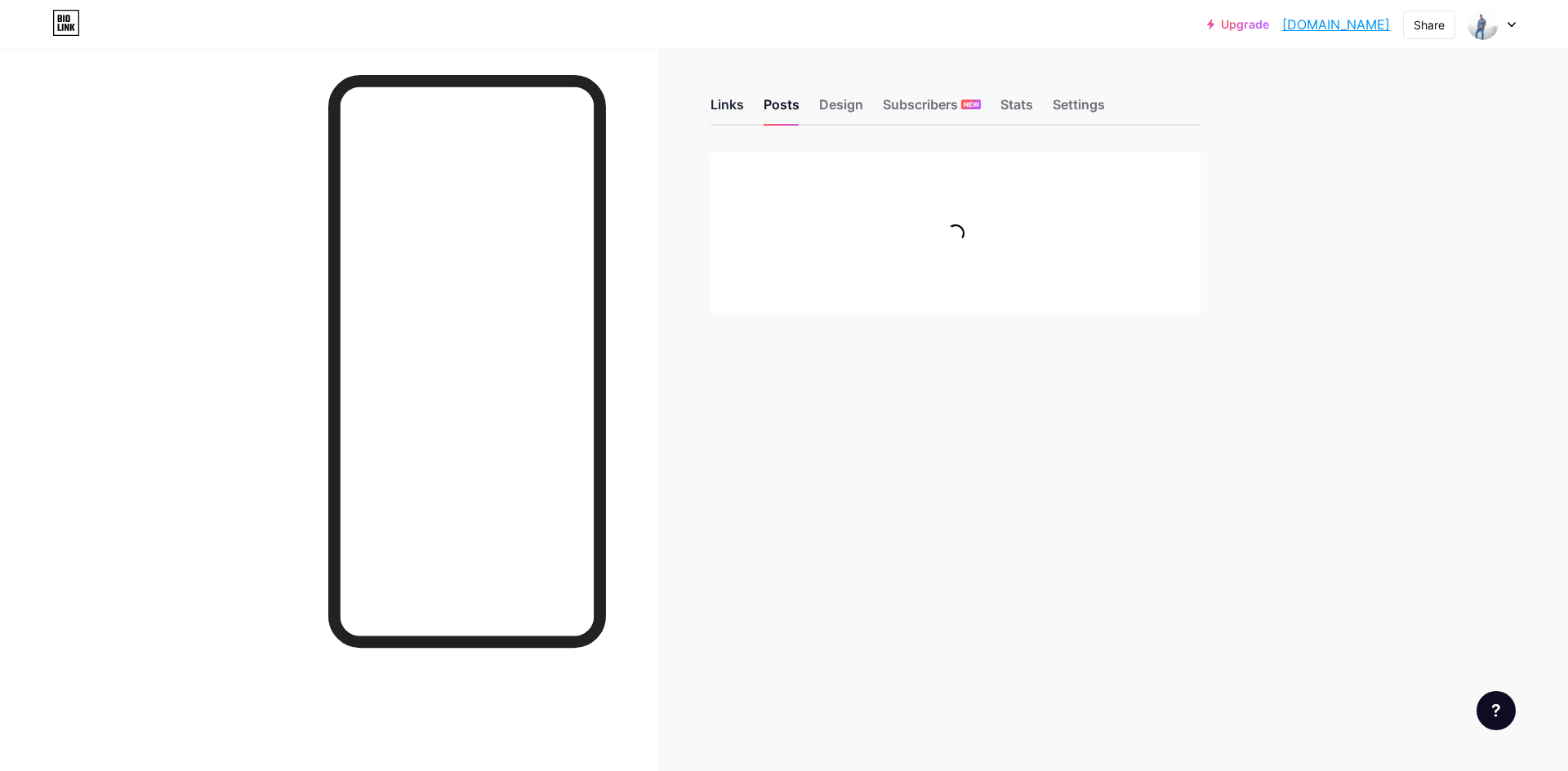
click at [729, 105] on div "Links" at bounding box center [727, 110] width 33 height 29
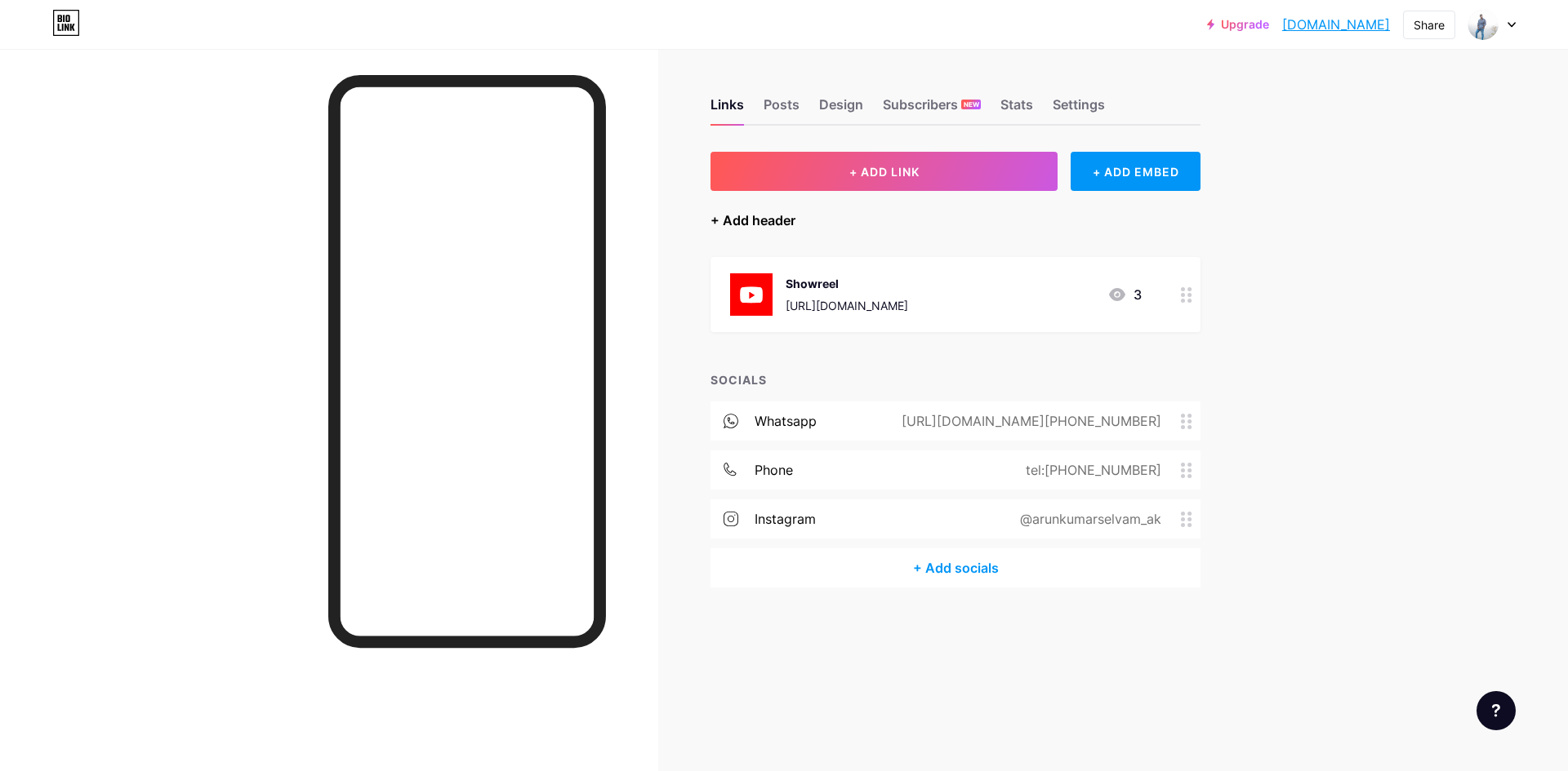
click at [770, 217] on div "+ Add header" at bounding box center [752, 220] width 85 height 20
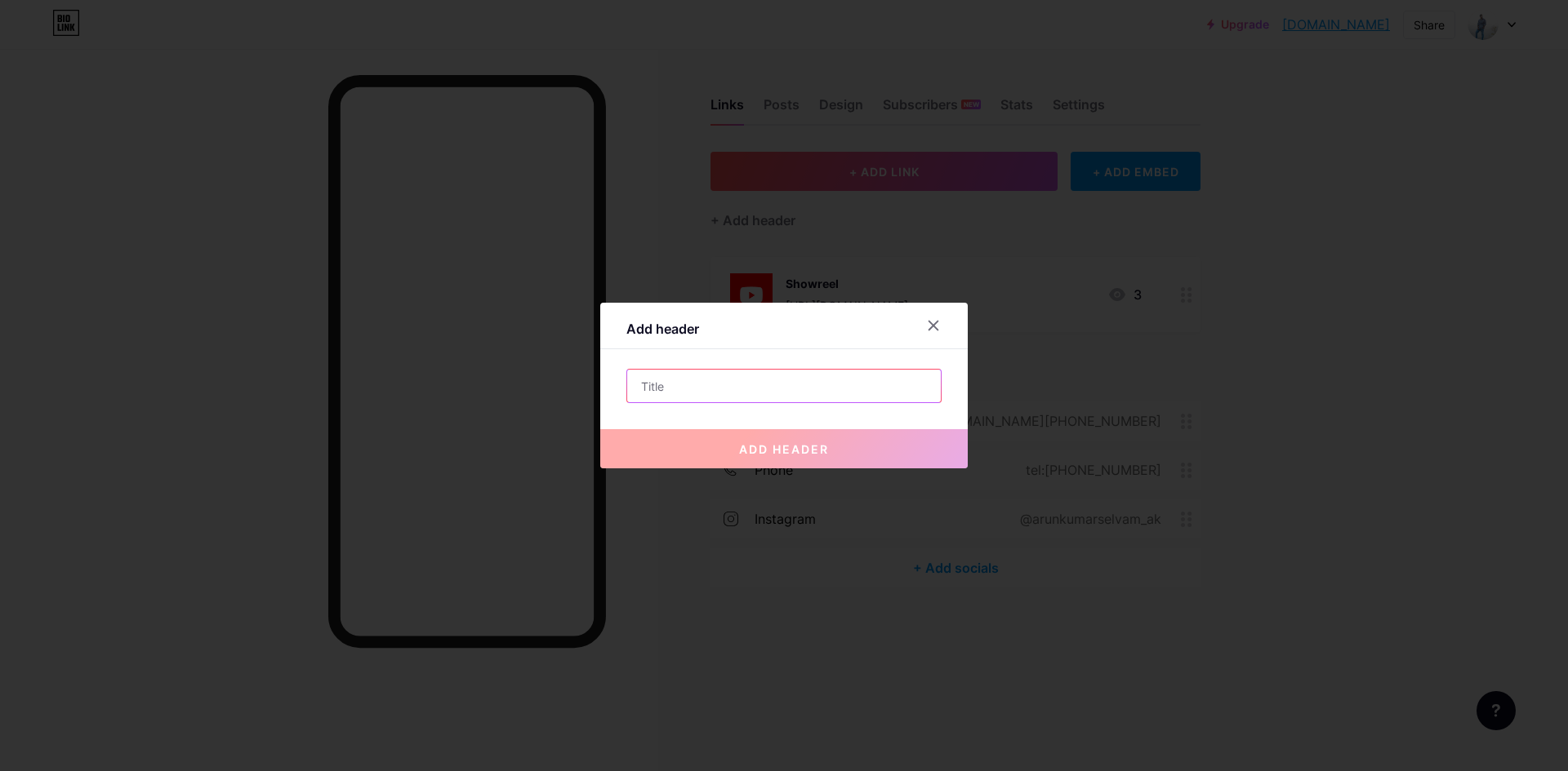
click at [801, 383] on input "text" at bounding box center [784, 386] width 313 height 33
click at [918, 316] on div at bounding box center [942, 325] width 49 height 29
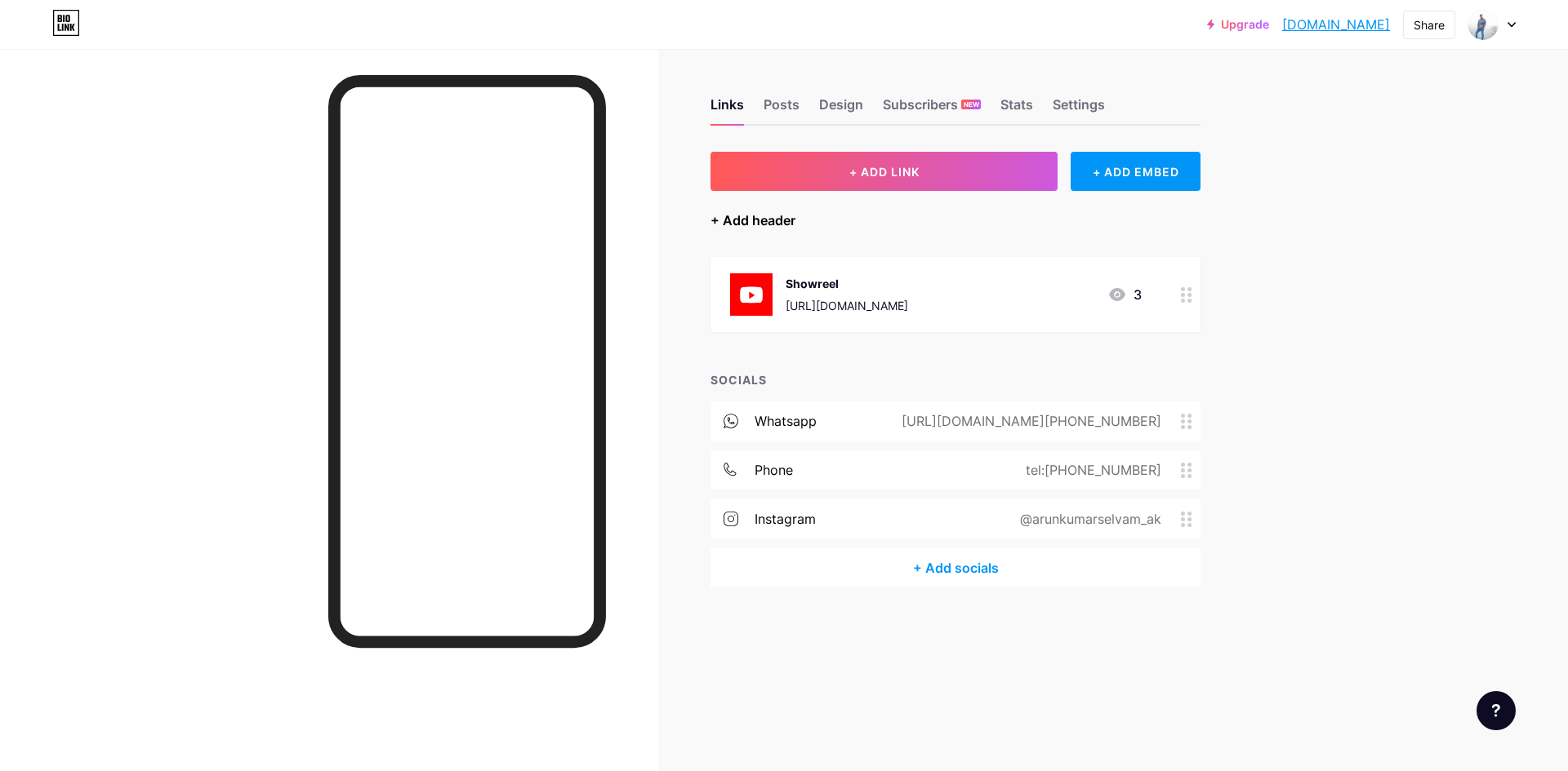
click at [769, 218] on div "+ Add header" at bounding box center [752, 220] width 85 height 20
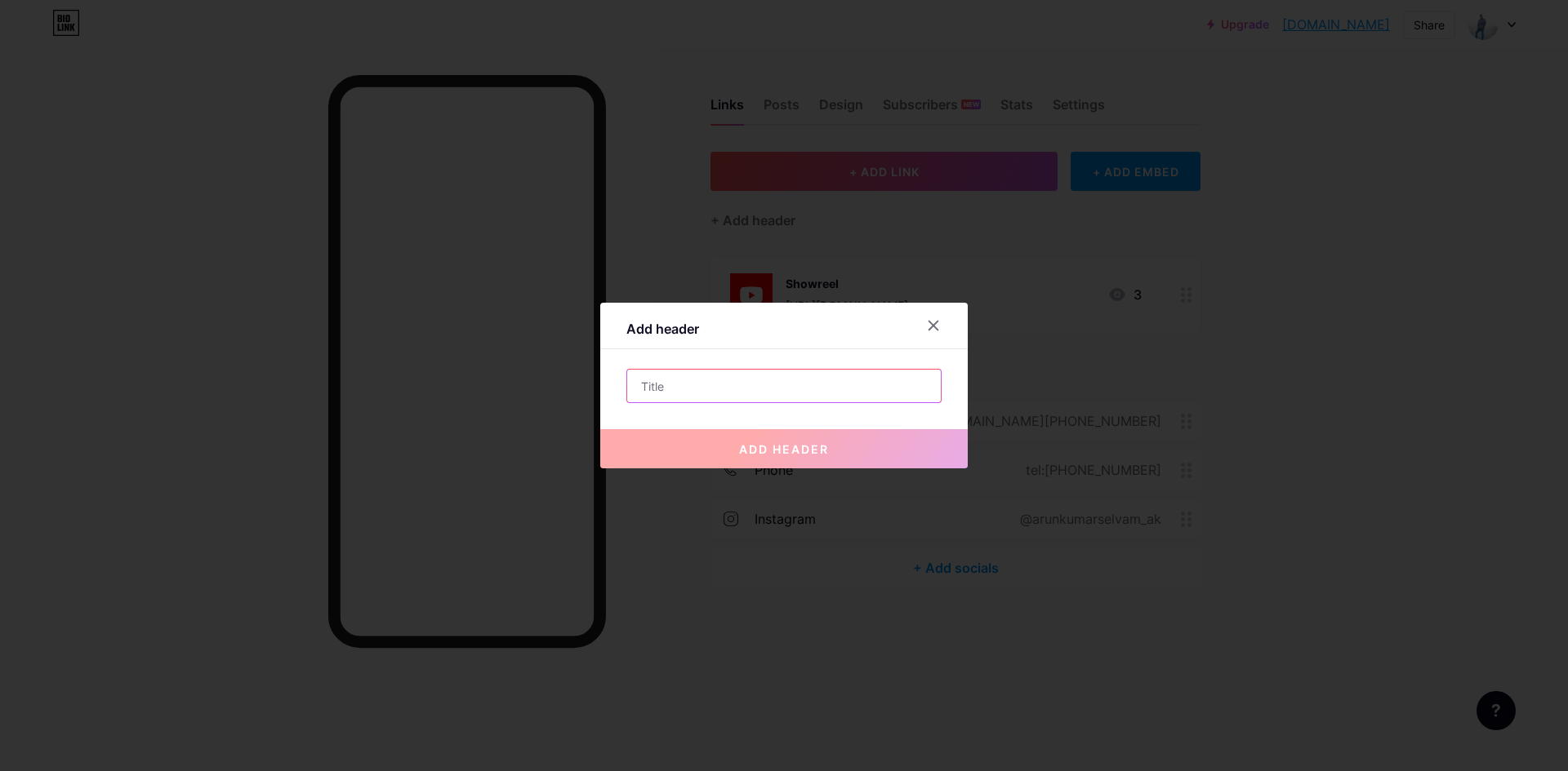
click at [651, 385] on input "text" at bounding box center [784, 386] width 313 height 33
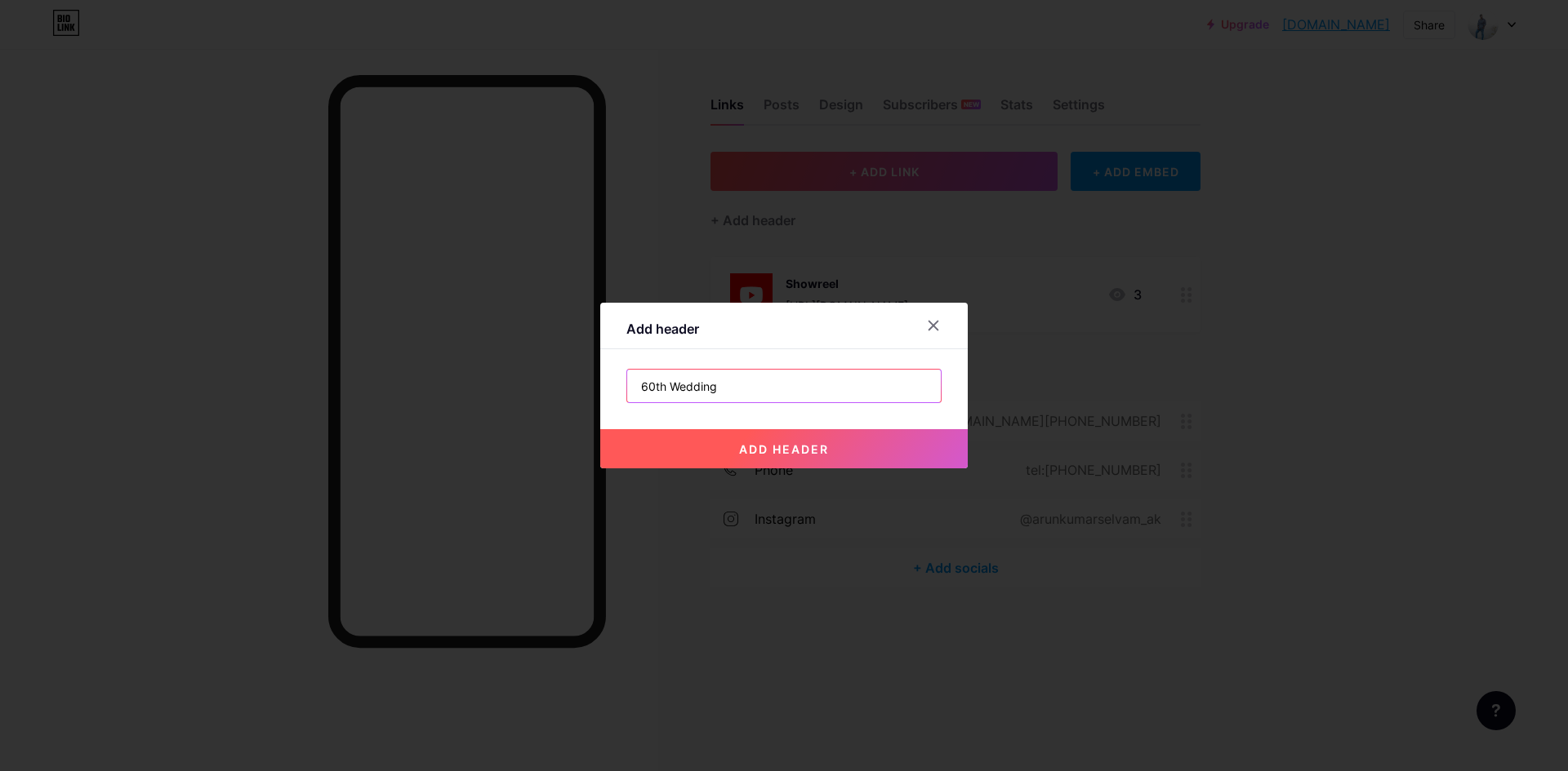
type input "60th Wedding"
click at [811, 454] on span "add header" at bounding box center [783, 449] width 90 height 14
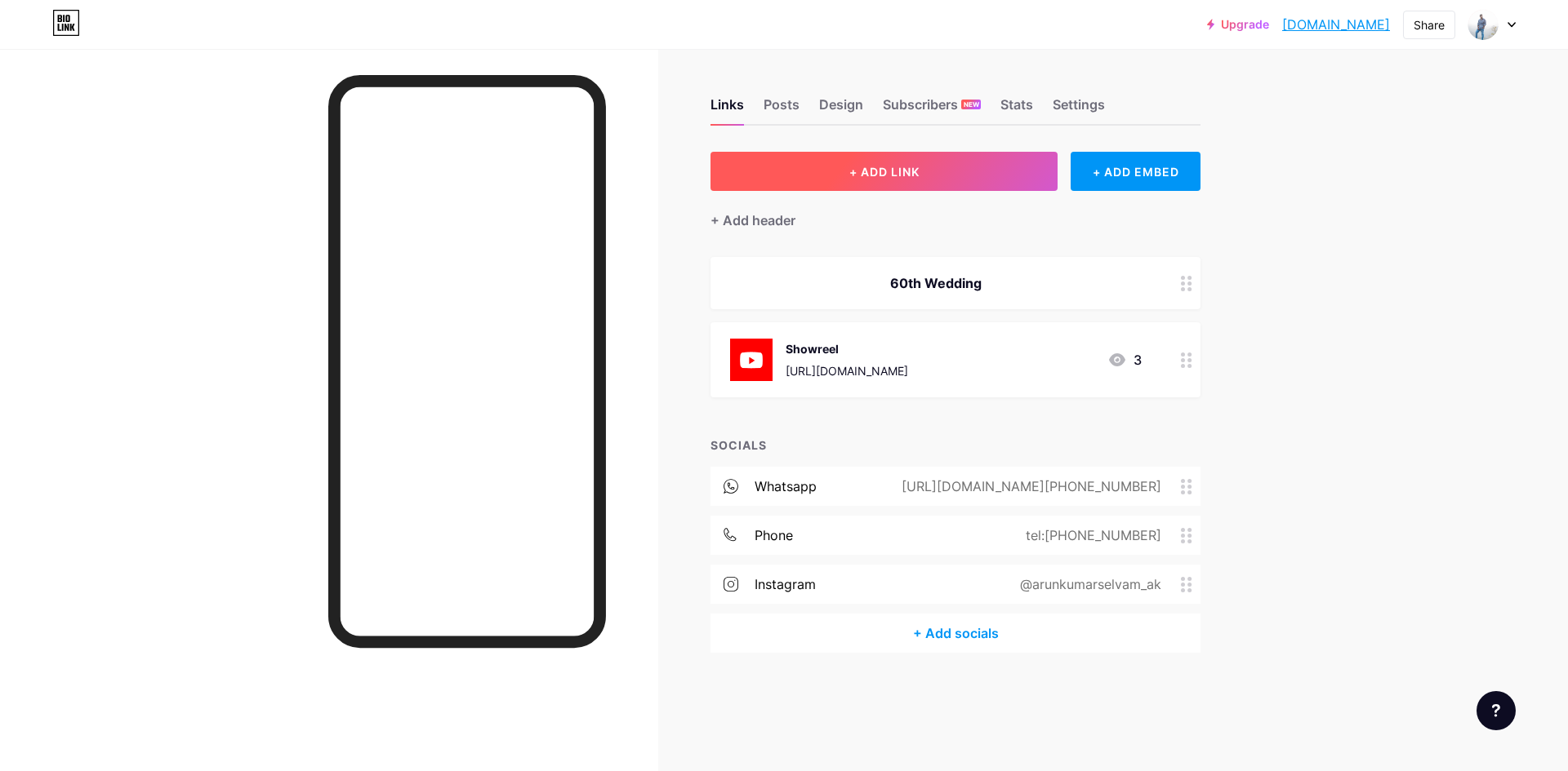
click at [890, 163] on button "+ ADD LINK" at bounding box center [883, 171] width 347 height 39
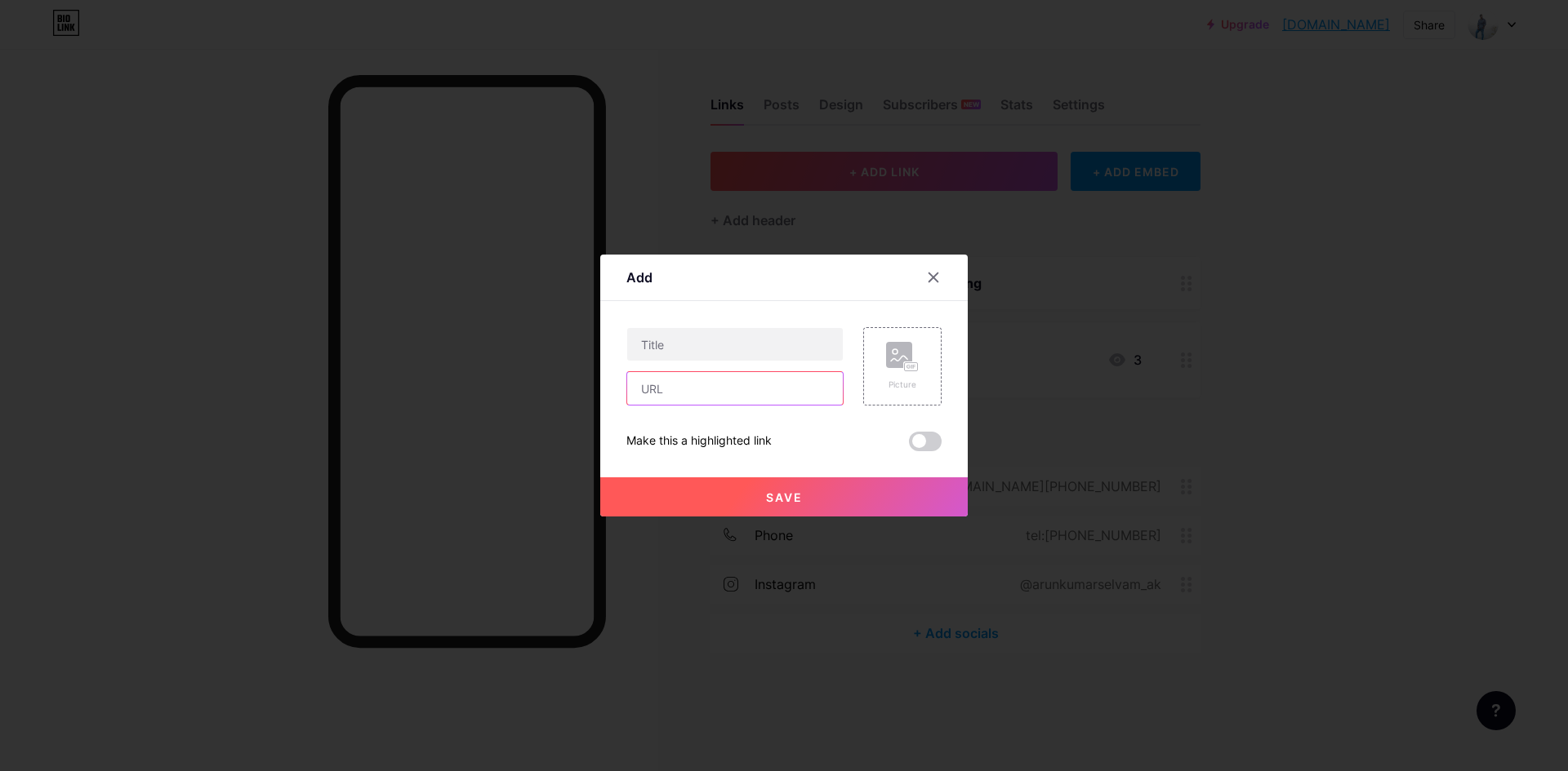
click at [724, 388] on input "text" at bounding box center [735, 388] width 216 height 33
paste input "[URL][DOMAIN_NAME]"
type input "[URL][DOMAIN_NAME]"
click at [753, 341] on input "text" at bounding box center [735, 344] width 216 height 33
paste input "Balaji & [PERSON_NAME] 60th wedding"
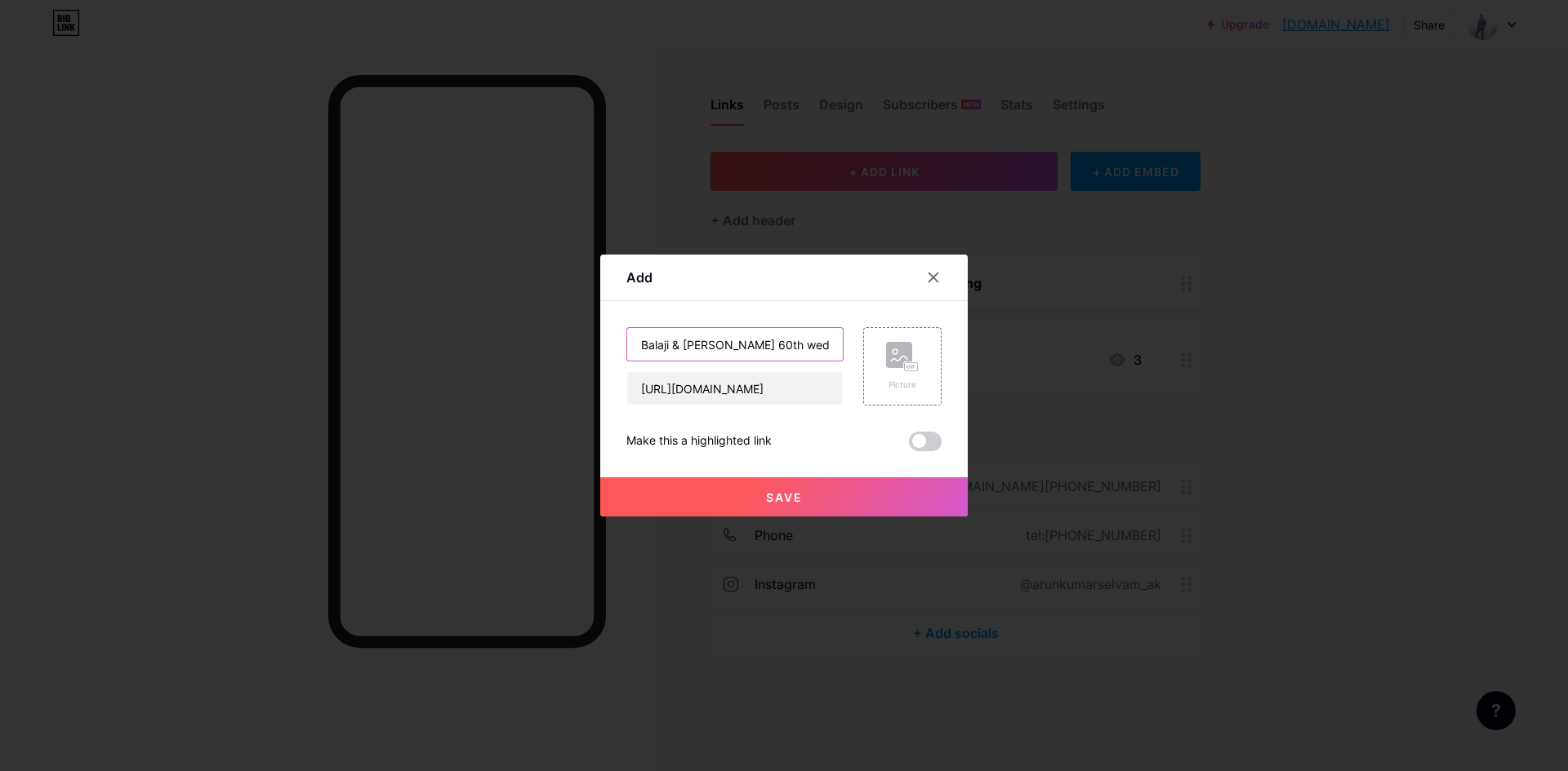
type input "Balaji & [PERSON_NAME] 60th wedding"
click at [819, 489] on button "Save" at bounding box center [783, 497] width 367 height 39
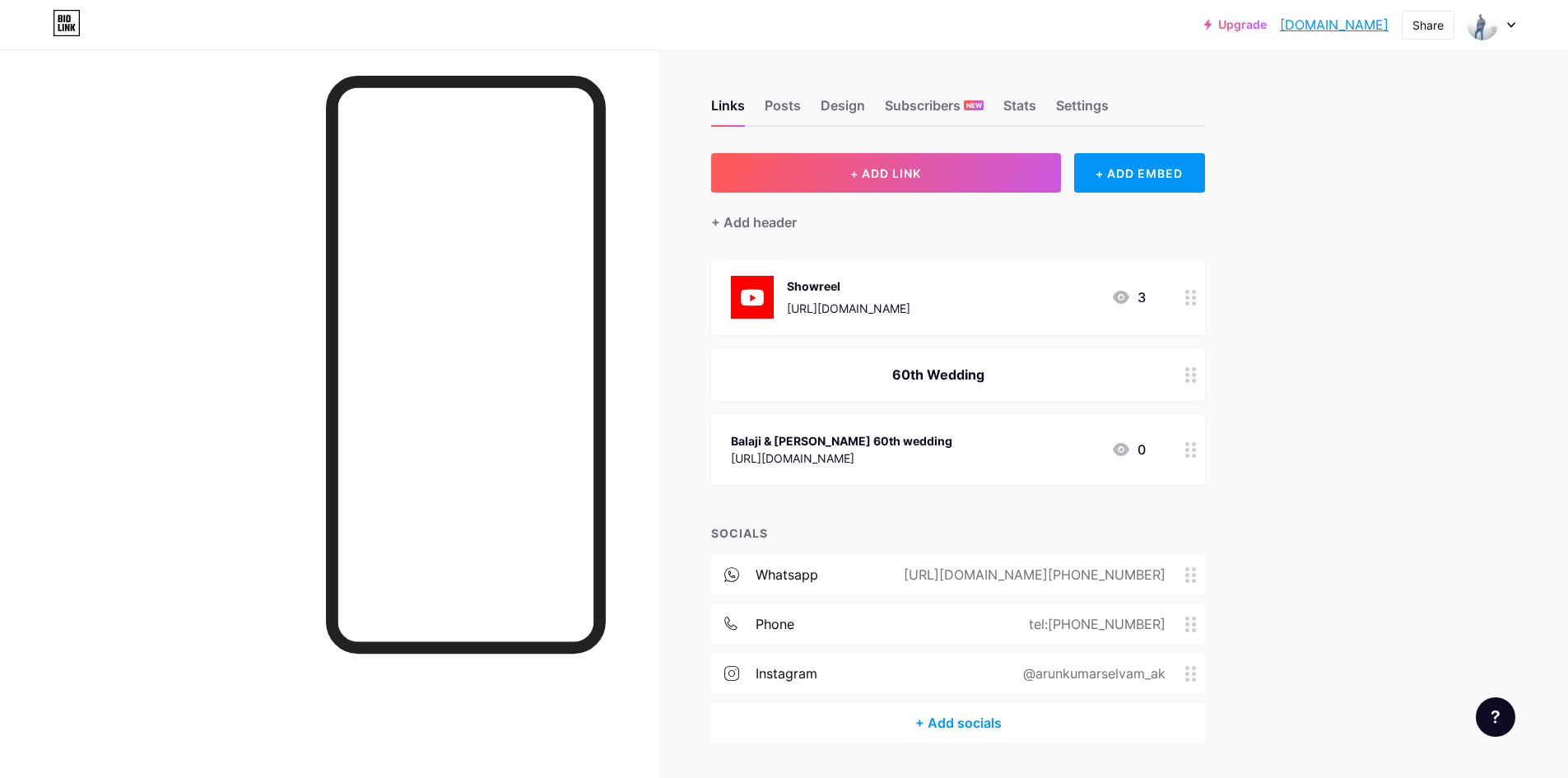
click at [1280, 26] on link "[DOMAIN_NAME]" at bounding box center [1334, 24] width 109 height 20
click at [794, 101] on div "Posts" at bounding box center [783, 111] width 36 height 29
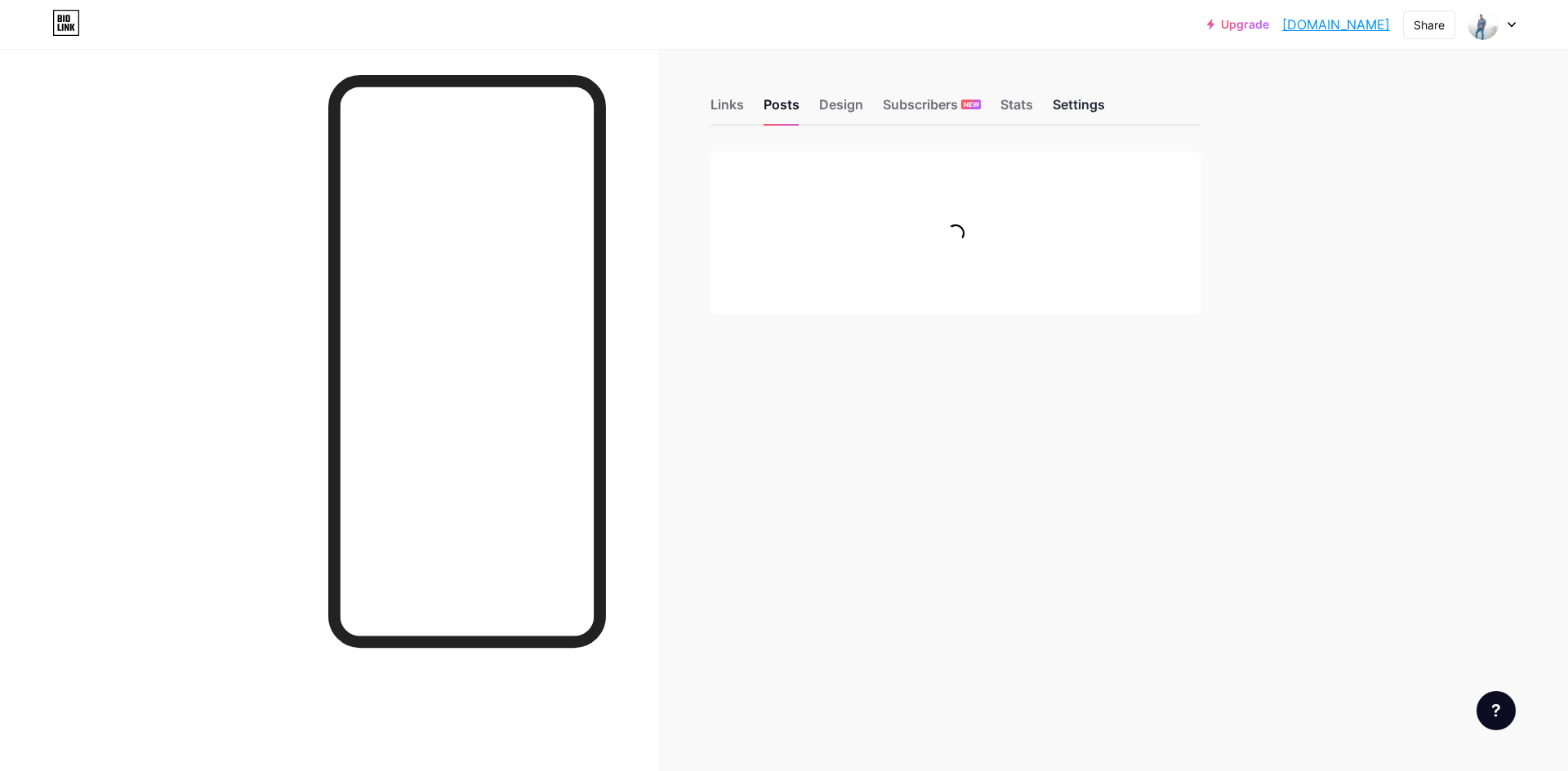
click at [1078, 108] on div "Settings" at bounding box center [1078, 110] width 52 height 29
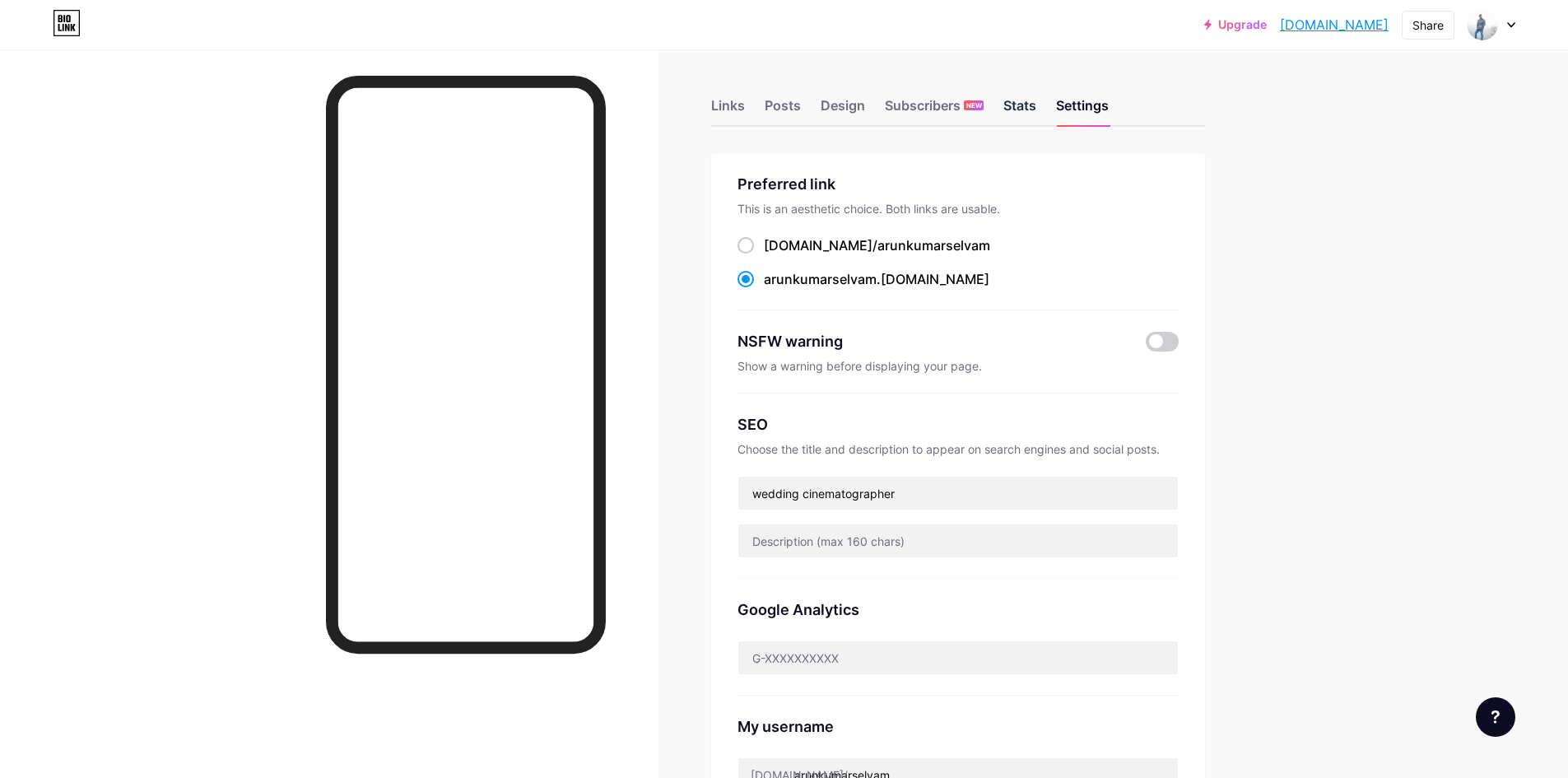
click at [1025, 112] on div "Stats" at bounding box center [1020, 111] width 33 height 29
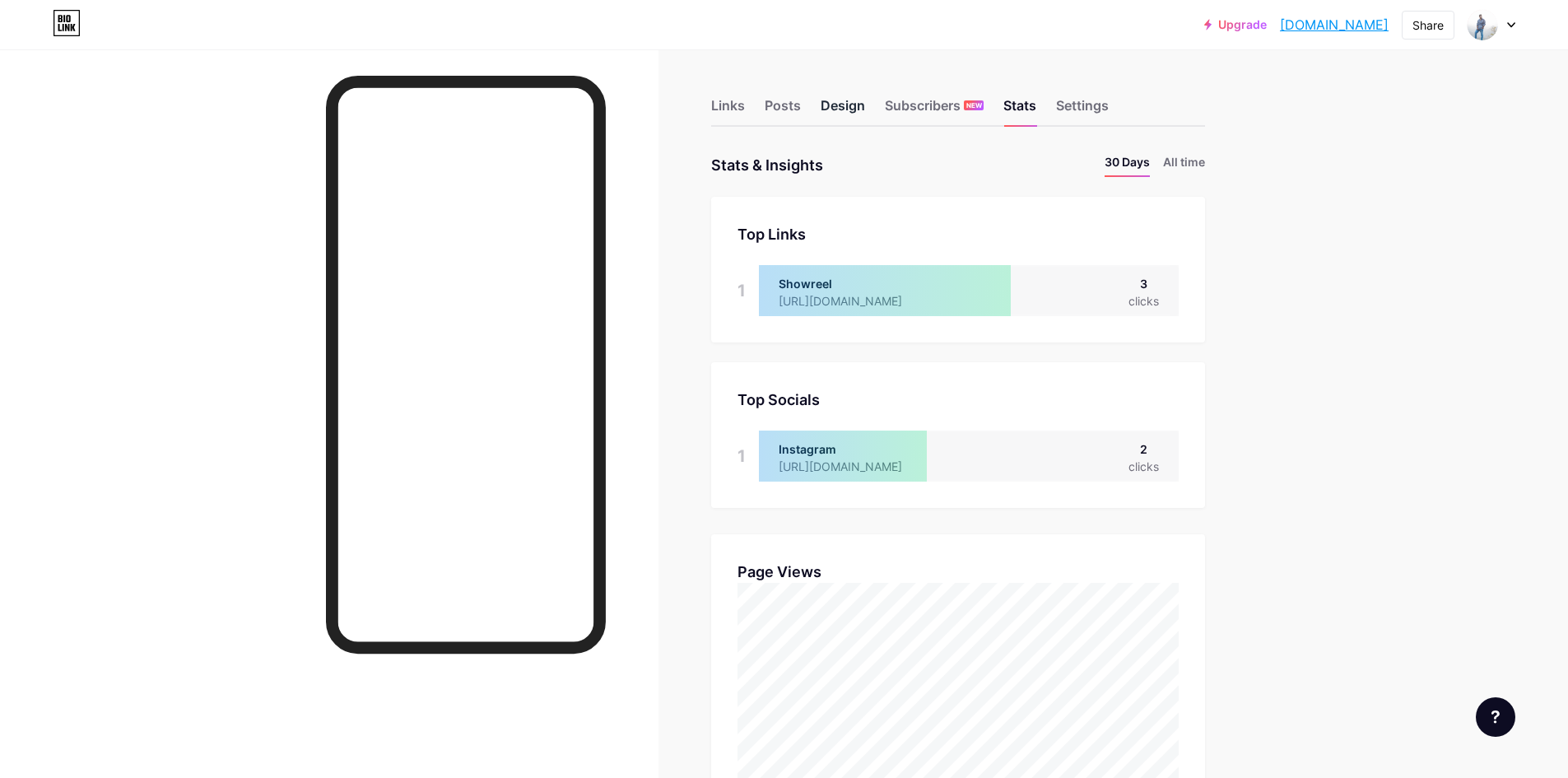
scroll to position [778, 1568]
click at [849, 104] on div "Design" at bounding box center [843, 111] width 45 height 29
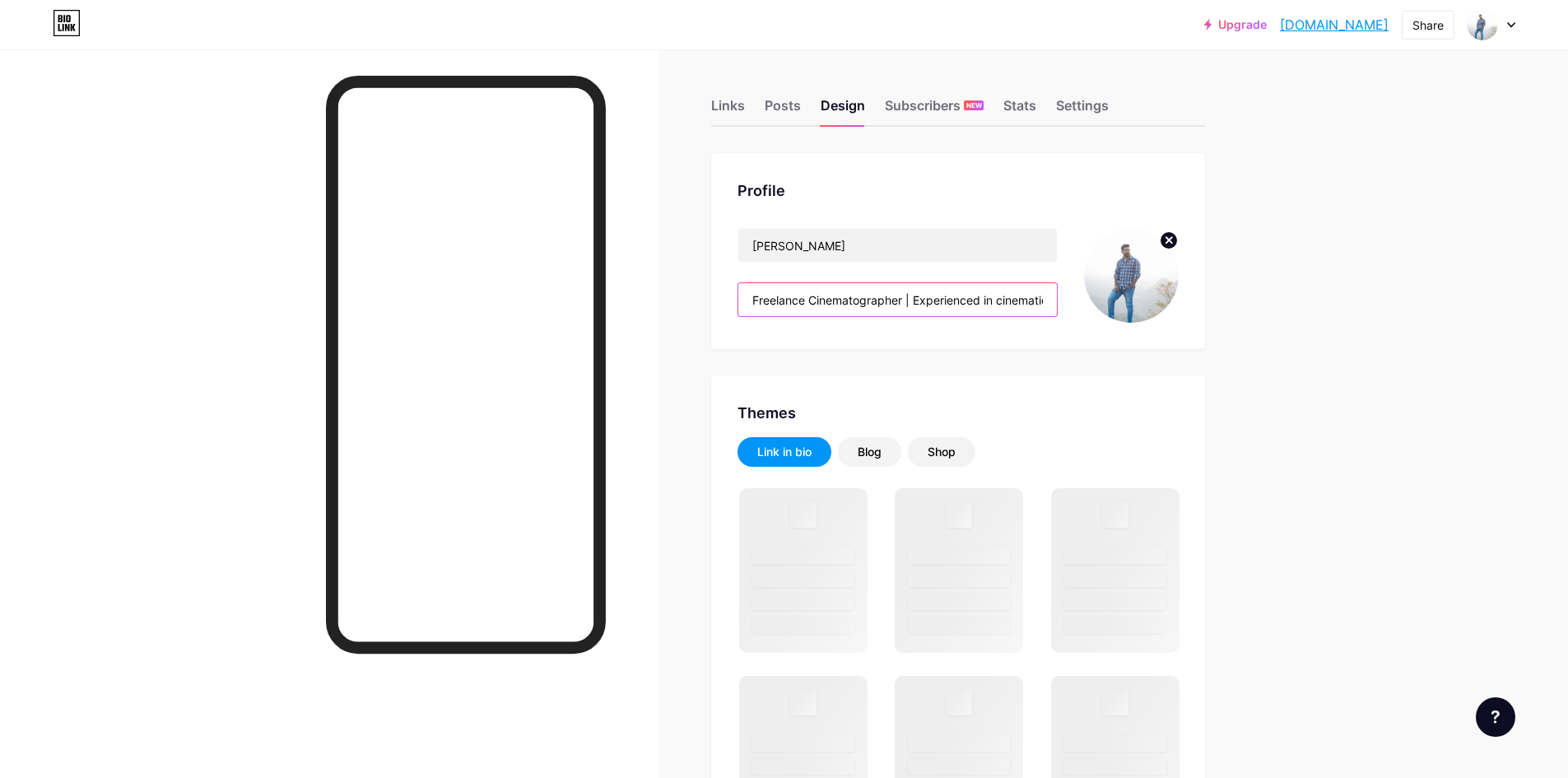
click at [828, 294] on input "Freelance Cinematographer | Experienced in cinematic storytelling | Open to col…" at bounding box center [897, 300] width 318 height 33
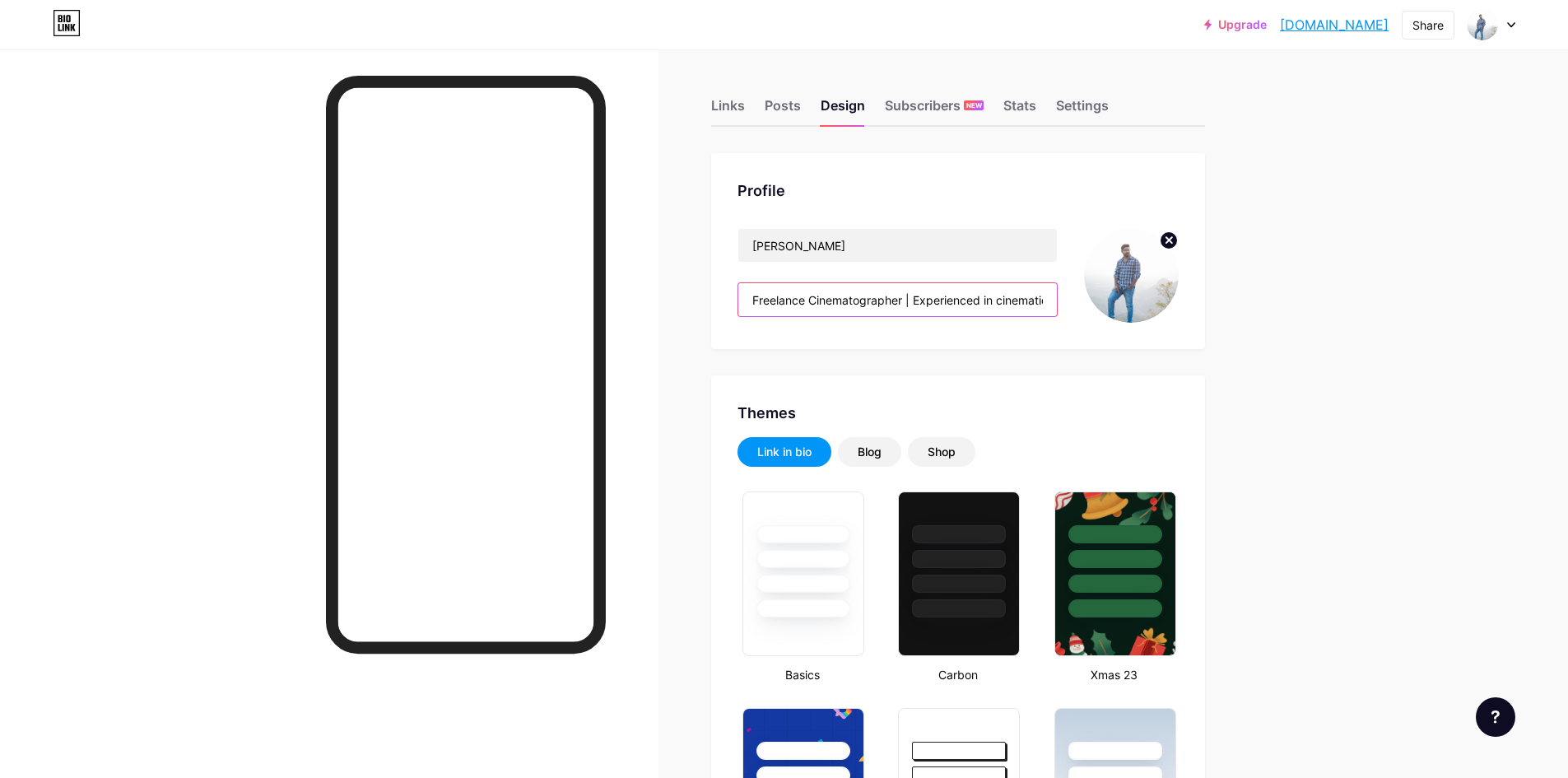
paste input "Wedding Cinematographer | Experienced in cinematic storytelling | Open to colla…"
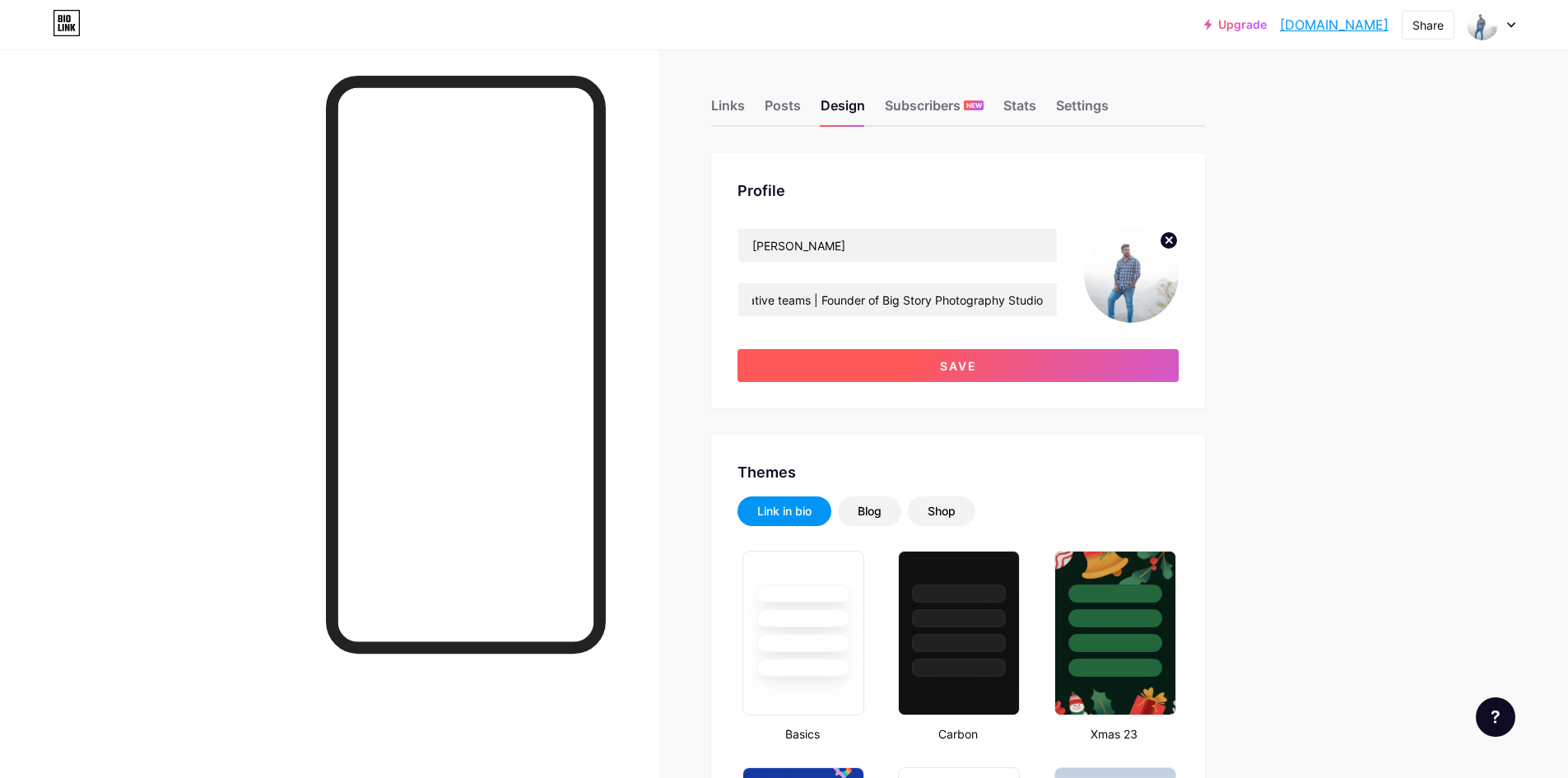
click at [967, 367] on span "Save" at bounding box center [958, 366] width 37 height 14
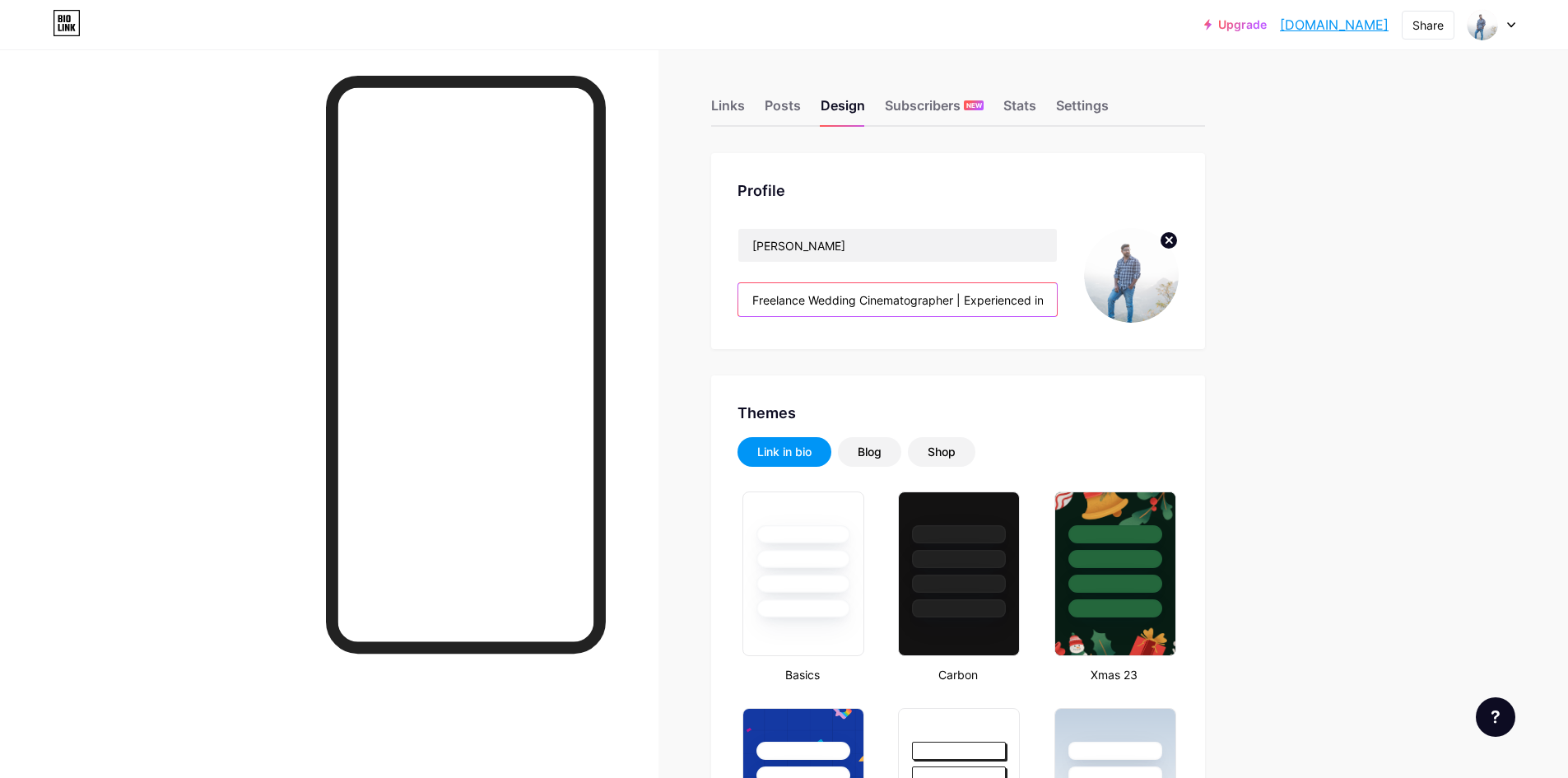
click at [1042, 305] on input "Freelance Wedding Cinematographer | Experienced in cinematic storytelling | Ope…" at bounding box center [897, 300] width 318 height 33
drag, startPoint x: 866, startPoint y: 305, endPoint x: 720, endPoint y: 301, distance: 146.1
click at [720, 301] on div "Profile [PERSON_NAME] Freelance Wedding Cinematographer | Experienced in cinema…" at bounding box center [958, 250] width 494 height 196
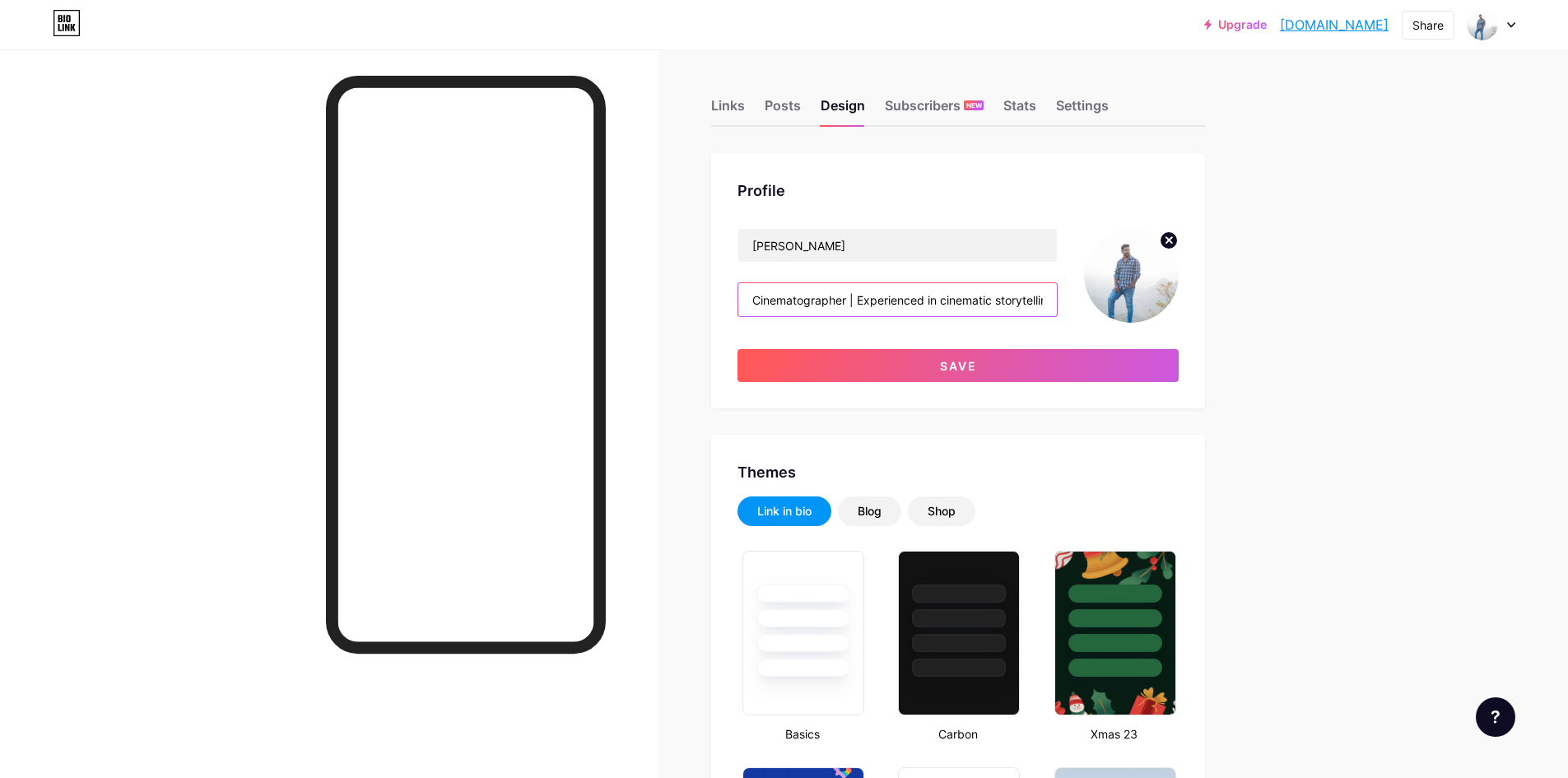
type input "Cinematographer | Experienced in cinematic storytelling | Open to collaboration…"
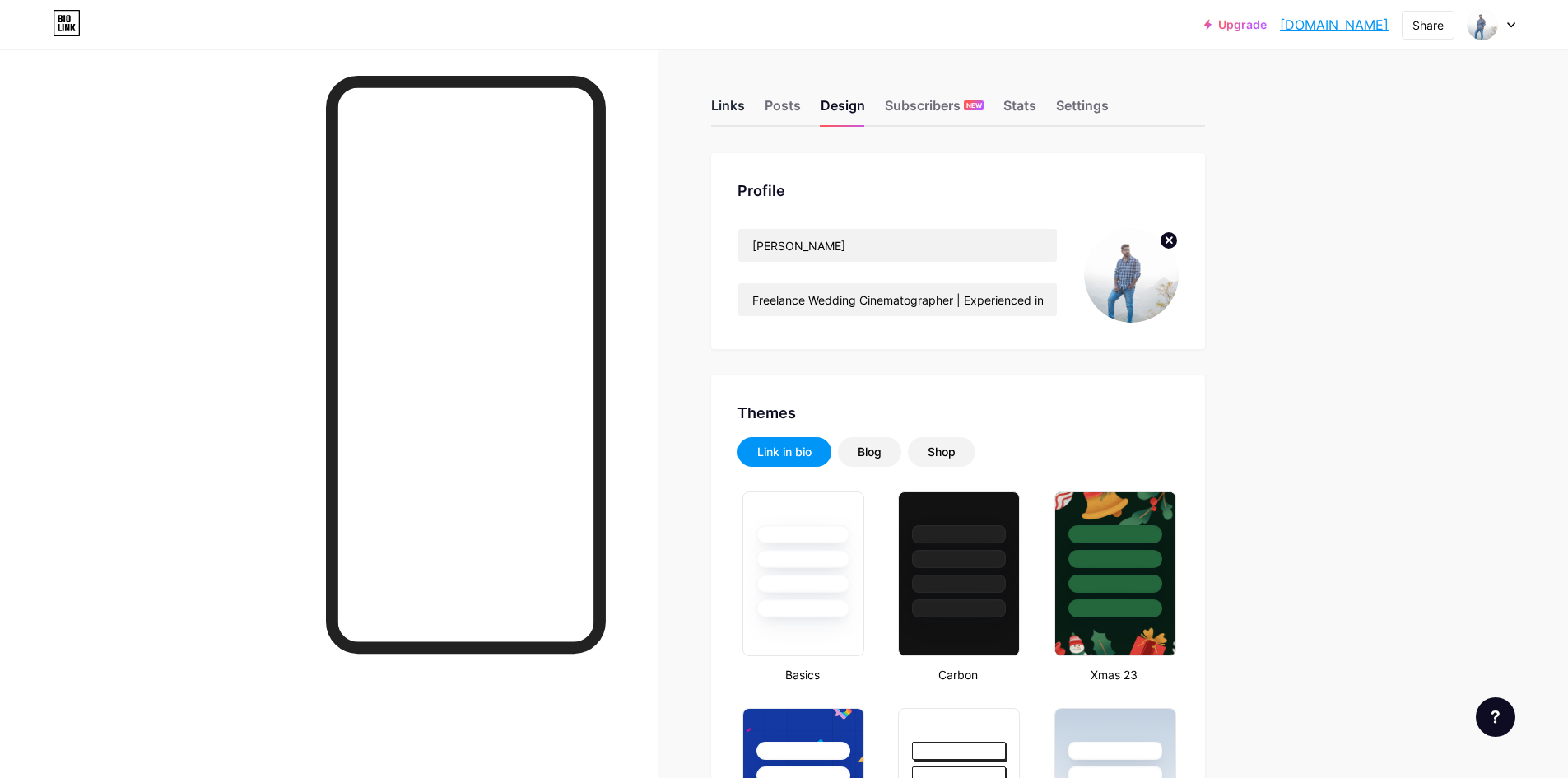
click at [737, 102] on div "Links" at bounding box center [727, 111] width 34 height 29
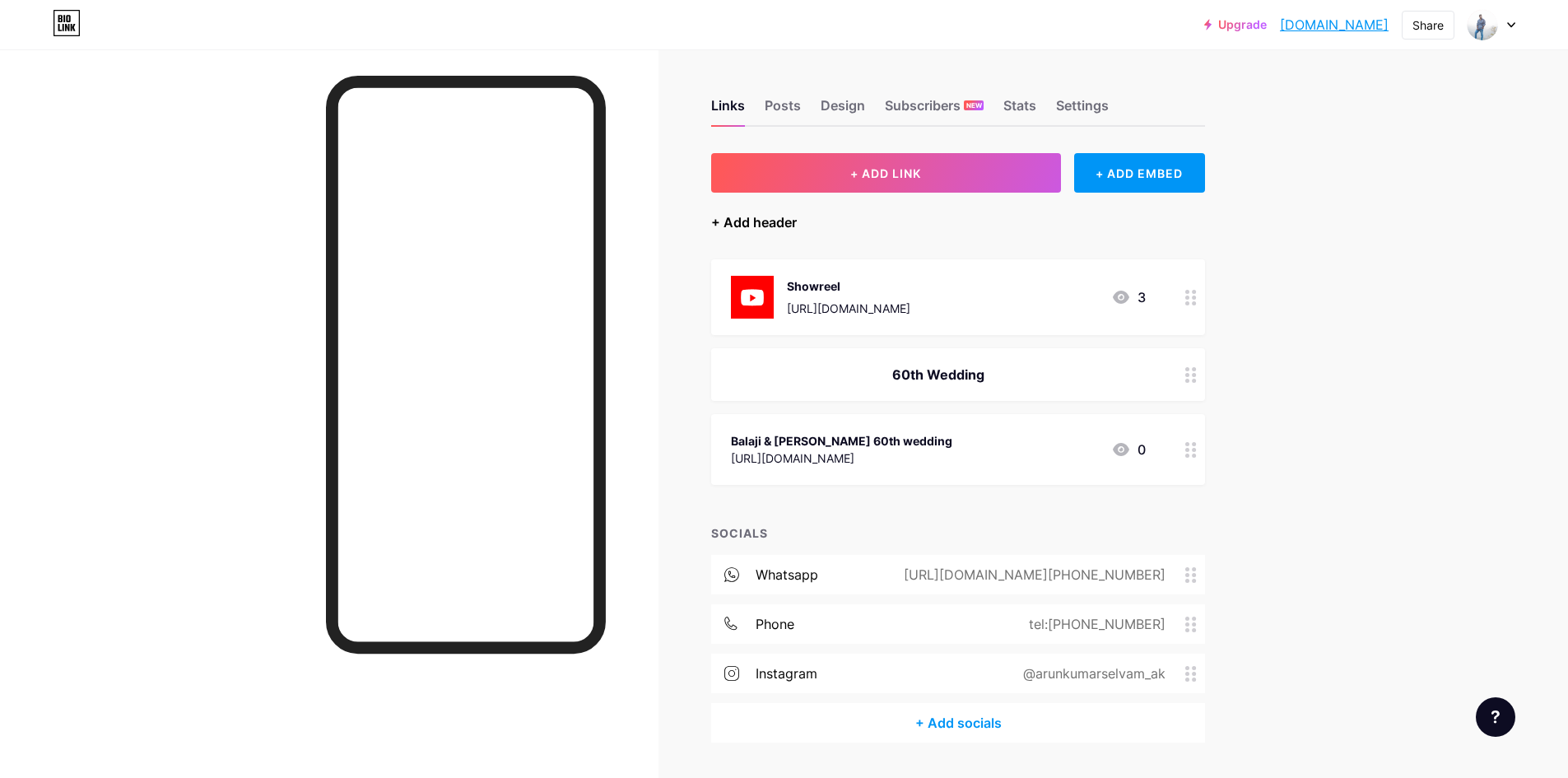
click at [783, 224] on div "+ Add header" at bounding box center [753, 222] width 85 height 20
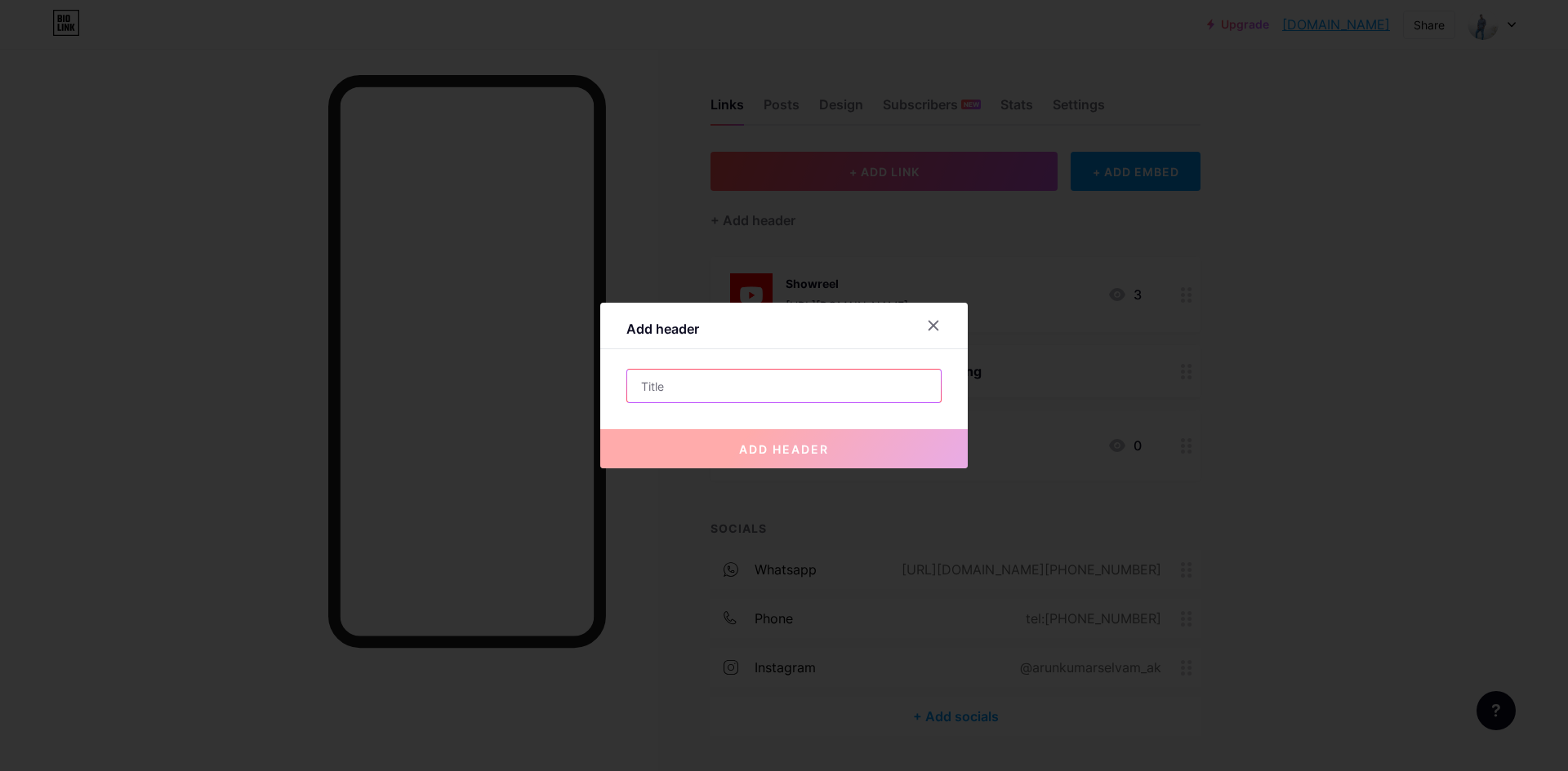
click at [667, 400] on input "text" at bounding box center [784, 386] width 313 height 33
paste input "commercial shoot"
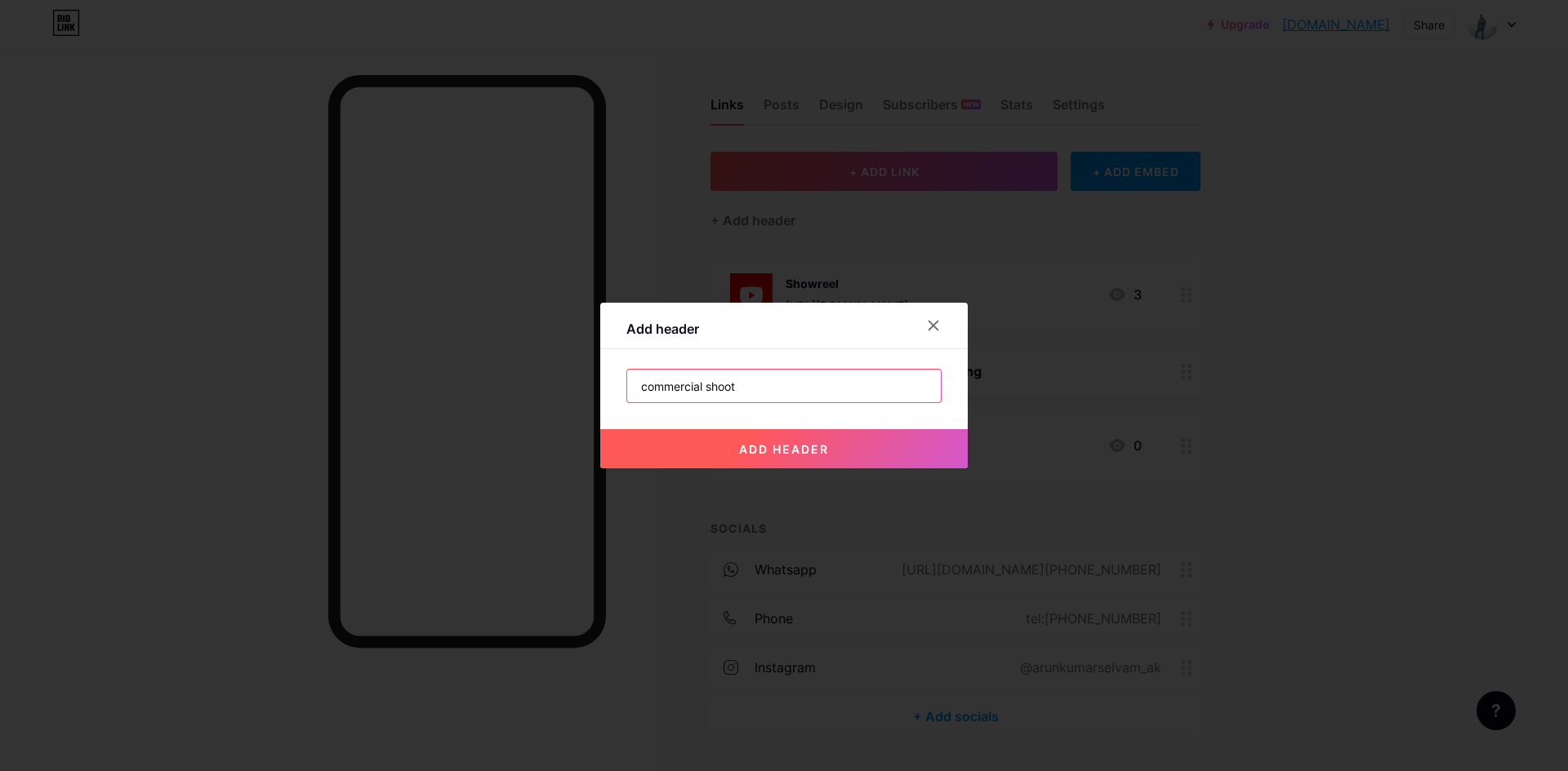
click at [639, 389] on input "commercial shoot" at bounding box center [784, 386] width 313 height 33
click at [708, 390] on input "Commercial shoot" at bounding box center [784, 386] width 313 height 33
type input "Commercial Shoot"
click at [739, 455] on span "add header" at bounding box center [783, 449] width 90 height 14
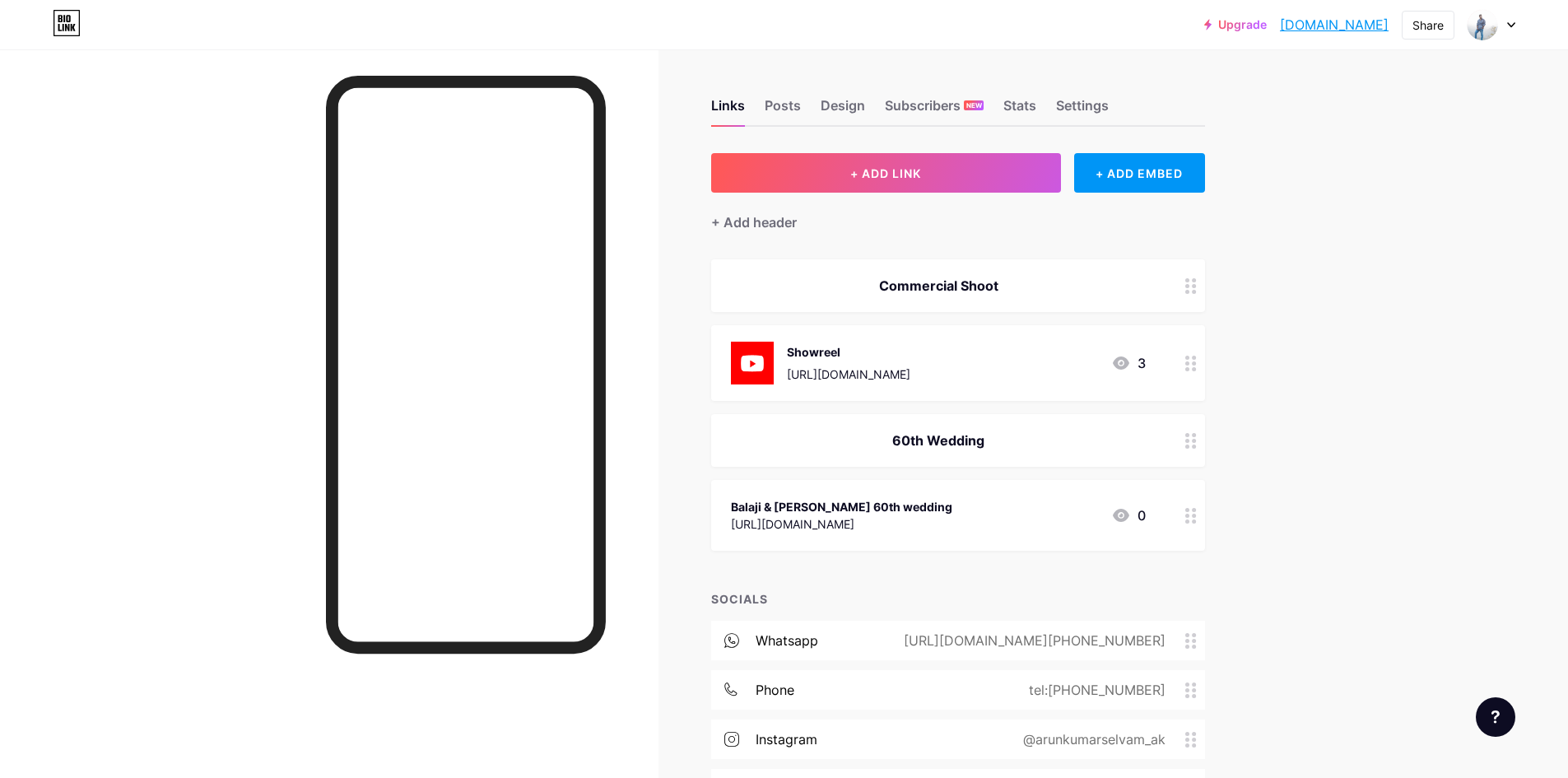
drag, startPoint x: 963, startPoint y: 278, endPoint x: 985, endPoint y: 440, distance: 163.5
click at [964, 503] on span "Commercial Shoot Showreel https://youtu.be/EhjsMkCaEP0 3 60th Wedding Balaji & …" at bounding box center [958, 405] width 494 height 292
click at [1045, 262] on div "Commercial Shoot" at bounding box center [958, 285] width 494 height 53
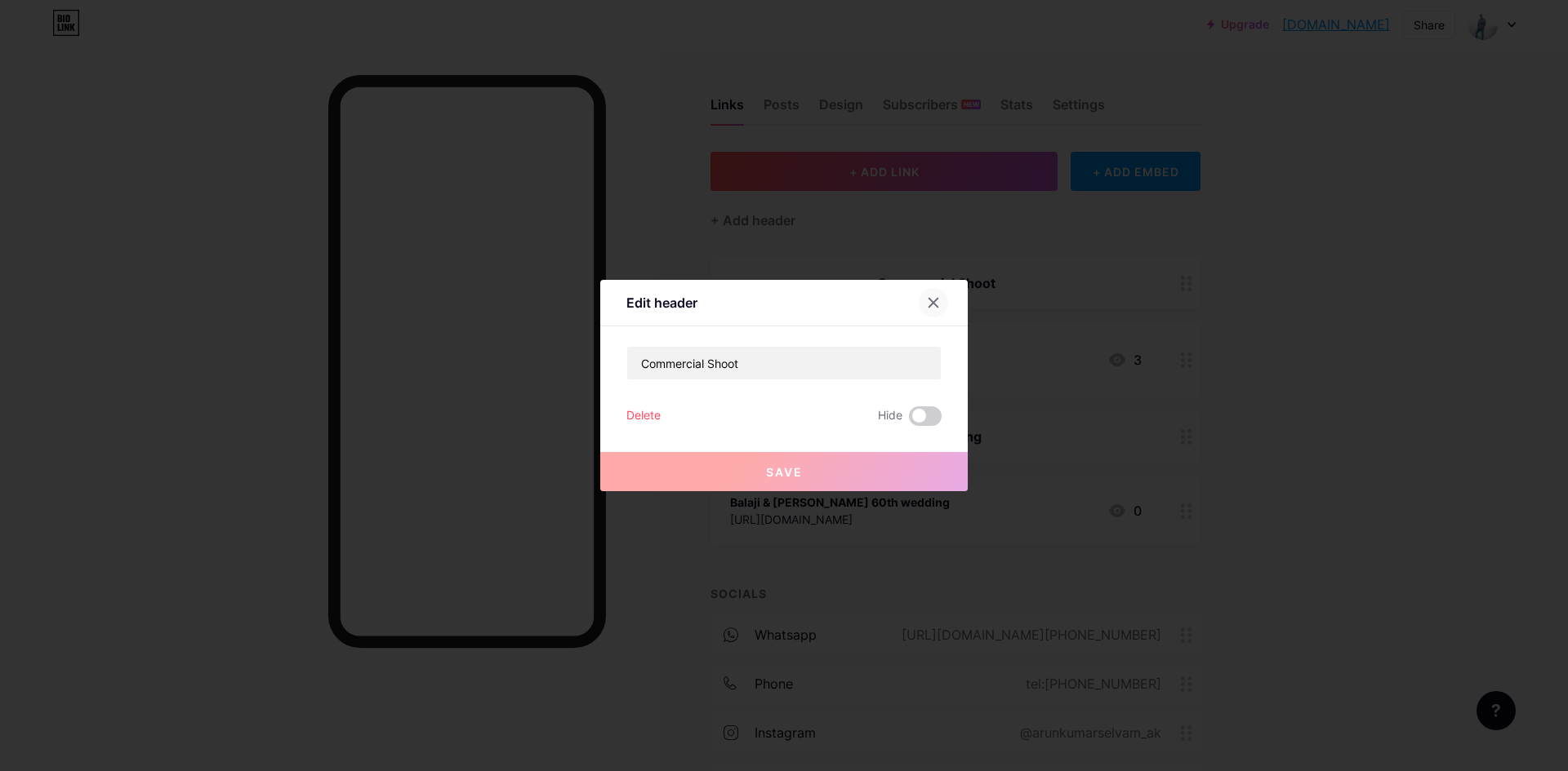
click at [932, 303] on icon at bounding box center [933, 302] width 13 height 13
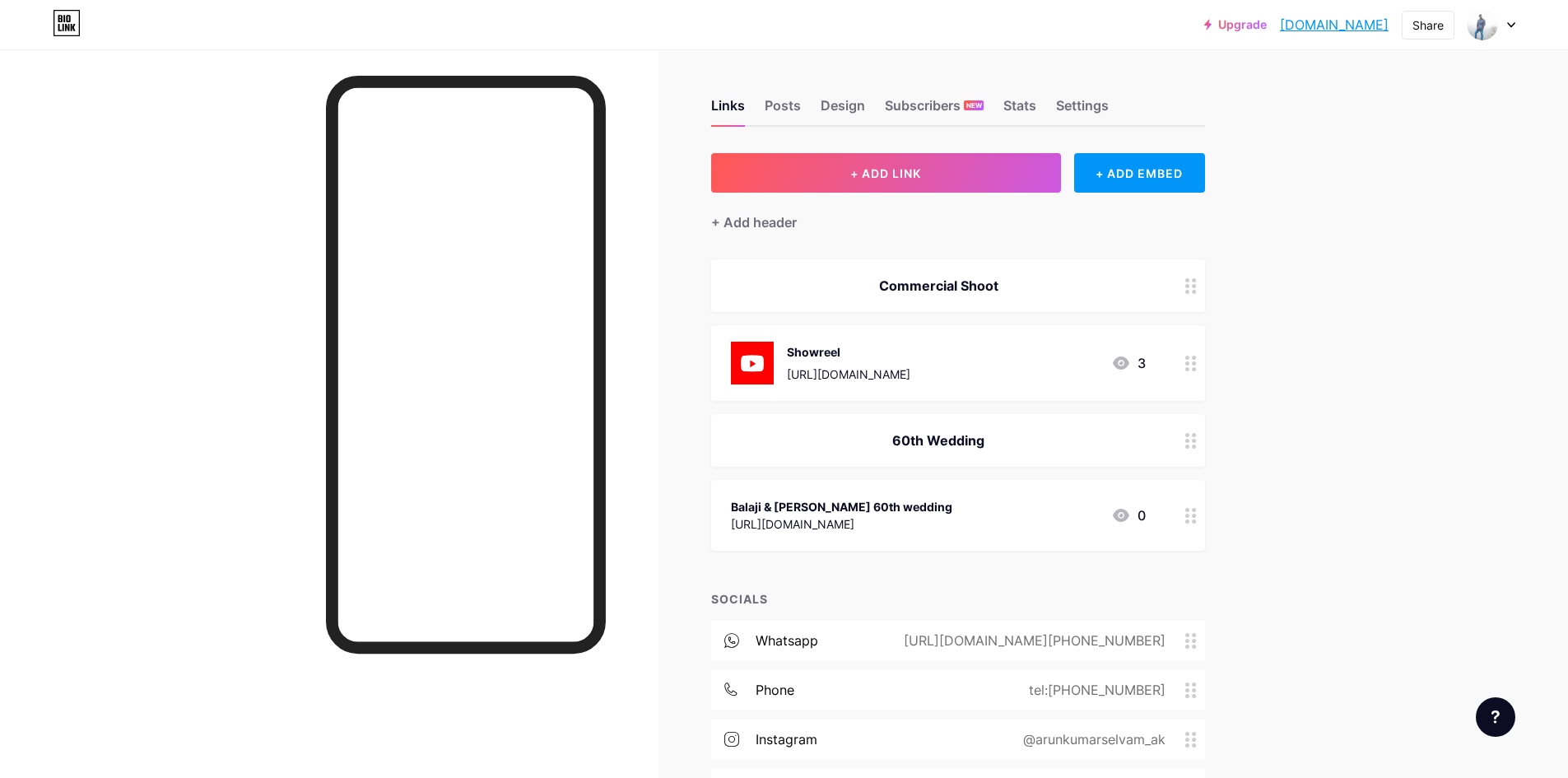
click at [1286, 277] on div "Upgrade arunkumarselvam... arunkumarselvam.bio.link Share Switch accounts ARUNK…" at bounding box center [784, 446] width 1568 height 891
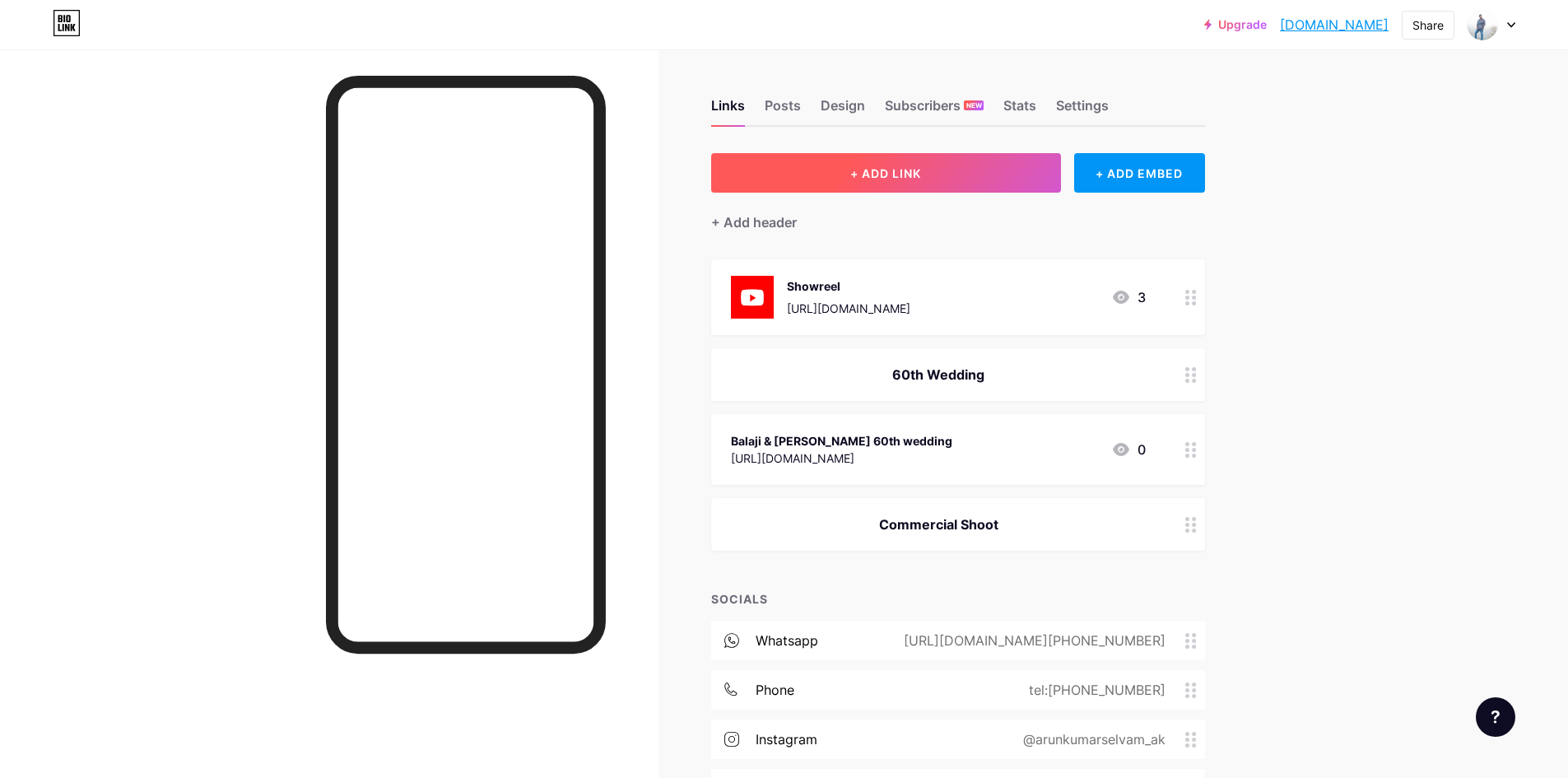
click at [941, 168] on button "+ ADD LINK" at bounding box center [885, 173] width 349 height 40
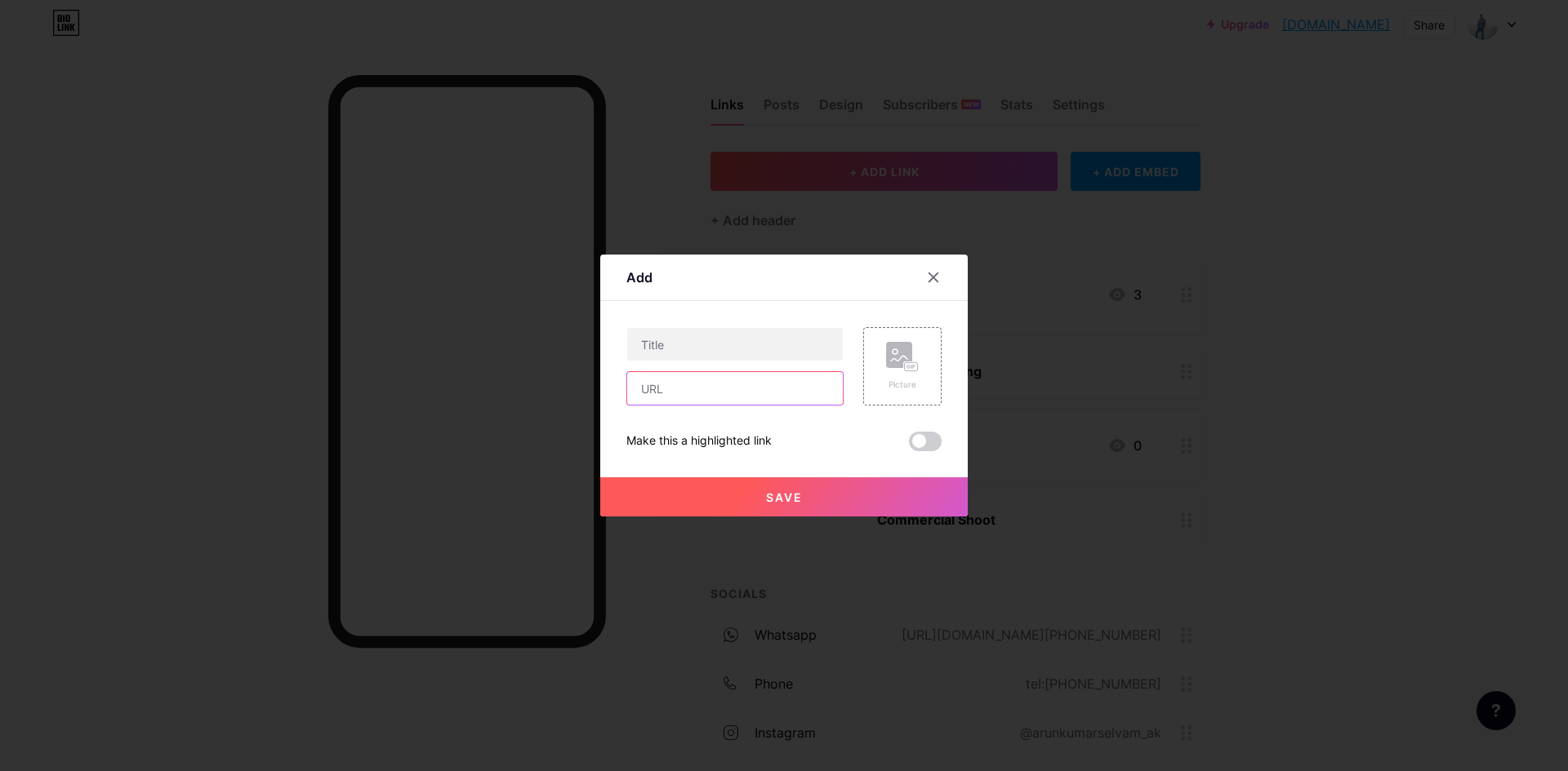
click at [687, 388] on input "text" at bounding box center [735, 388] width 216 height 33
paste input "https://youtu.be/WsbrhzAMNO4"
type input "https://youtu.be/WsbrhzAMNO4"
click at [655, 353] on input "text" at bounding box center [735, 344] width 216 height 33
paste input "Luxury Home Interior Shoot"
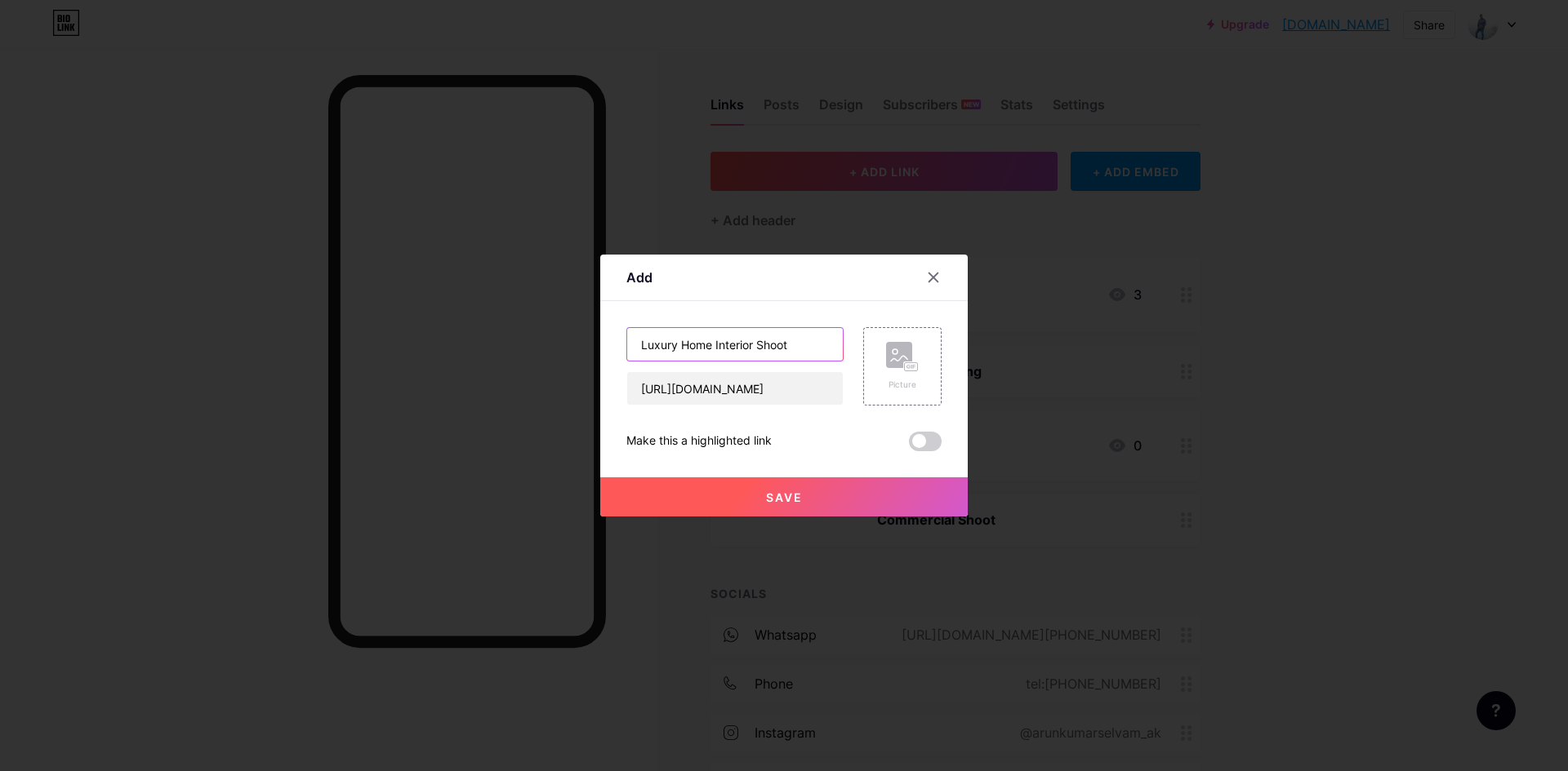
type input "Luxury Home Interior Shoot"
click at [766, 501] on span "Save" at bounding box center [784, 497] width 37 height 14
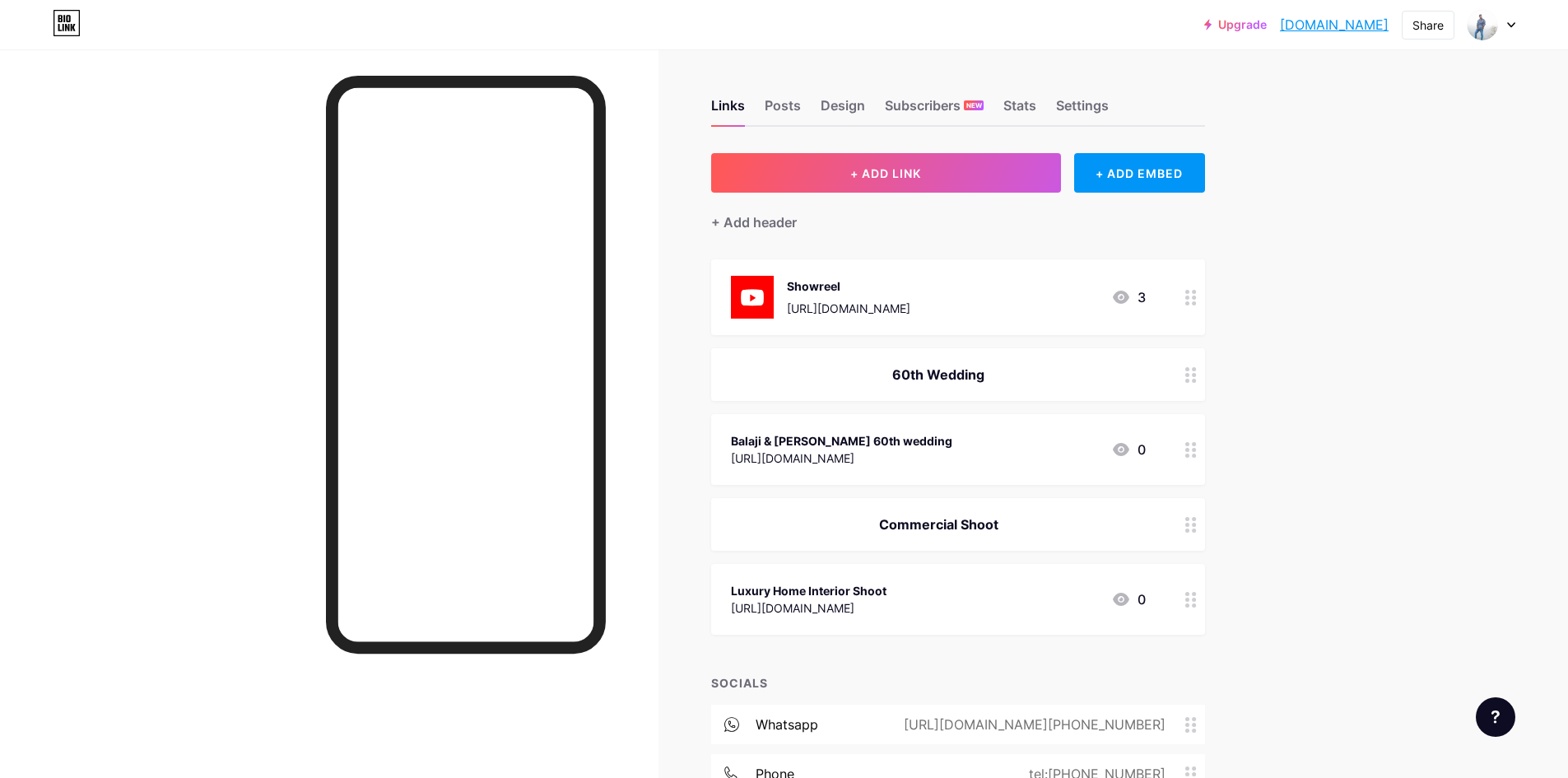
click at [1205, 31] on div "Upgrade arunkumarselvam... arunkumarselvam.bio.link" at bounding box center [1297, 24] width 185 height 29
click at [1205, 25] on link "Upgrade" at bounding box center [1236, 24] width 62 height 13
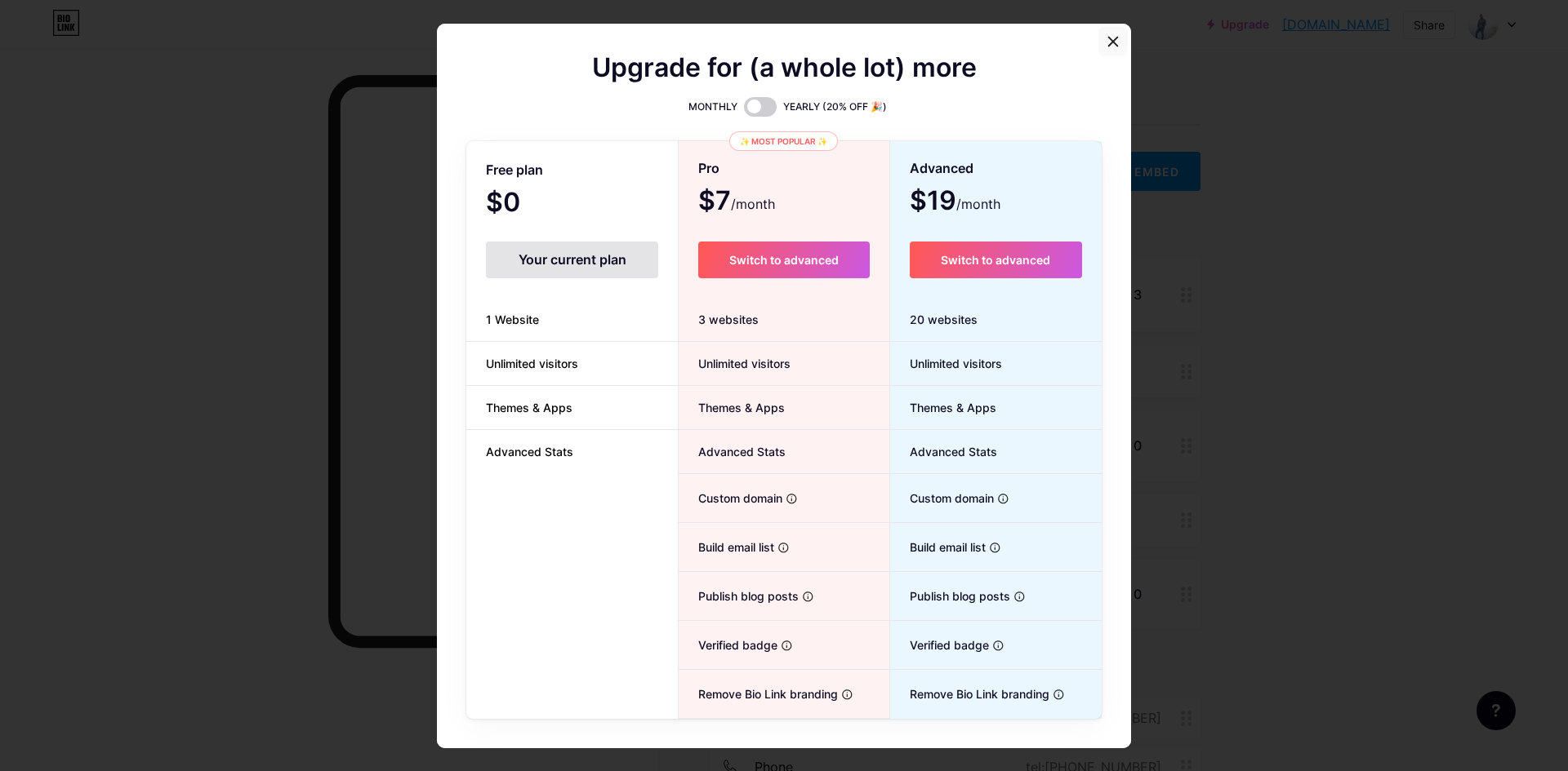
click at [1107, 44] on icon at bounding box center [1113, 41] width 13 height 13
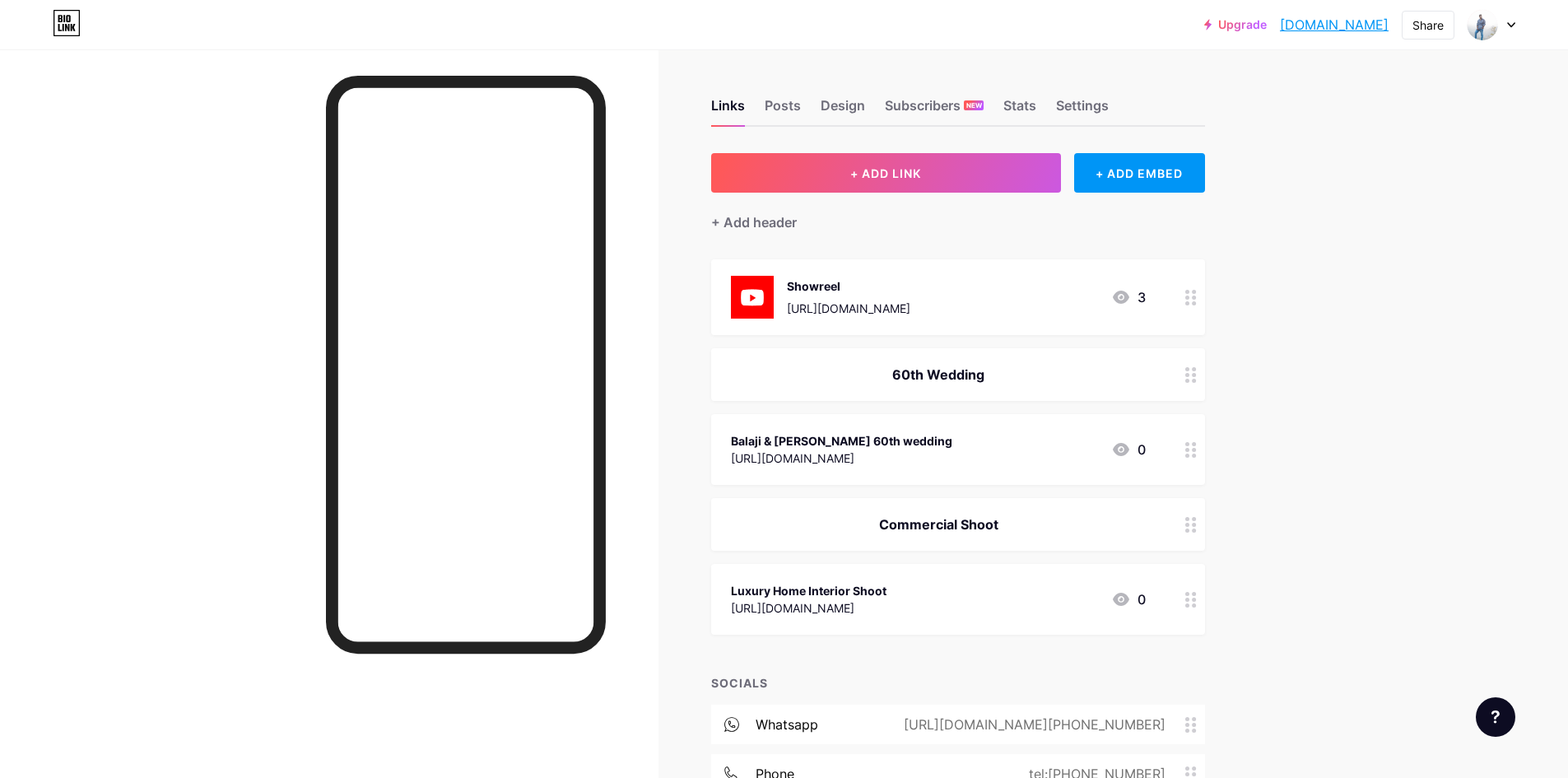
click at [1281, 311] on div "Upgrade arunkumarselvam... arunkumarselvam.bio.link Share Switch accounts ARUNK…" at bounding box center [784, 487] width 1568 height 975
click at [1489, 32] on img at bounding box center [1483, 24] width 27 height 27
click at [1402, 191] on link "Account settings" at bounding box center [1413, 187] width 205 height 45
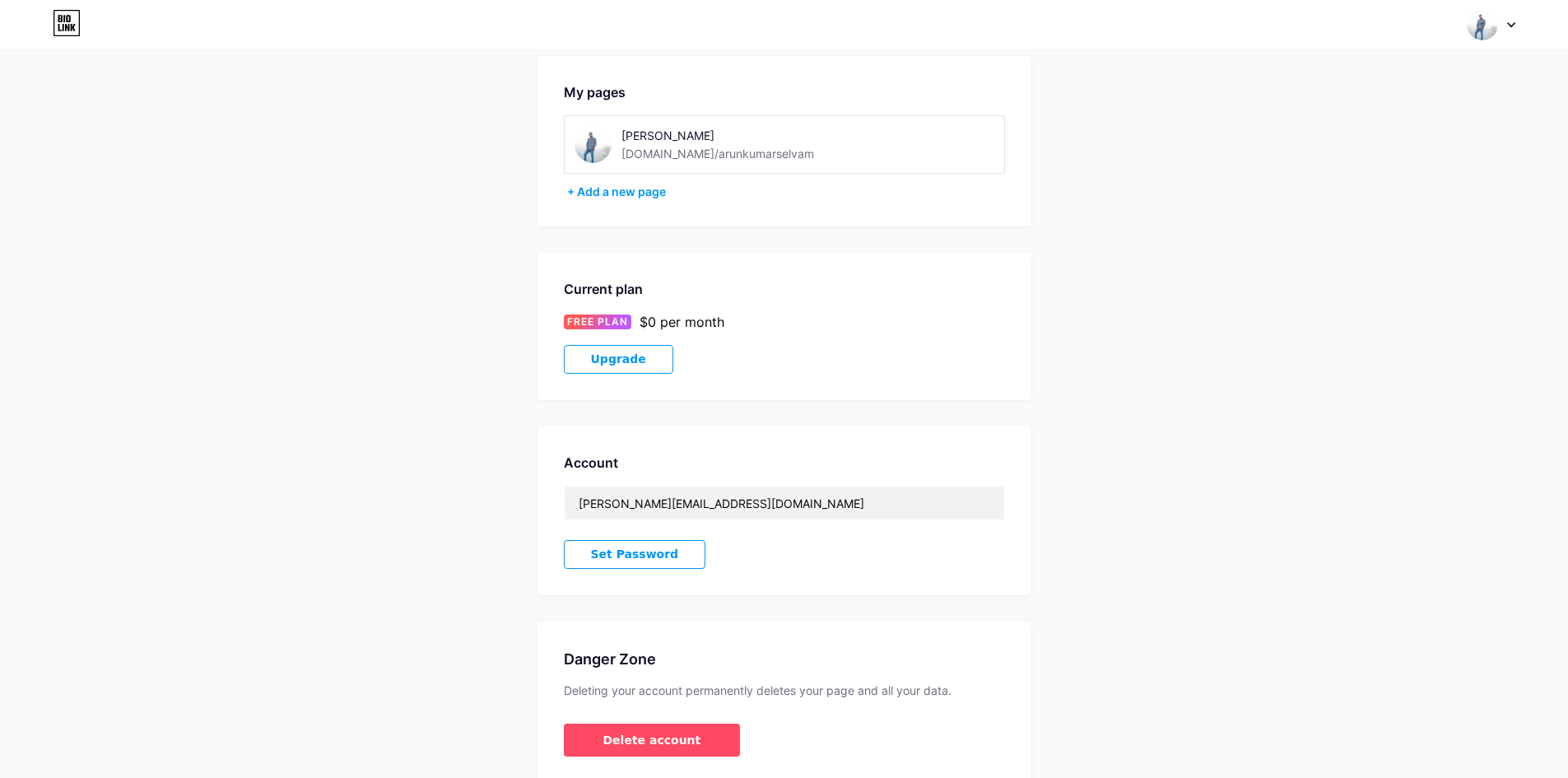
scroll to position [140, 0]
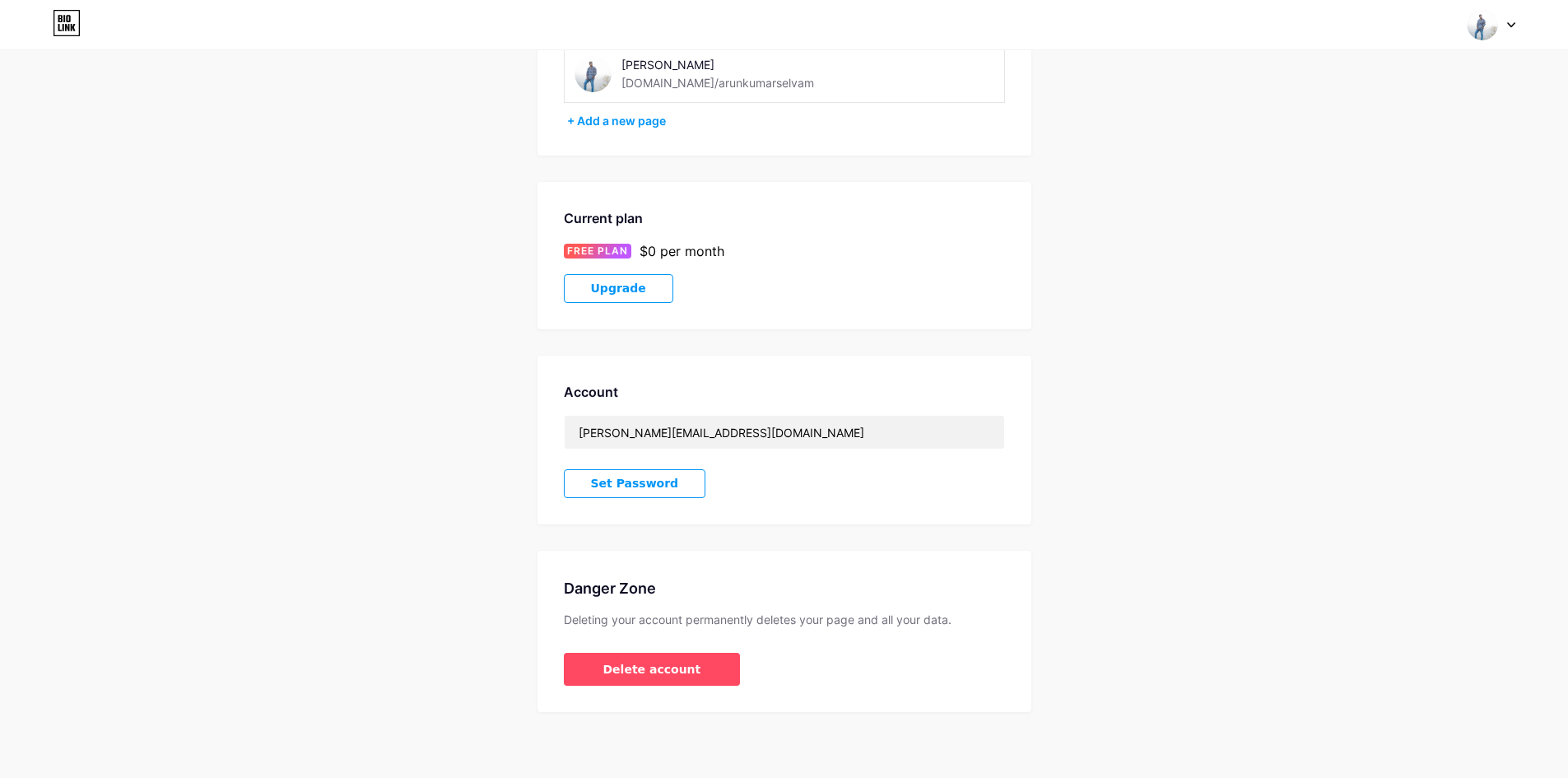
click at [658, 485] on span "Set Password" at bounding box center [635, 484] width 88 height 14
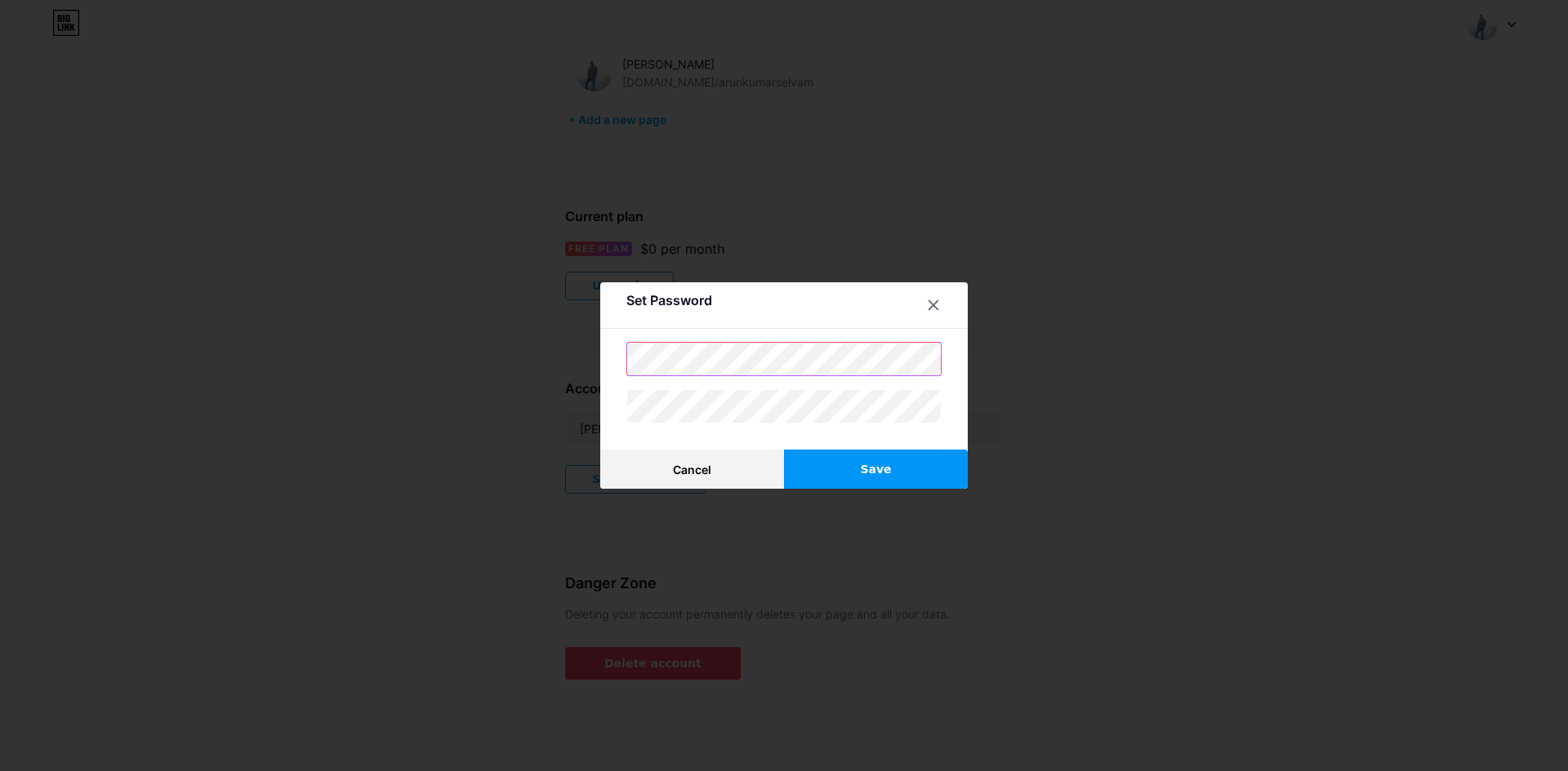
click at [537, 359] on div "Set Password Cancel Save" at bounding box center [784, 385] width 1568 height 771
click at [912, 478] on button "Save" at bounding box center [876, 470] width 184 height 39
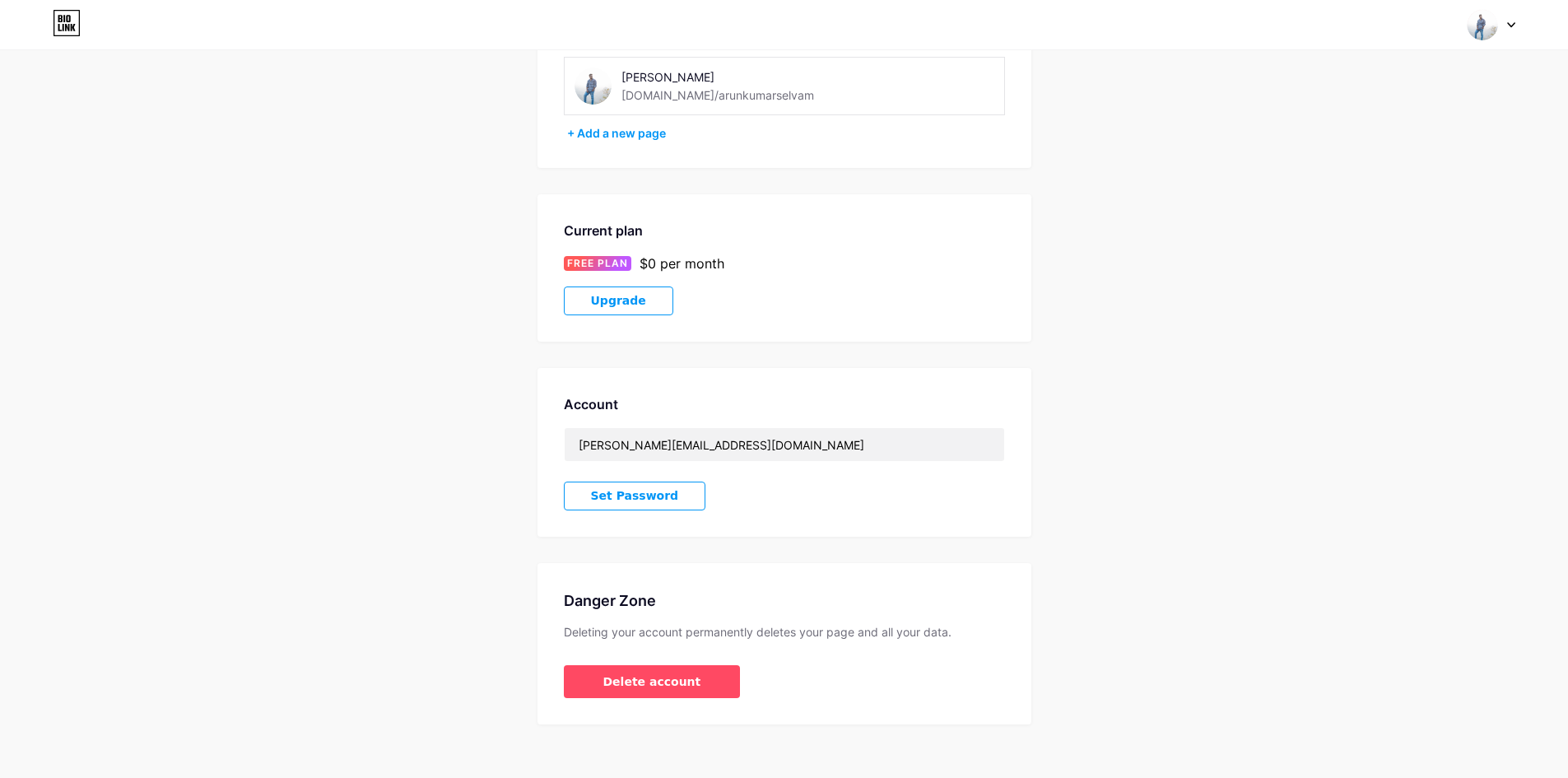
scroll to position [0, 0]
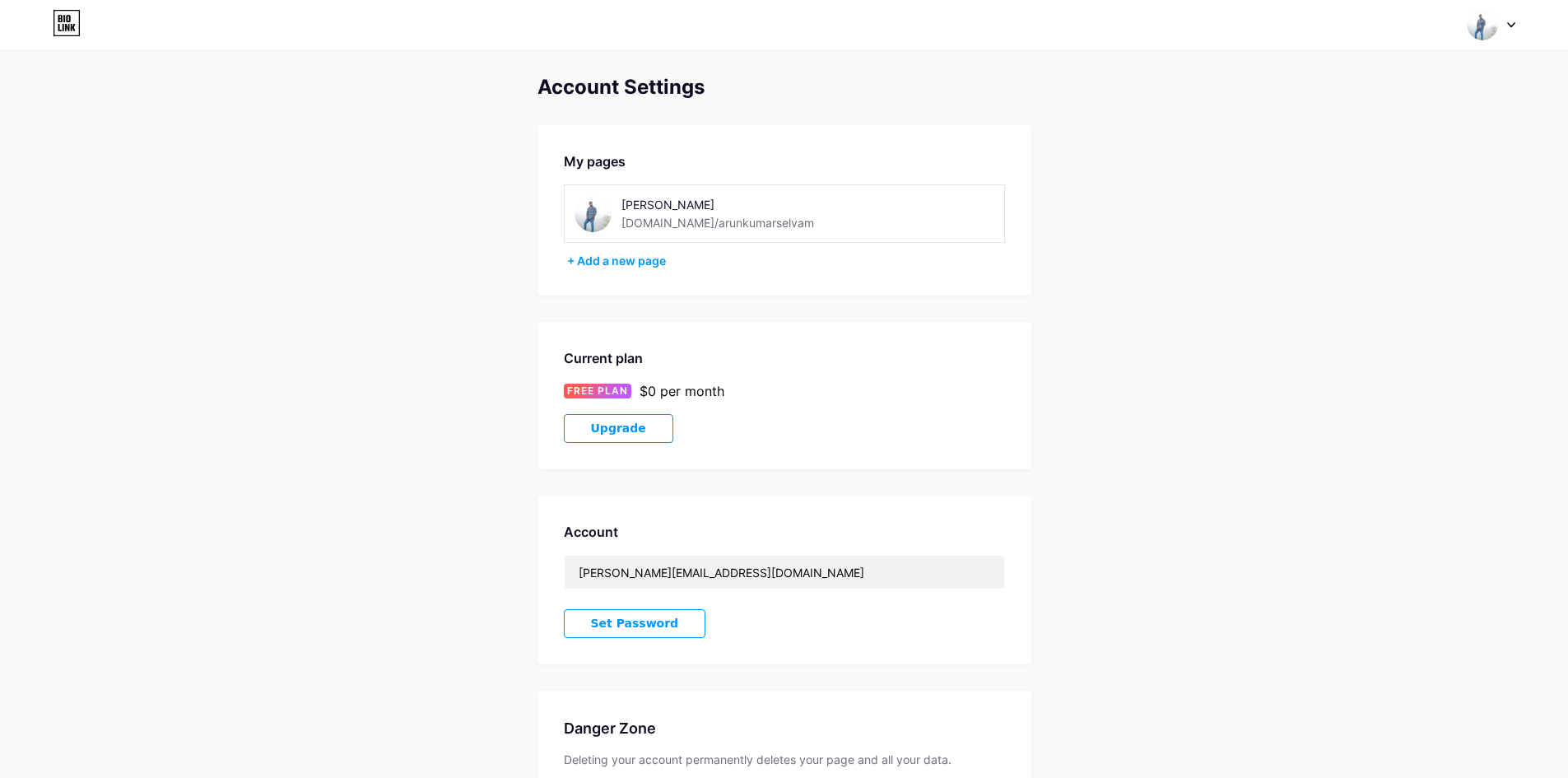
click at [76, 26] on icon at bounding box center [66, 22] width 28 height 27
